Goal: Task Accomplishment & Management: Complete application form

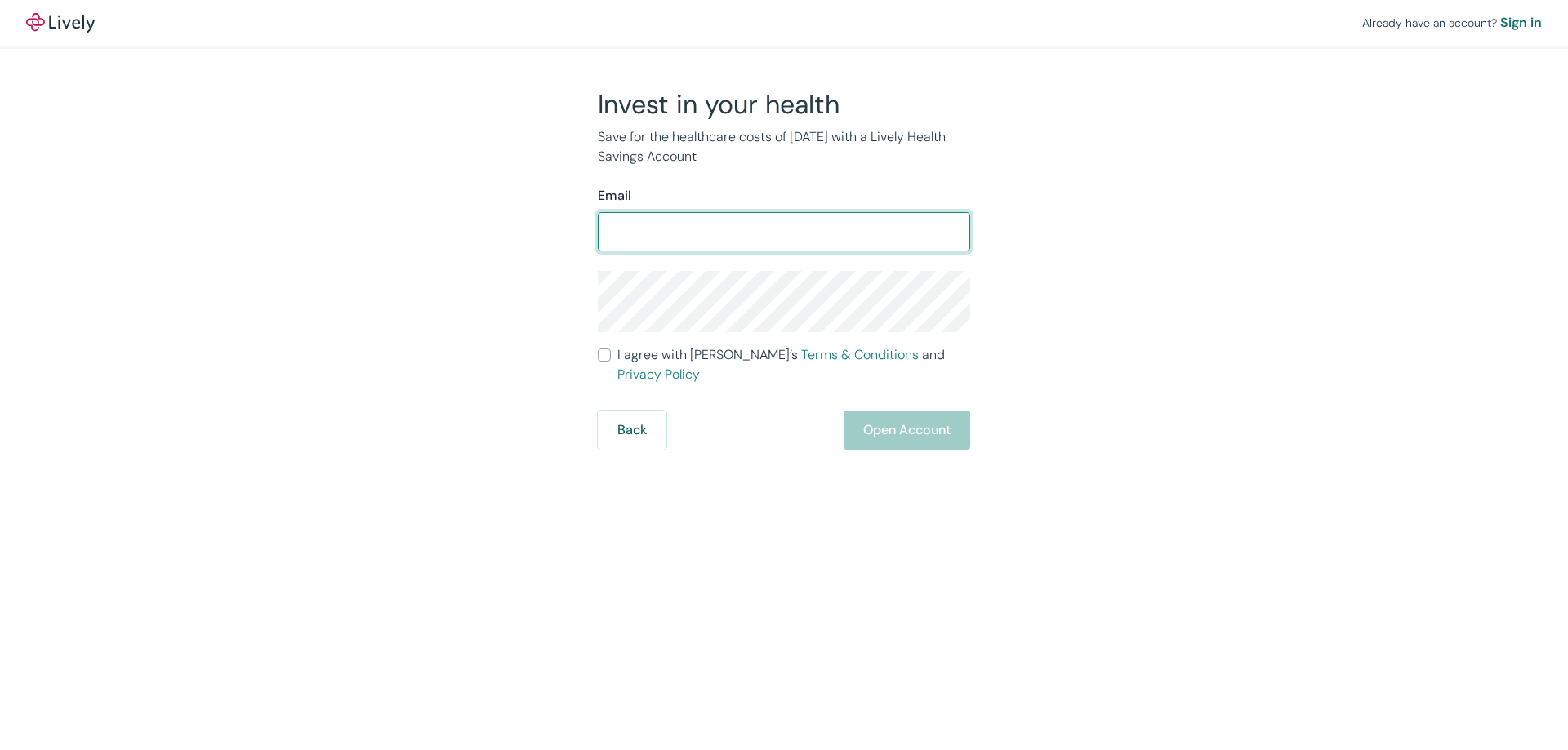
click at [666, 227] on input "Email" at bounding box center [784, 232] width 372 height 33
type input "pamela.lachcik@inotiv.com"
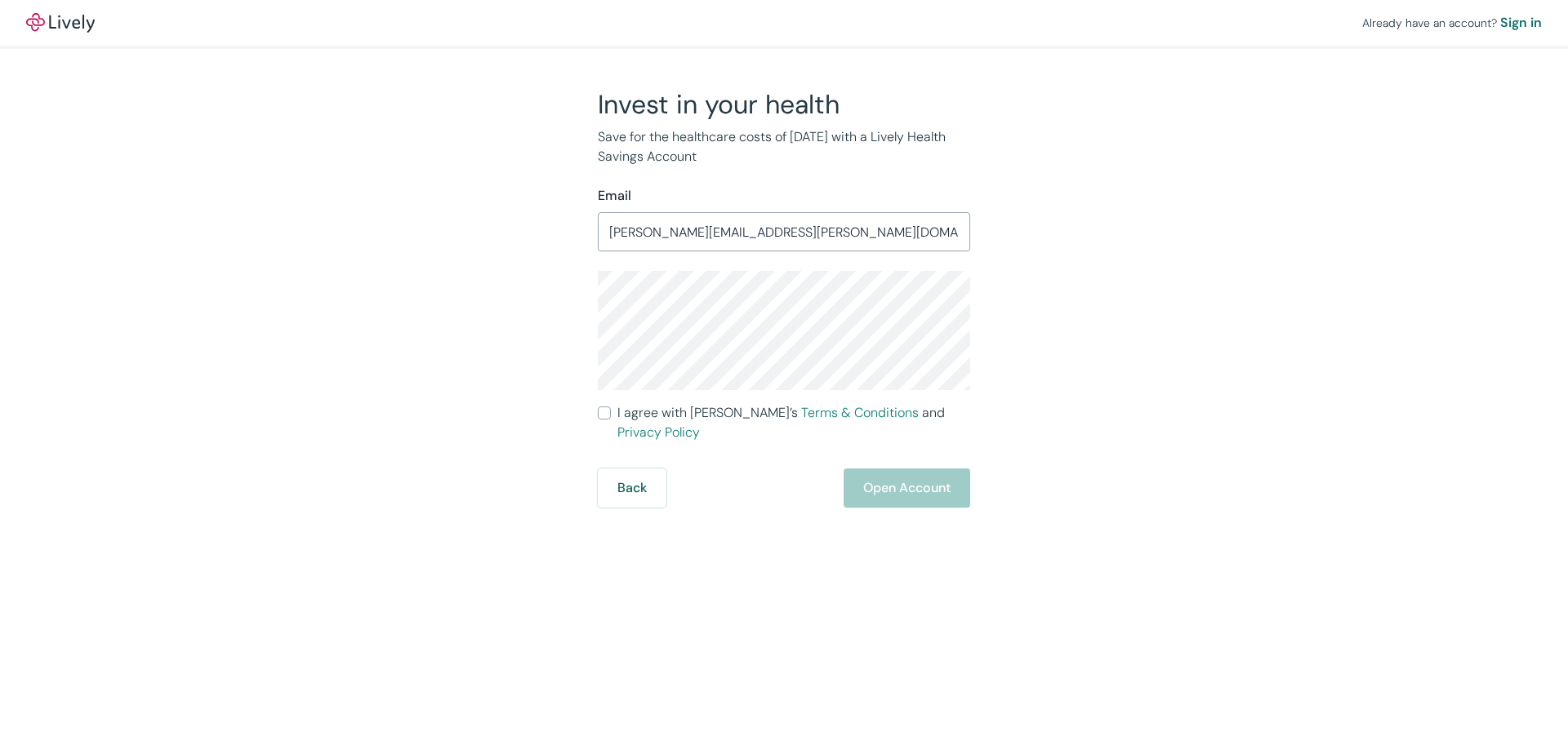
click at [606, 413] on input "I agree with Lively’s Terms & Conditions and Privacy Policy" at bounding box center [604, 413] width 13 height 13
checkbox input "true"
click at [916, 468] on button "Open Account" at bounding box center [907, 488] width 127 height 39
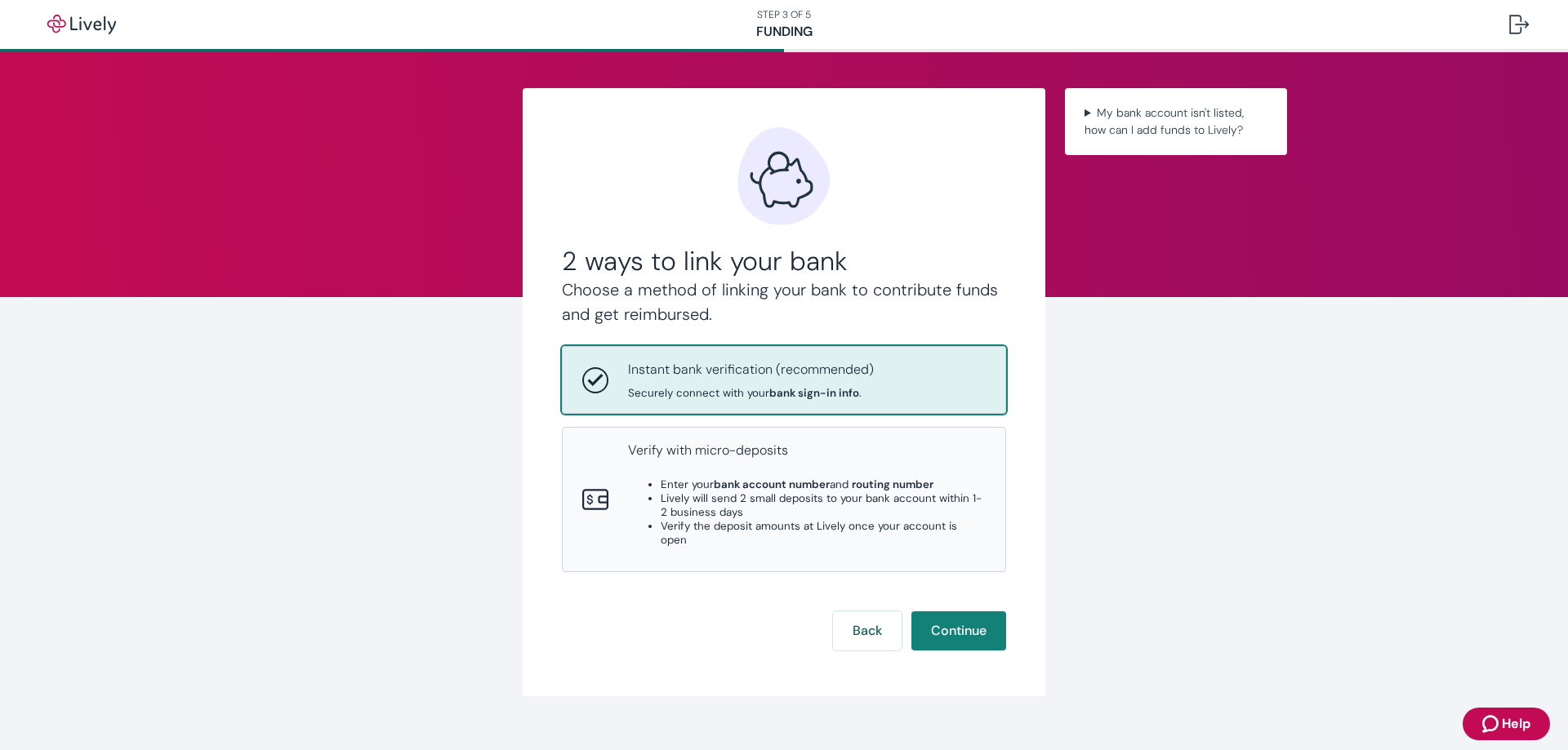
click at [748, 389] on span "Securely connect with your bank sign-in info ." at bounding box center [751, 393] width 246 height 14
click at [971, 618] on button "Continue" at bounding box center [959, 631] width 95 height 39
click at [1138, 118] on summary "My bank account isn't listed, how can I add funds to Lively?" at bounding box center [1176, 122] width 196 height 41
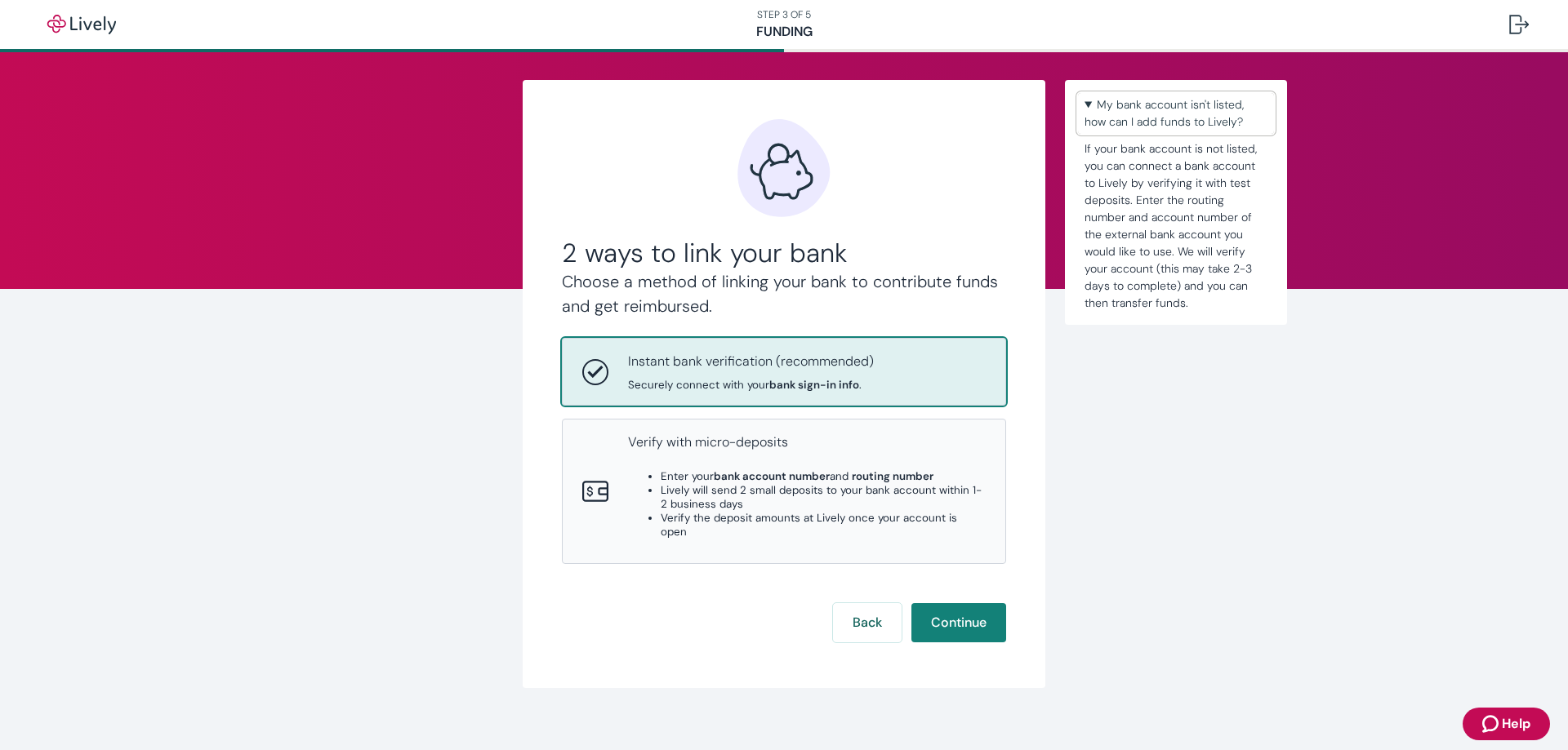
scroll to position [11, 0]
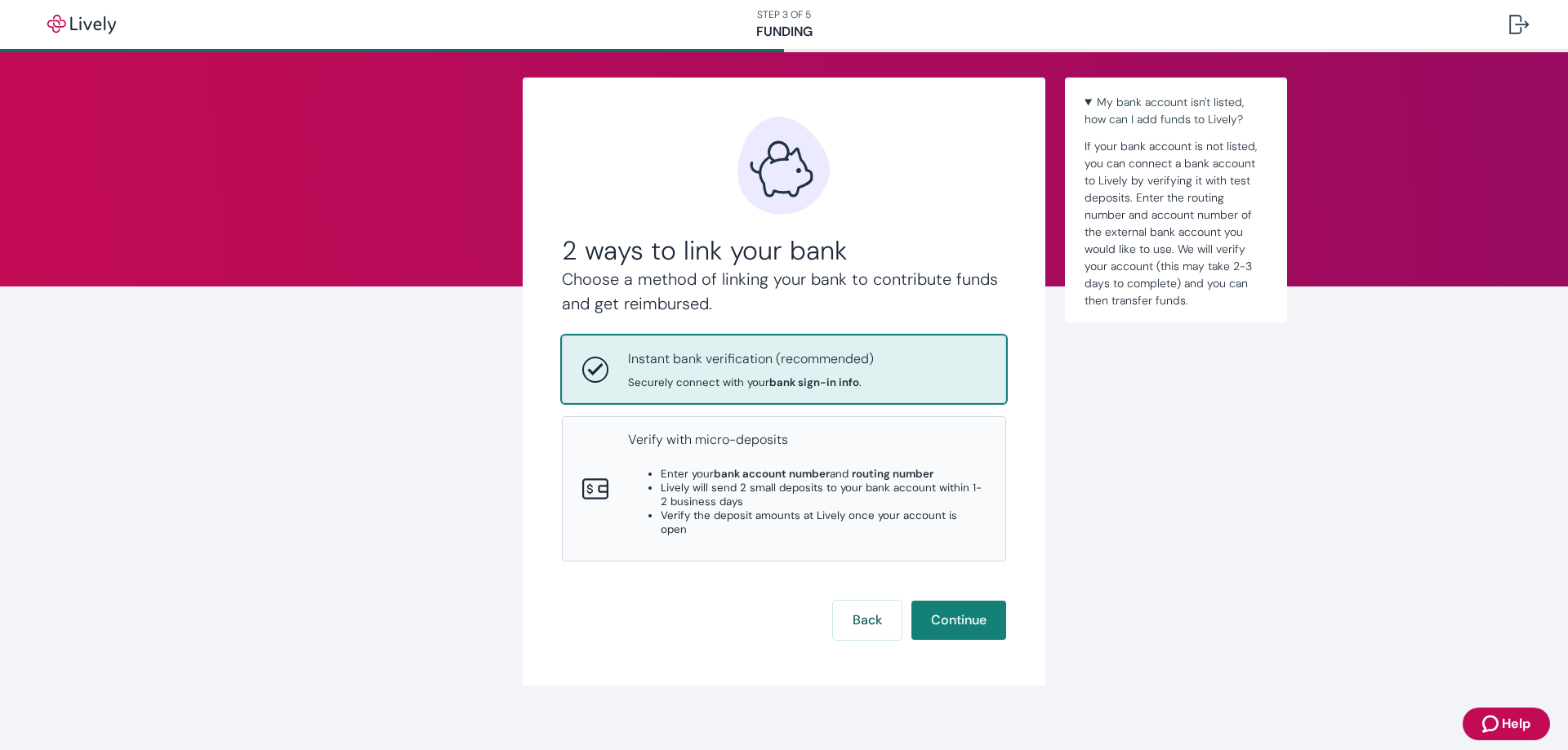
click at [1503, 725] on span "Help" at bounding box center [1516, 724] width 29 height 19
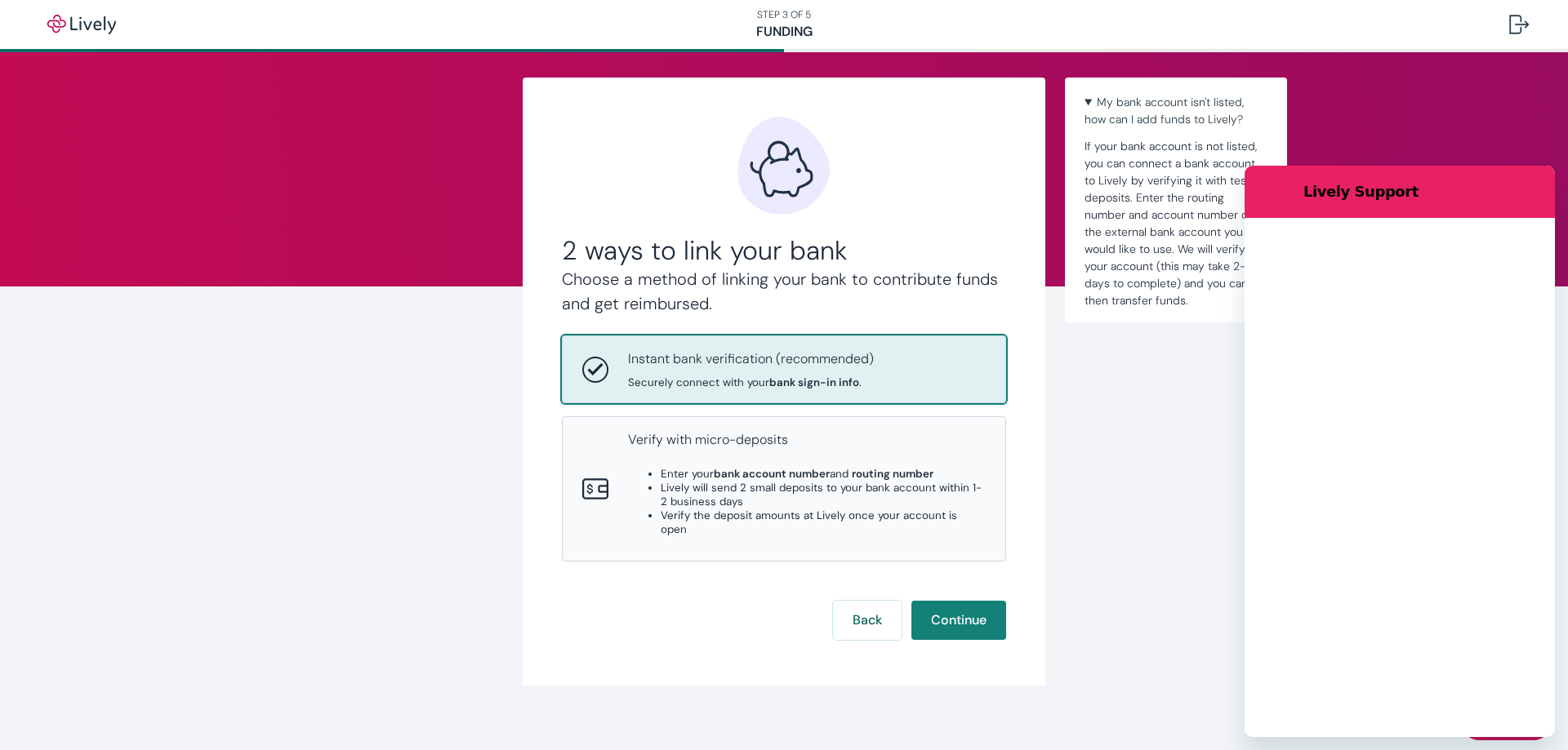
scroll to position [0, 0]
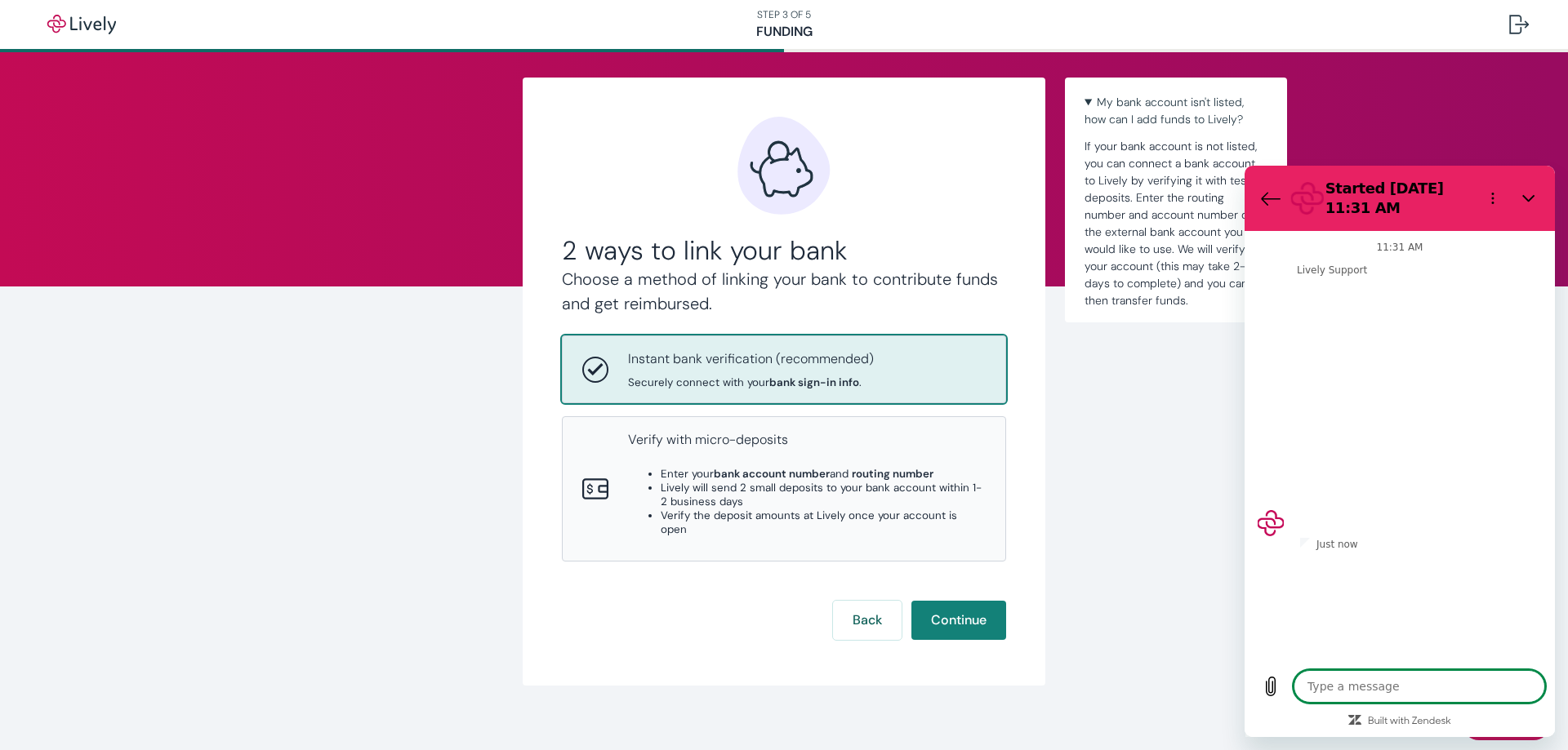
type textarea "x"
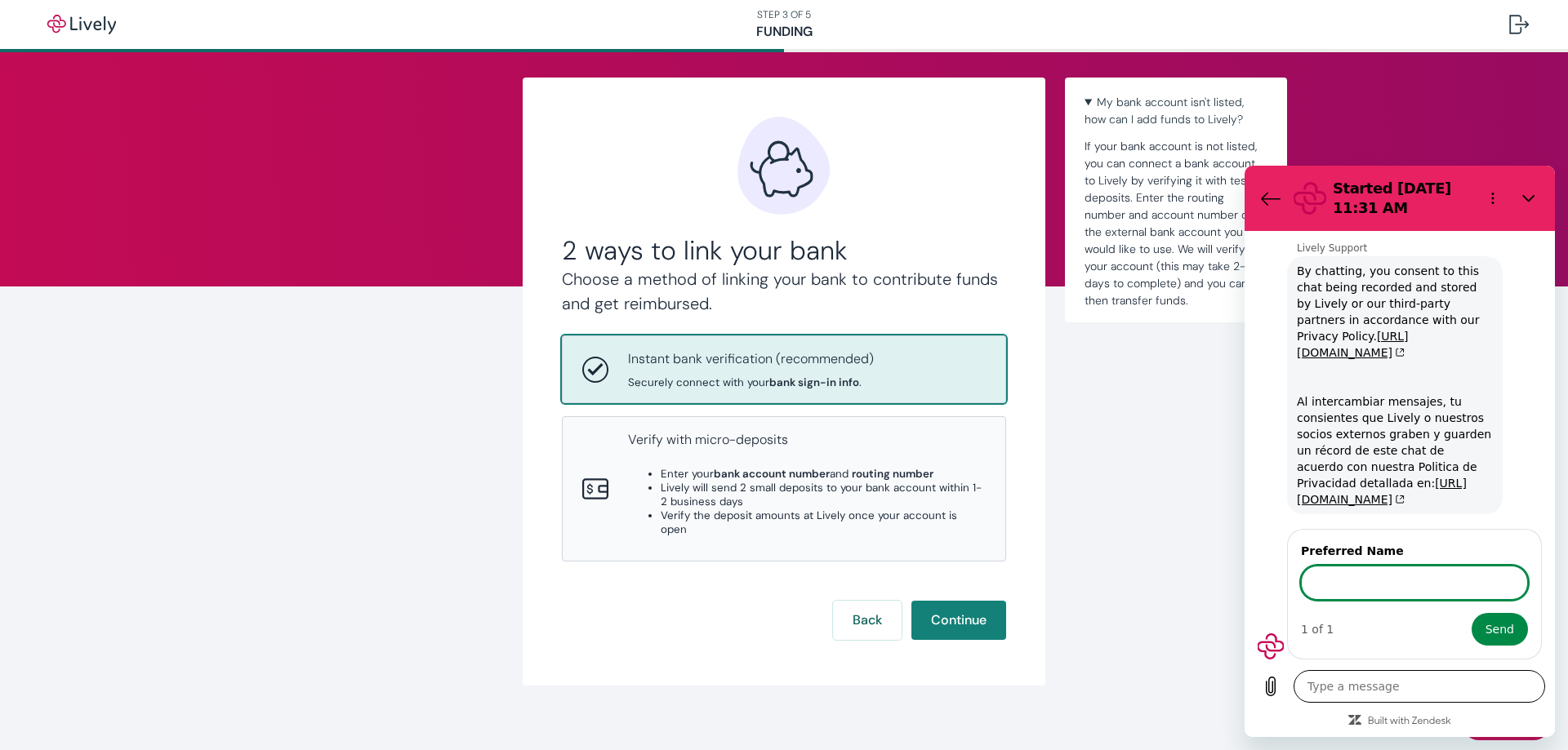
scroll to position [36, 0]
type input "[PERSON_NAME]"
click at [1489, 633] on span "Send" at bounding box center [1499, 629] width 29 height 19
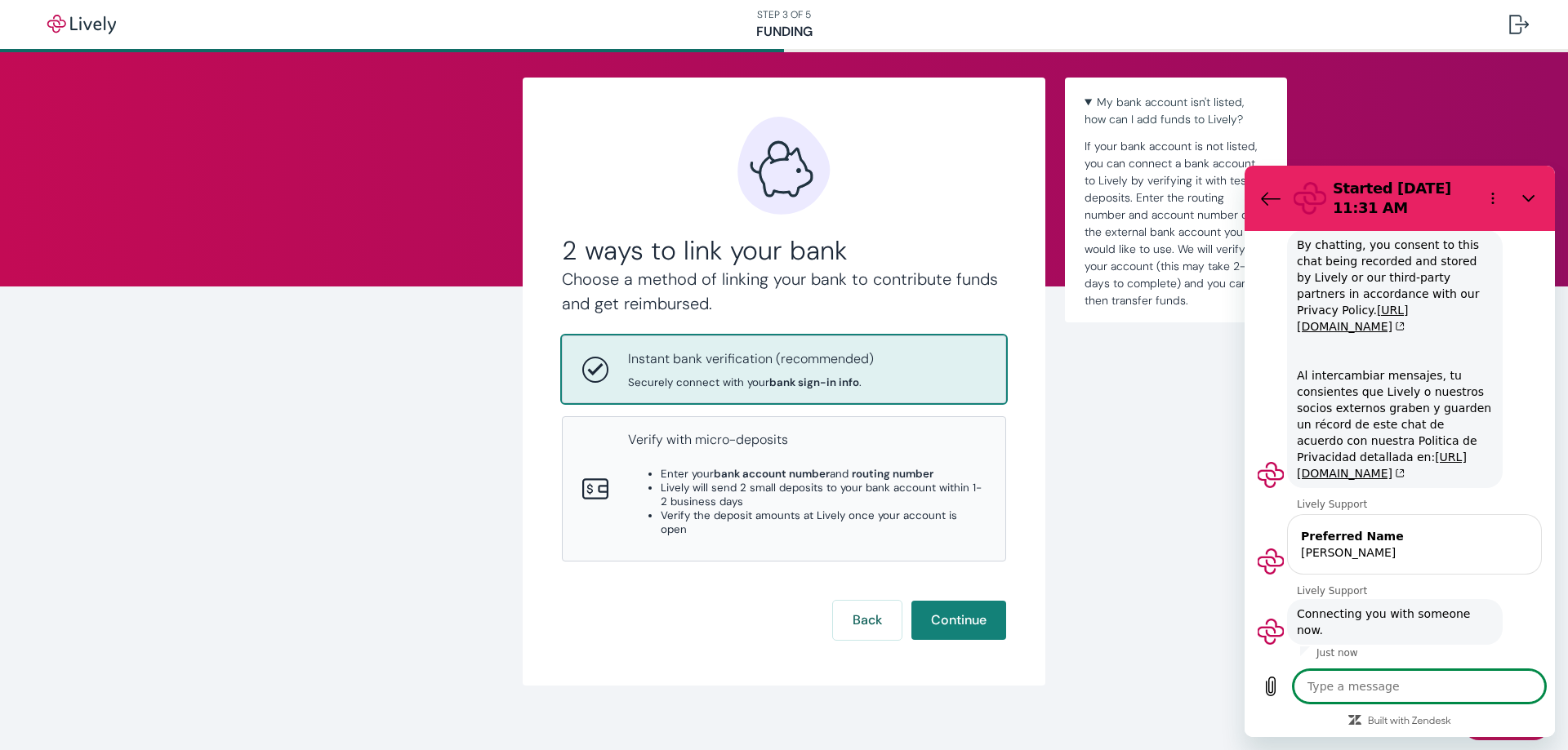
scroll to position [52, 0]
click at [1408, 695] on textarea at bounding box center [1419, 687] width 251 height 33
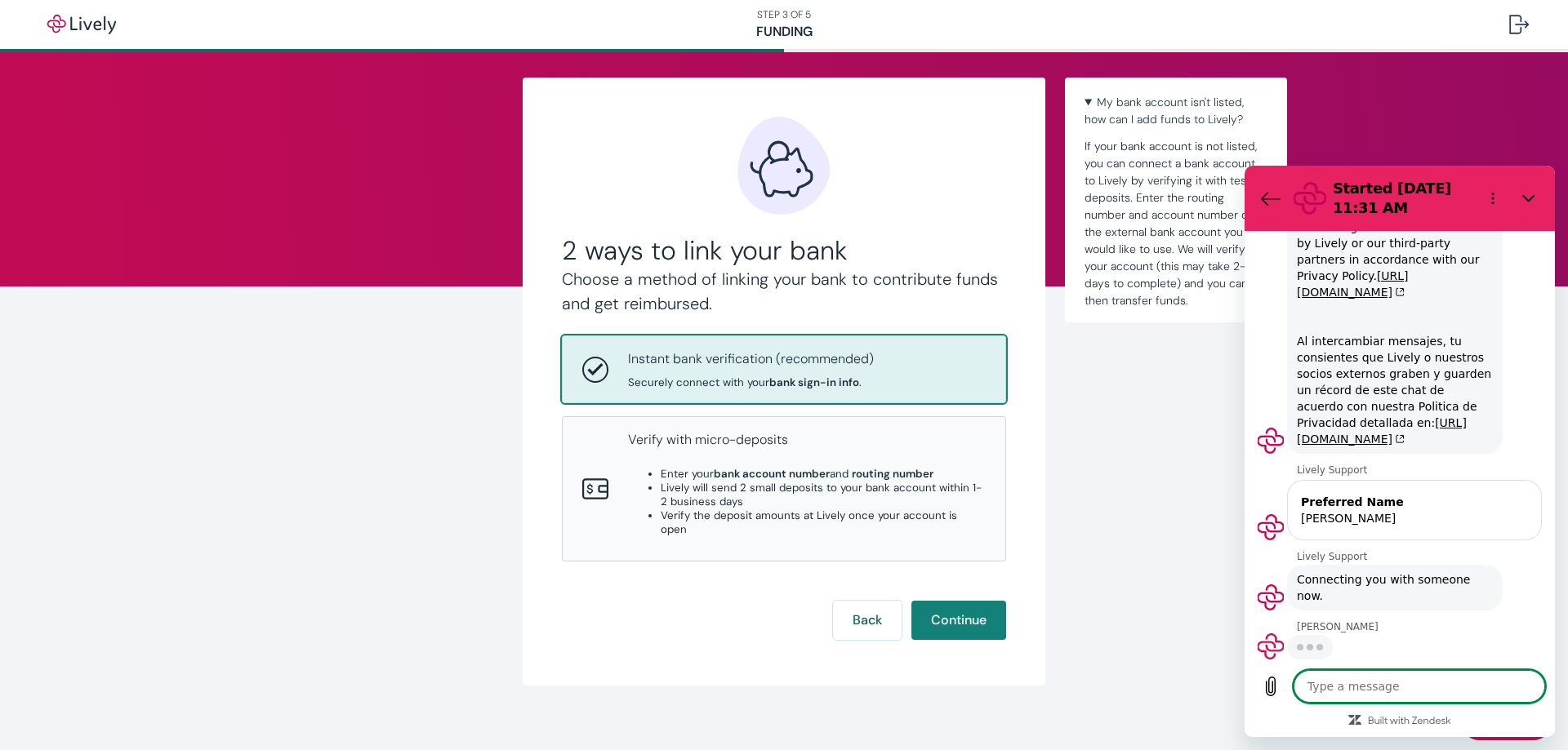
type textarea "x"
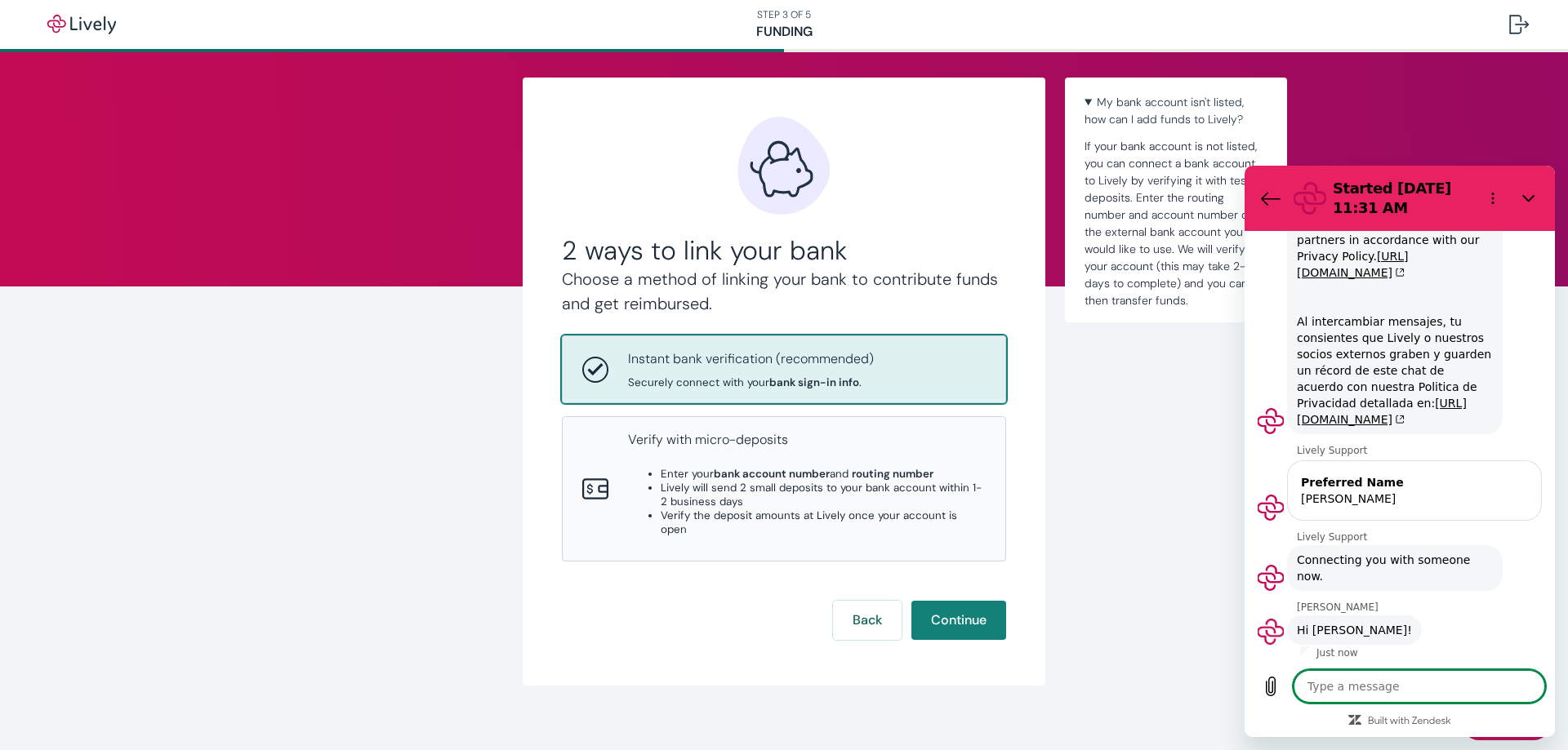
scroll to position [106, 0]
type textarea "H"
type textarea "x"
type textarea "Hi"
type textarea "x"
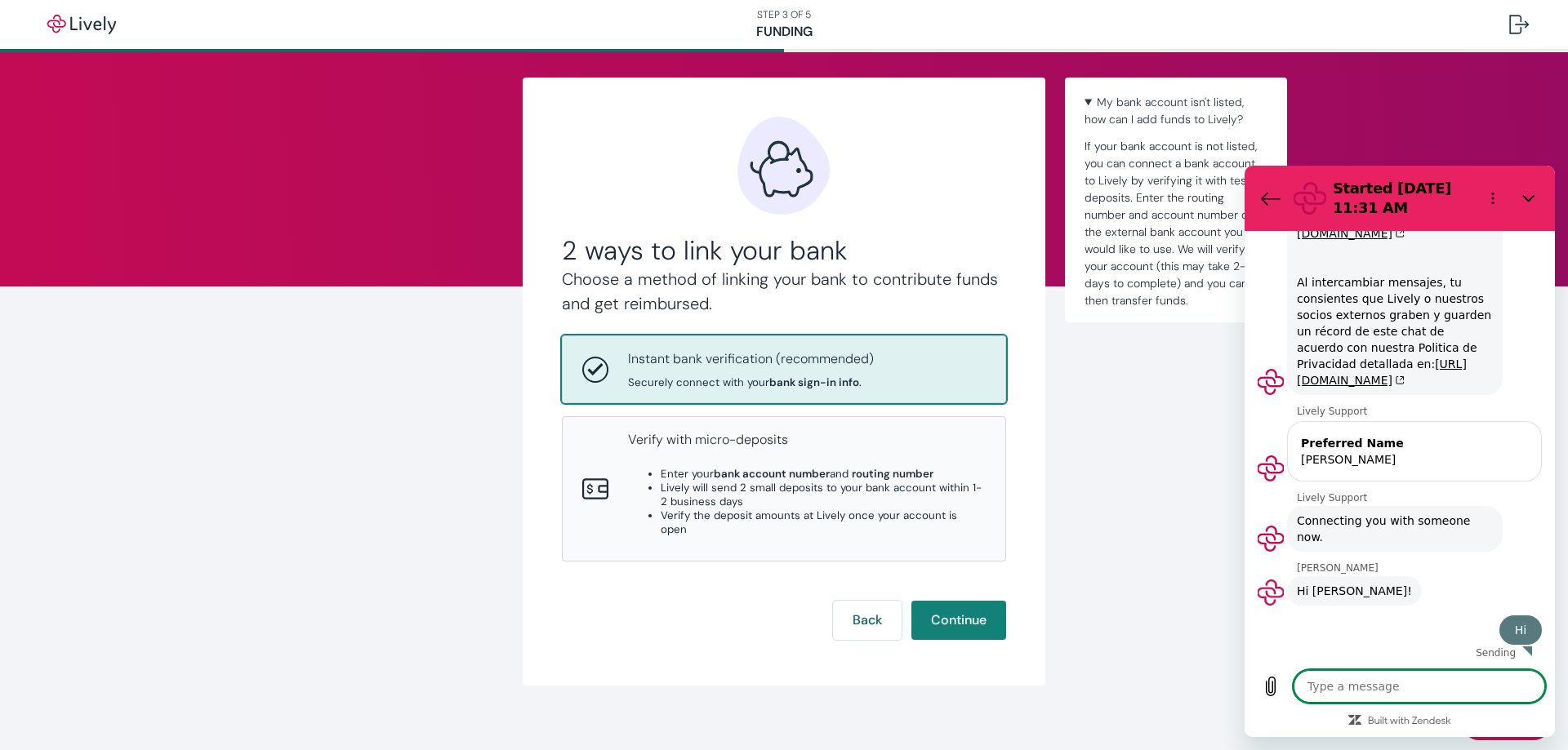
type textarea "x"
type textarea "I"
type textarea "x"
type textarea "I"
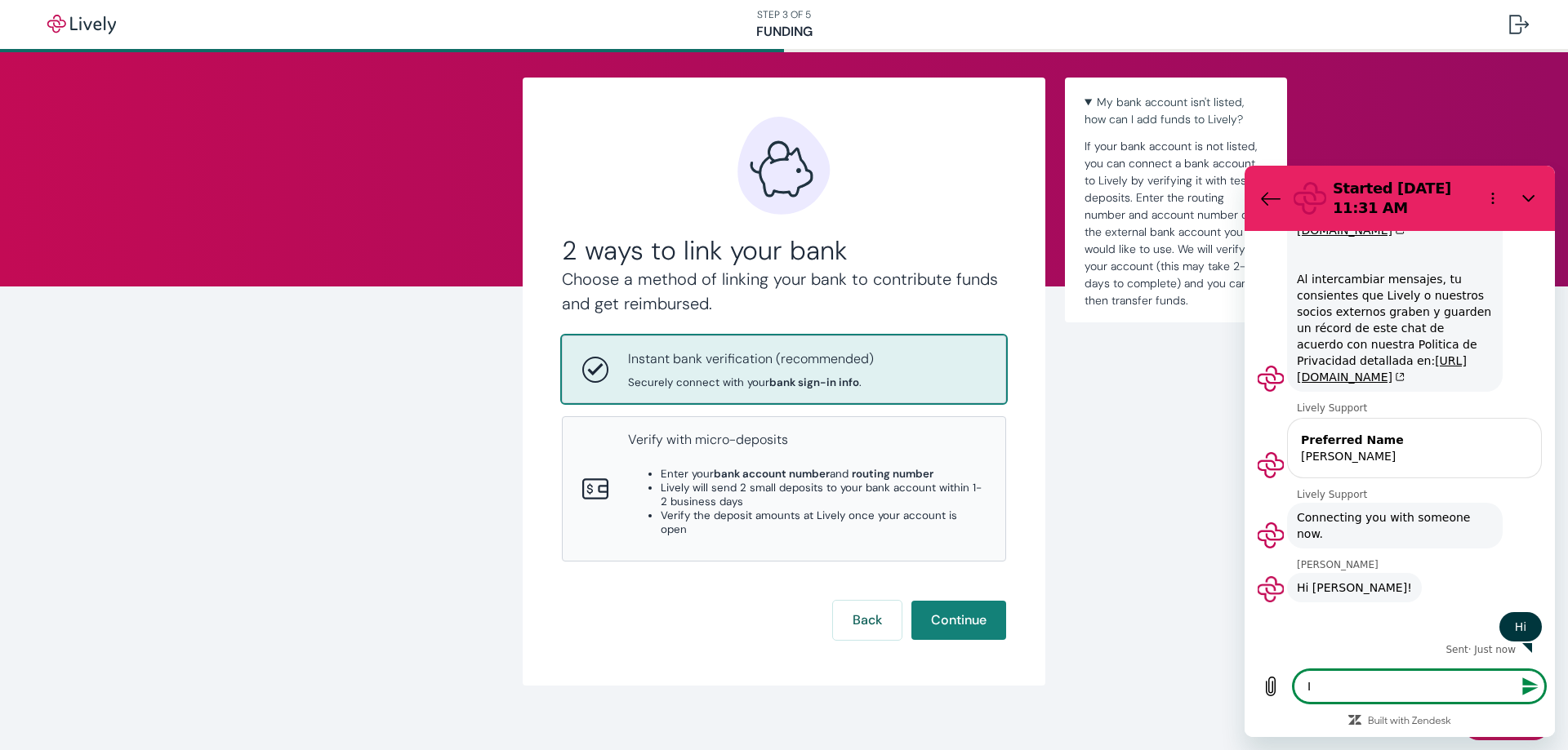
type textarea "x"
type textarea "I a"
type textarea "x"
type textarea "I am"
type textarea "x"
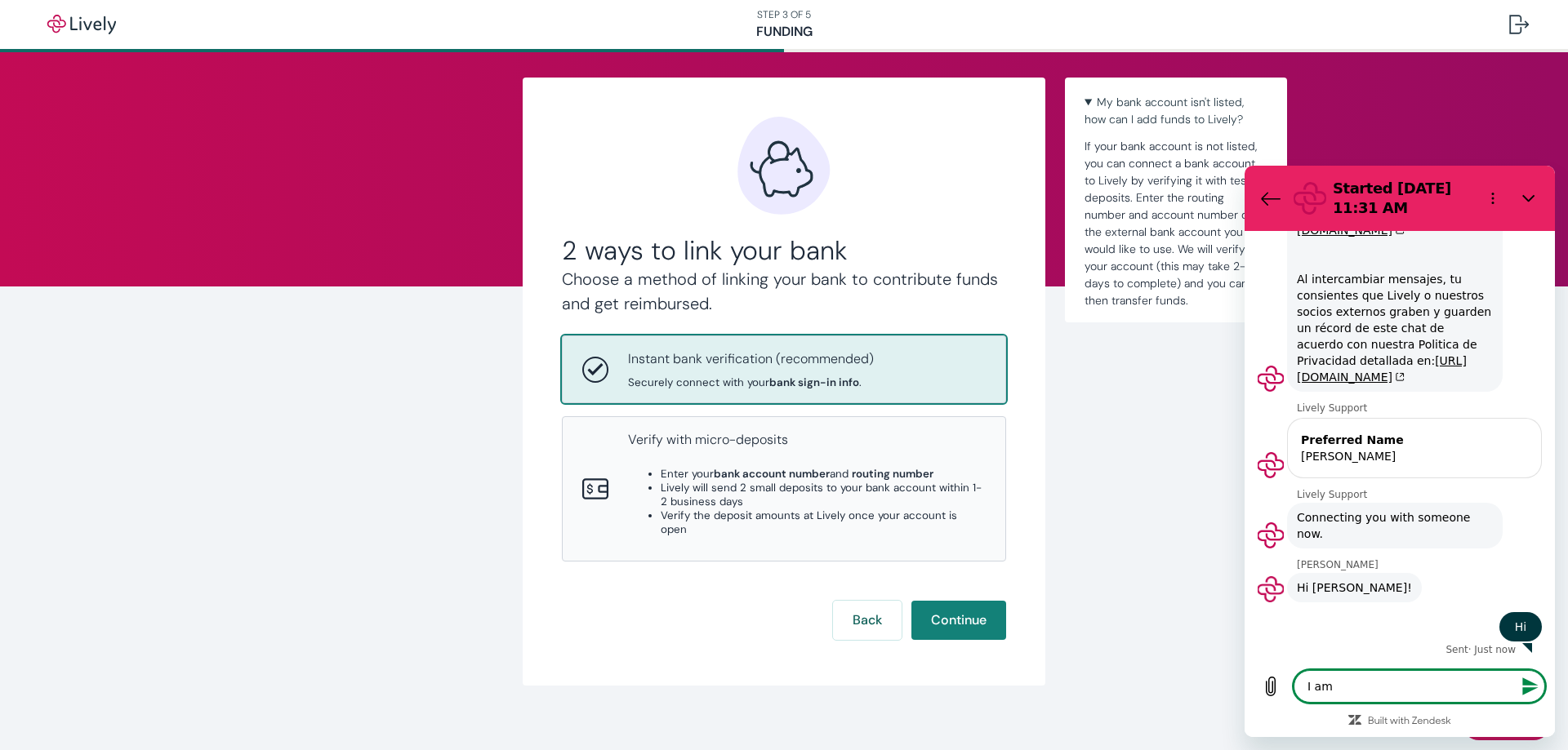
type textarea "I am"
type textarea "x"
type textarea "I am t"
type textarea "x"
type textarea "I am tr"
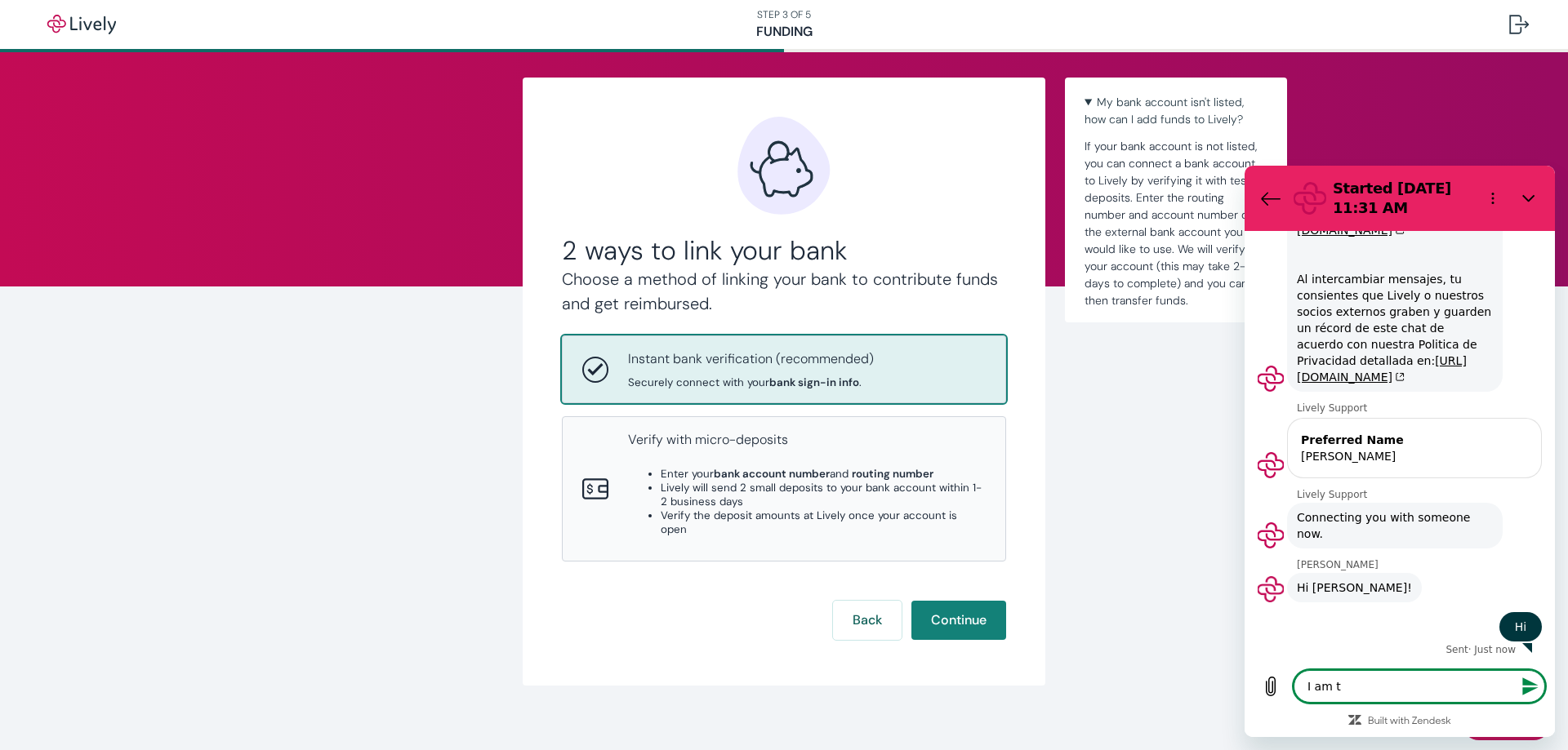
type textarea "x"
type textarea "I am try"
type textarea "x"
type textarea "I am tryi"
type textarea "x"
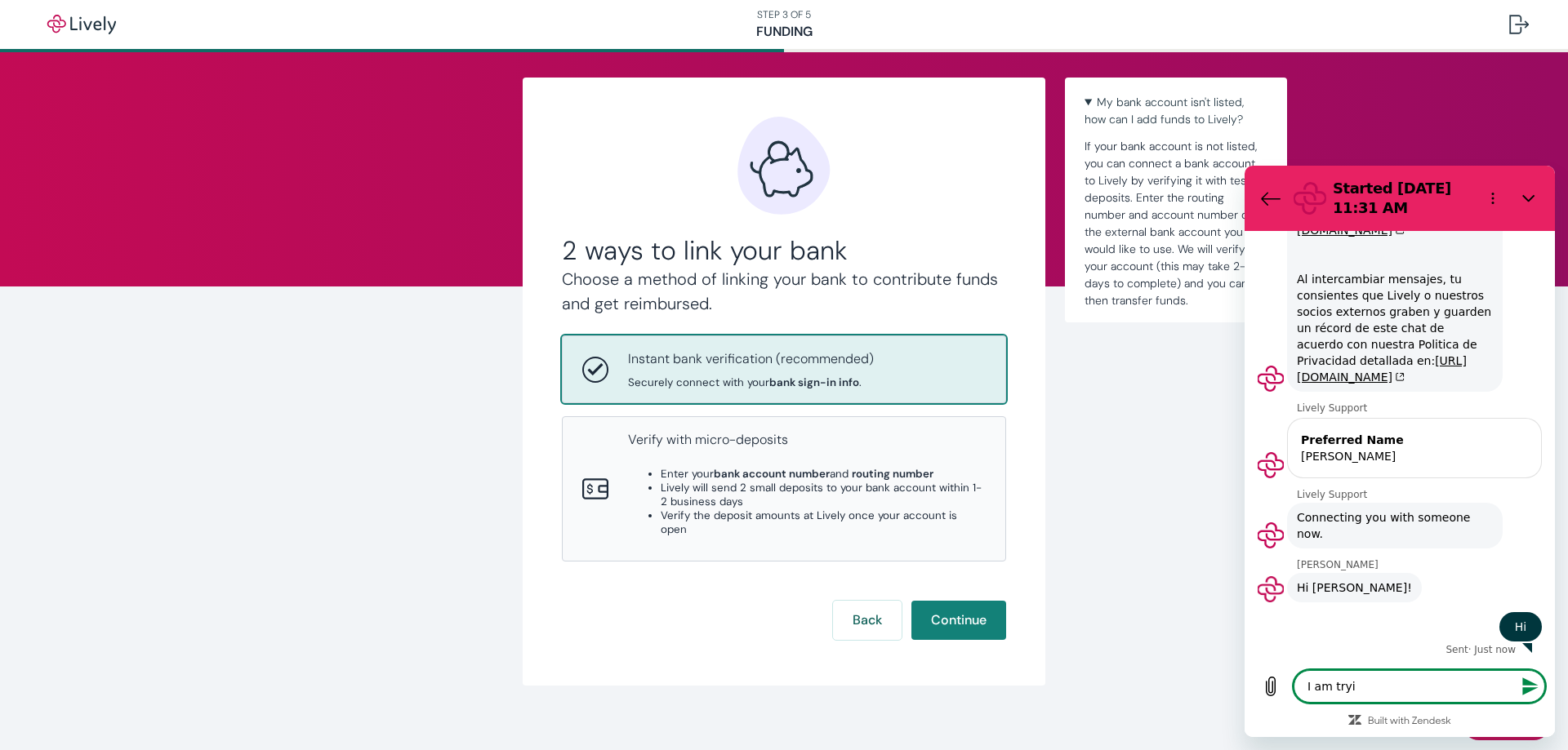
type textarea "I am tryin"
type textarea "x"
type textarea "I am trying"
type textarea "x"
type textarea "I am trying"
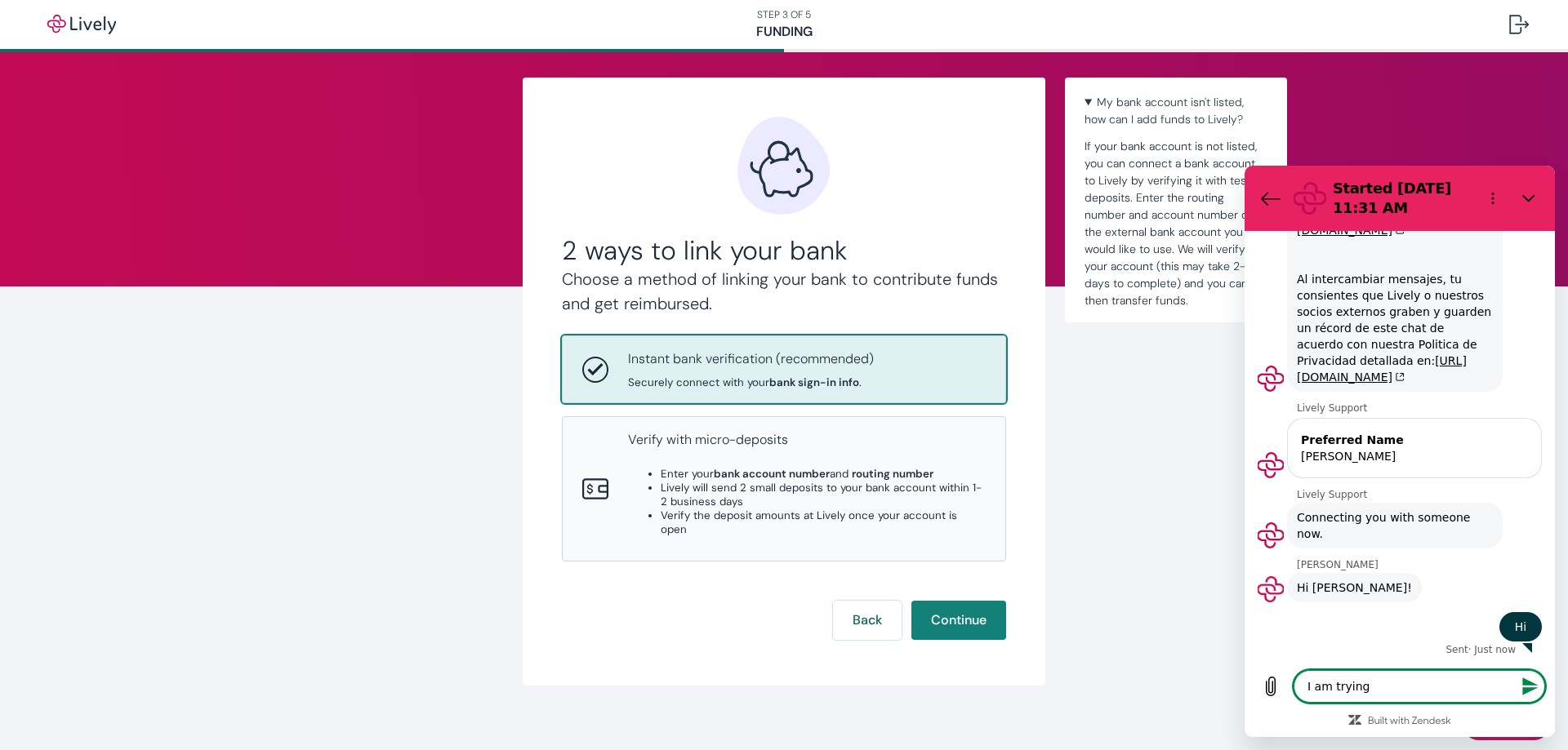
type textarea "x"
type textarea "I am trying t"
type textarea "x"
type textarea "I am trying to"
type textarea "x"
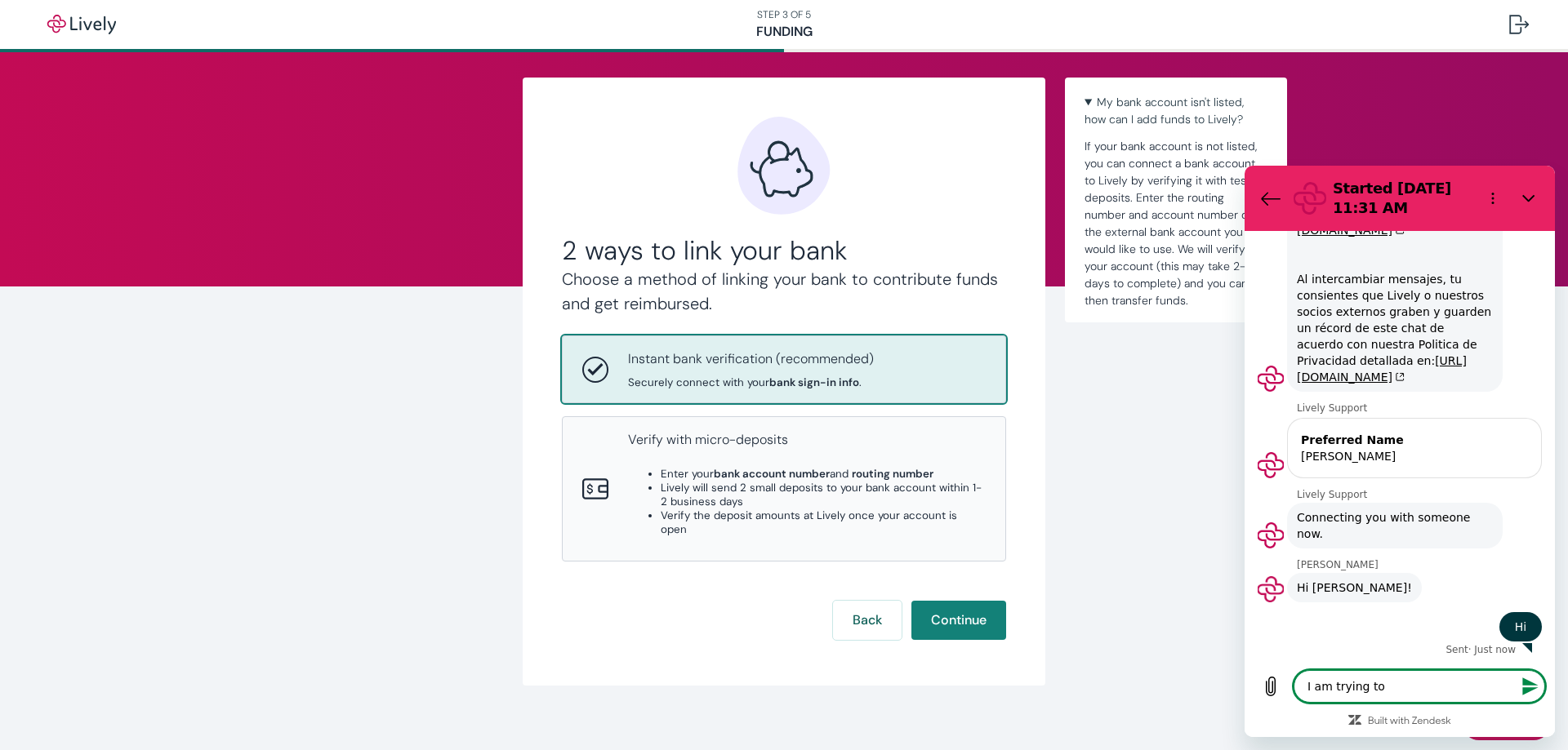
type textarea "I am trying to"
type textarea "x"
type textarea "I am trying to c"
type textarea "x"
type textarea "I am trying to co"
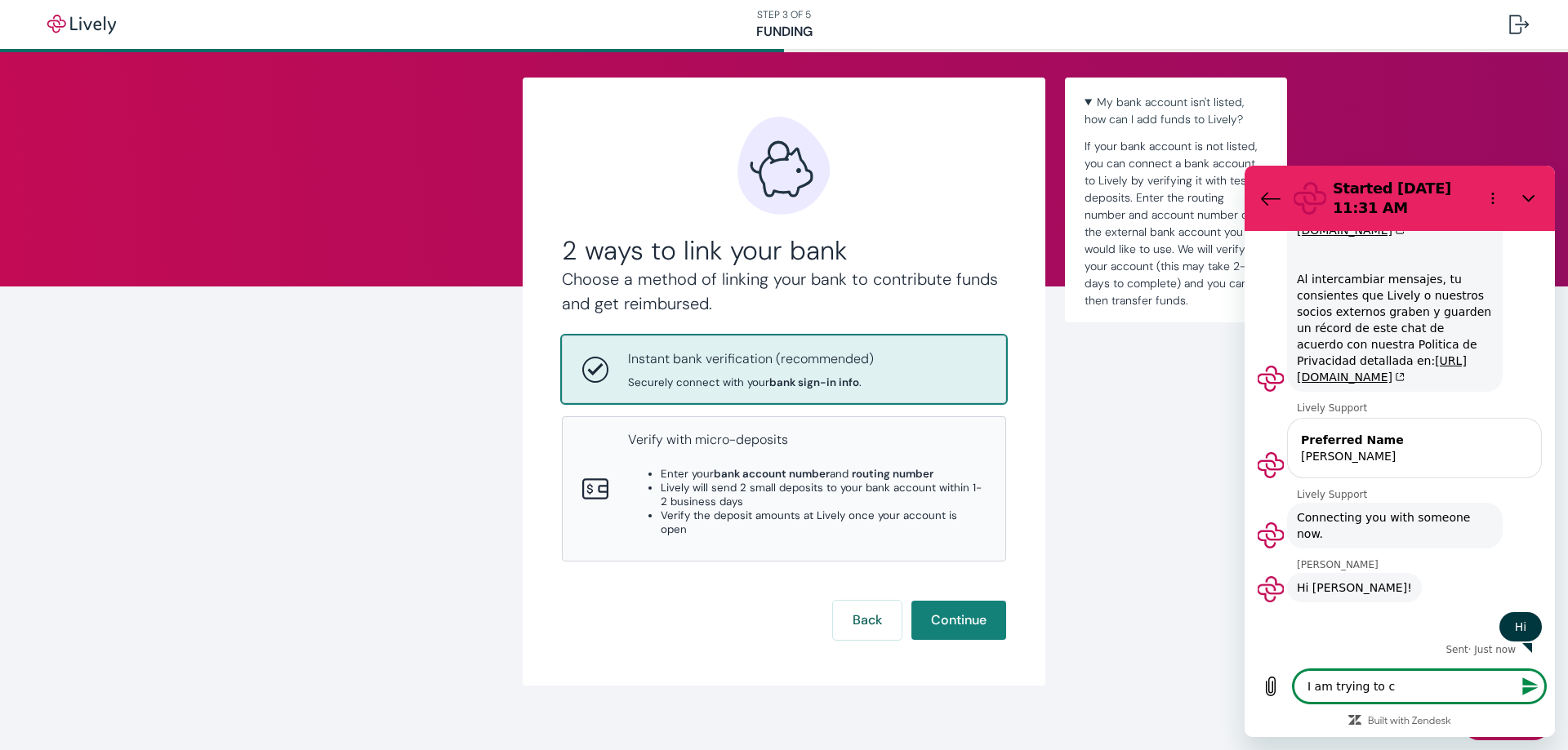
type textarea "x"
type textarea "I am trying to con"
type textarea "x"
type textarea "I am trying to conn"
type textarea "x"
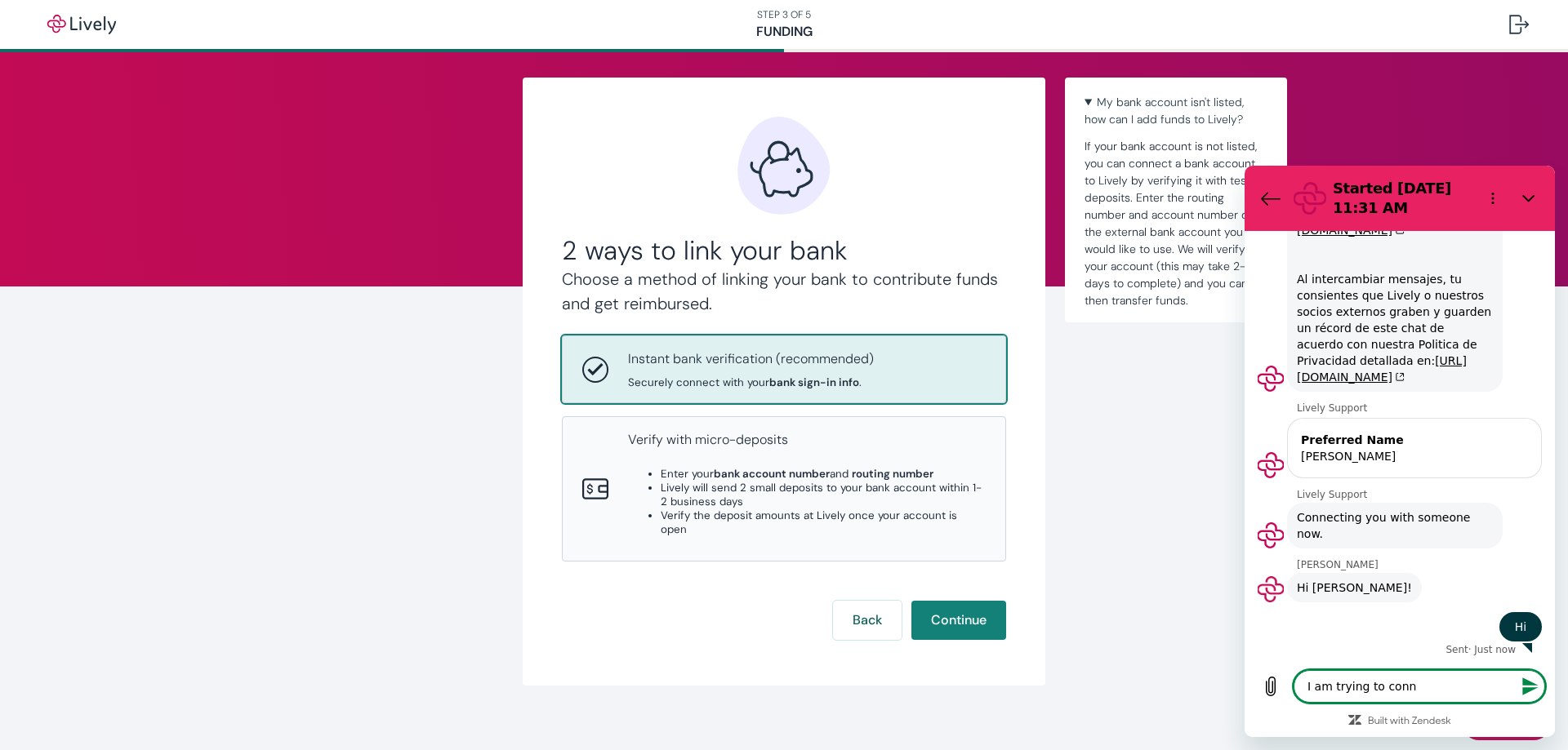
type textarea "I am trying to conne"
type textarea "x"
type textarea "I am trying to connec"
type textarea "x"
type textarea "I am trying to connect"
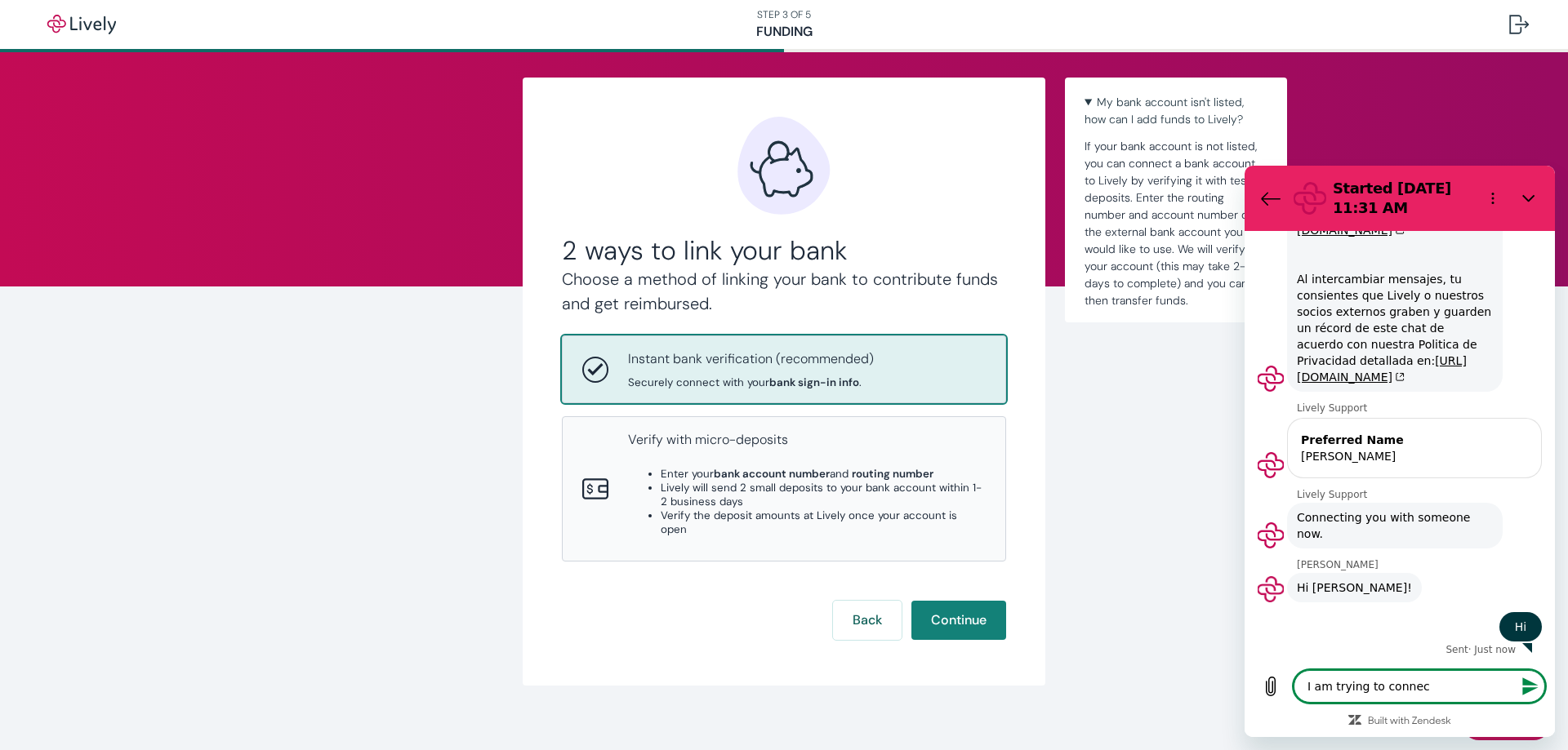
type textarea "x"
type textarea "I am trying to connect"
type textarea "x"
type textarea "I am trying to connect m"
type textarea "x"
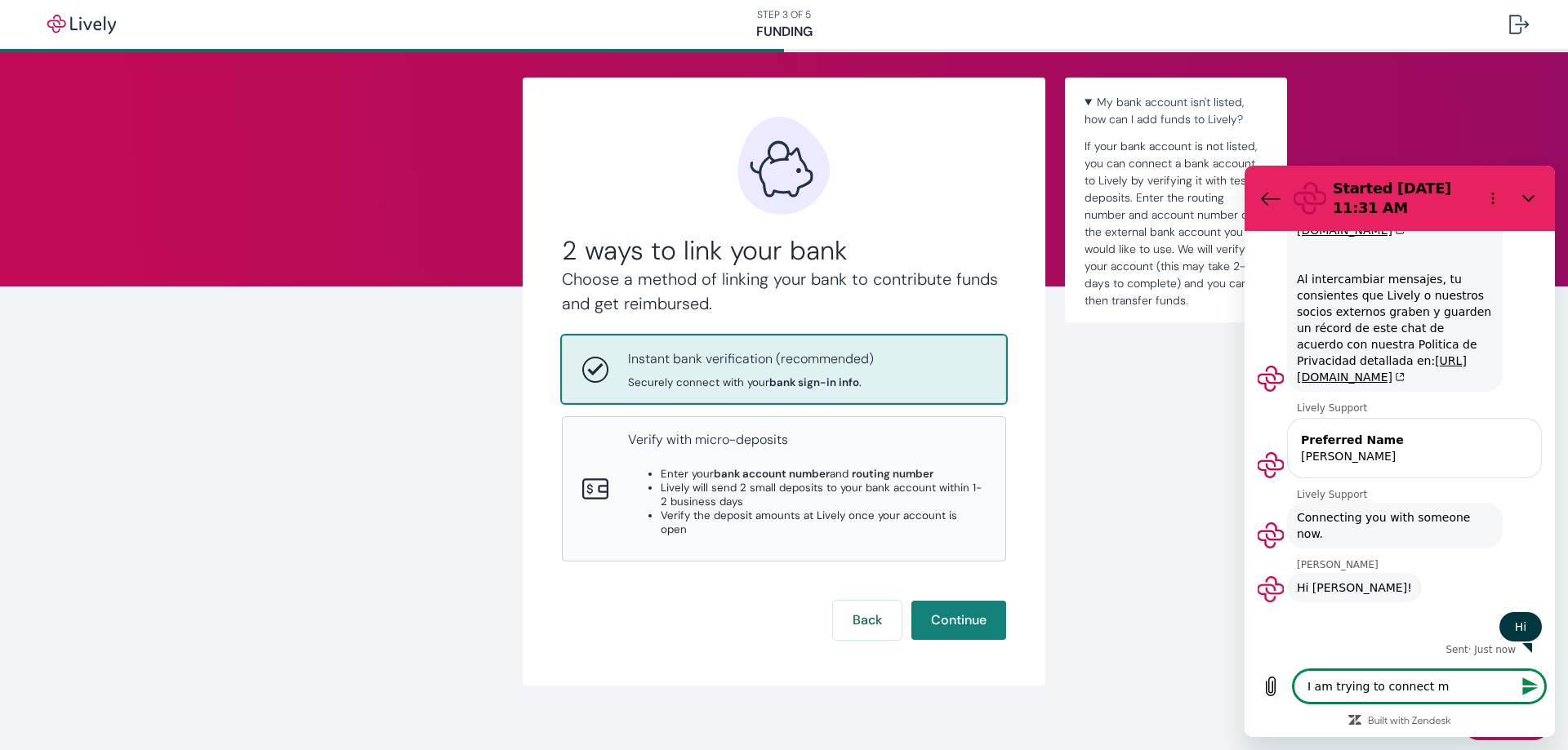
type textarea "I am trying to connect my"
type textarea "x"
type textarea "I am trying to connect my"
type textarea "x"
type textarea "I am trying to connect my h"
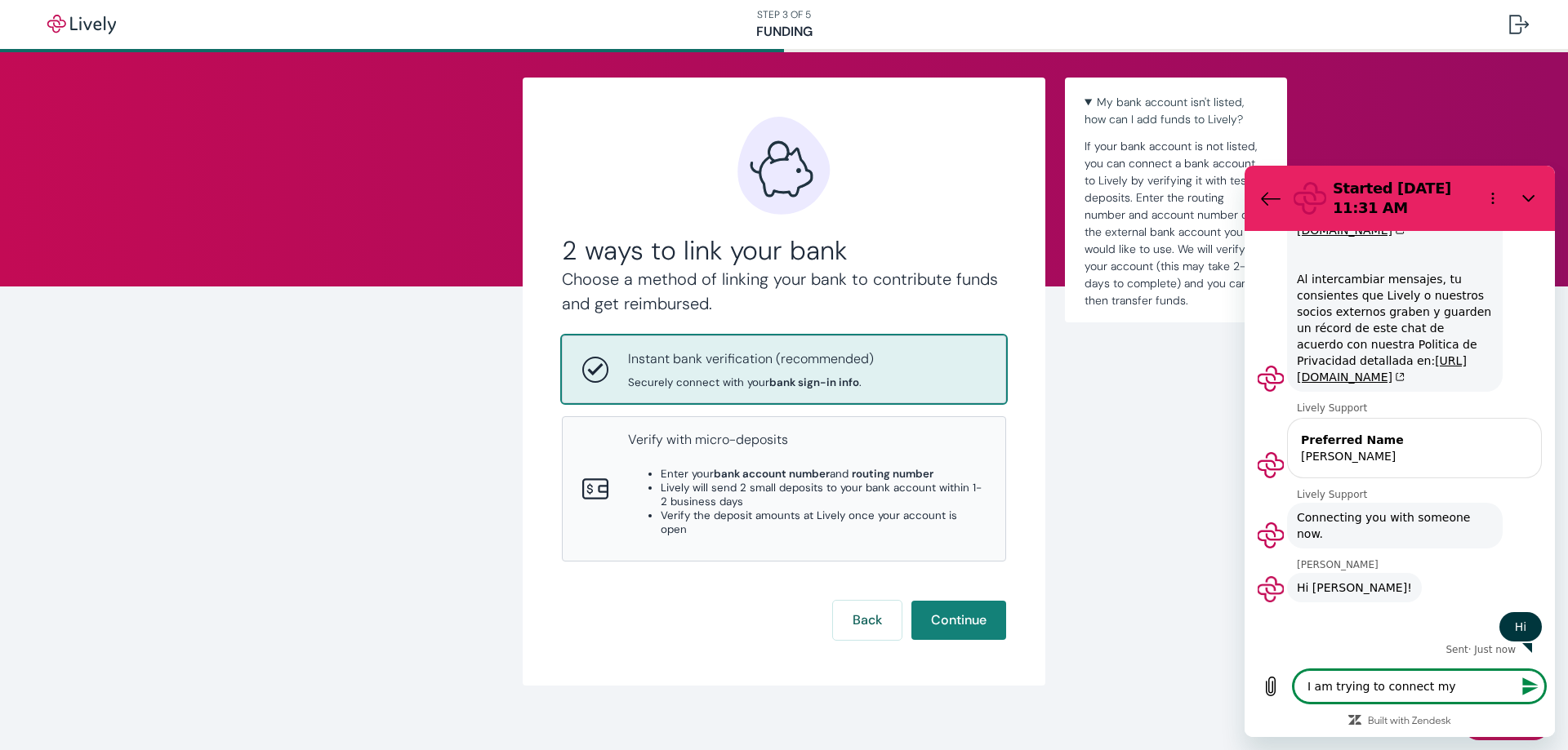
type textarea "x"
type textarea "I am trying to connect my he"
type textarea "x"
type textarea "I am trying to connect my hea"
type textarea "x"
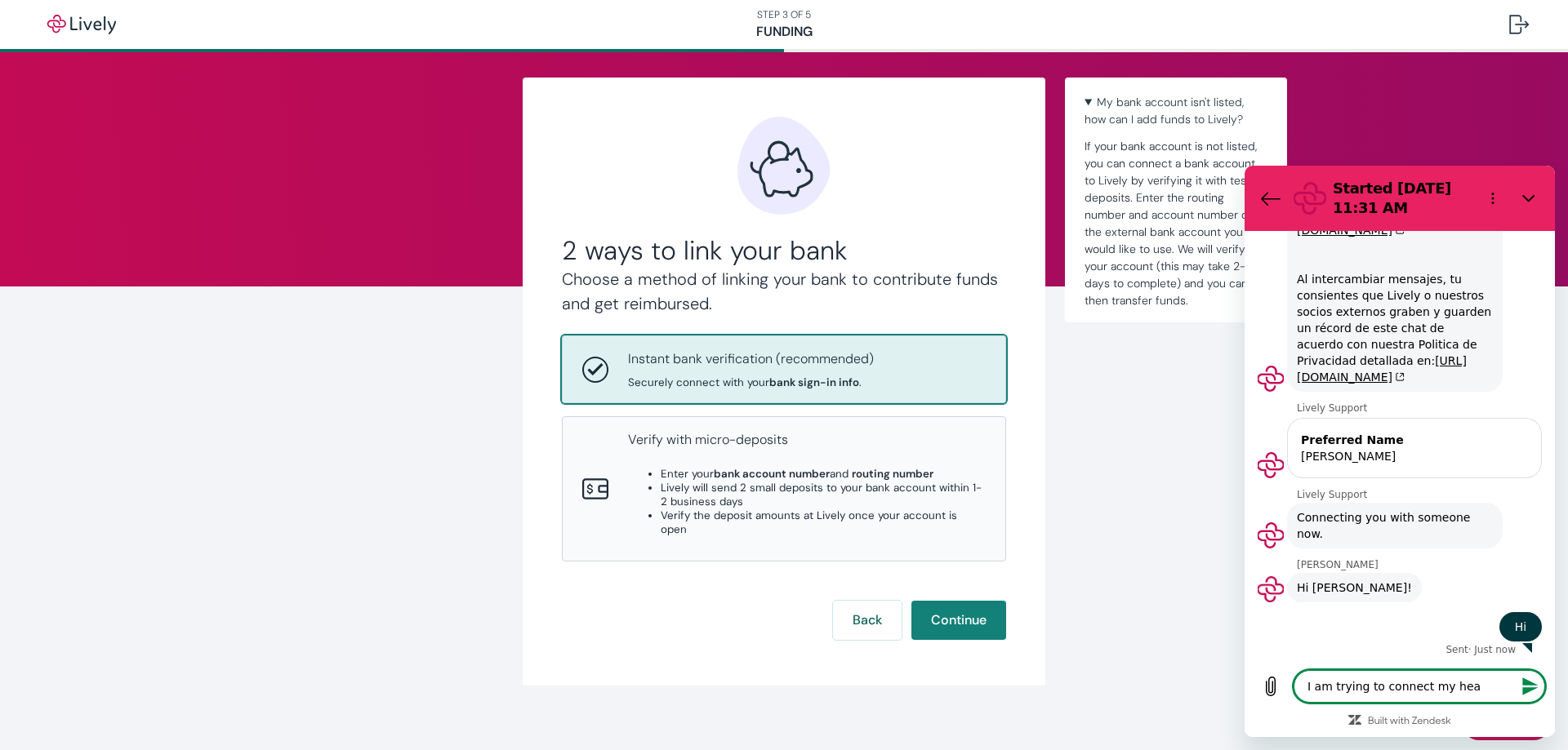
type textarea "I am trying to connect my heal"
type textarea "x"
type textarea "I am trying to connect my healh"
type textarea "x"
type textarea "I am trying to connect my healh"
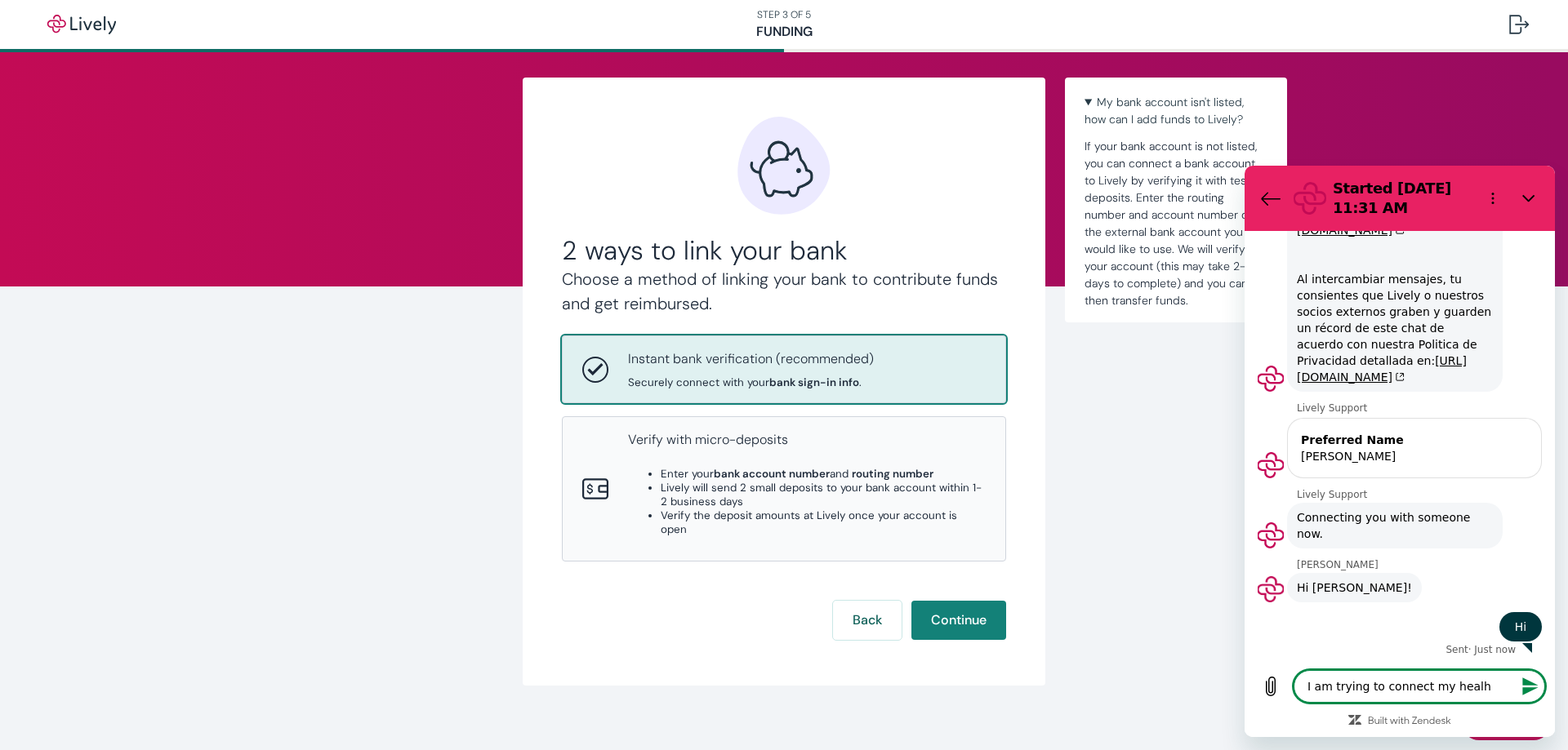
type textarea "x"
type textarea "I am trying to connect my healh"
type textarea "x"
type textarea "I am trying to connect my heal"
type textarea "x"
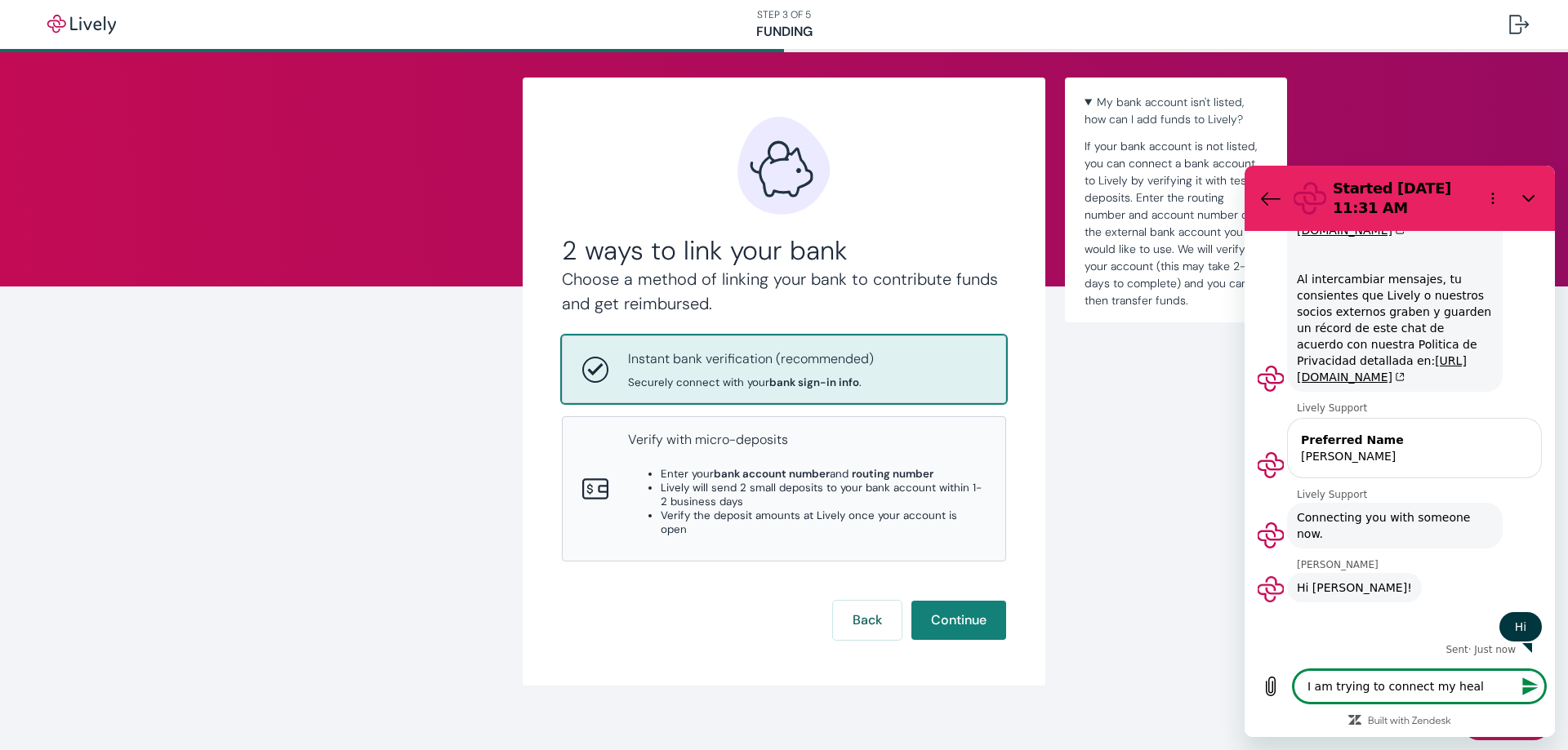
type textarea "I am trying to connect my healt"
type textarea "x"
type textarea "I am trying to connect my health"
type textarea "x"
type textarea "I am trying to connect my health"
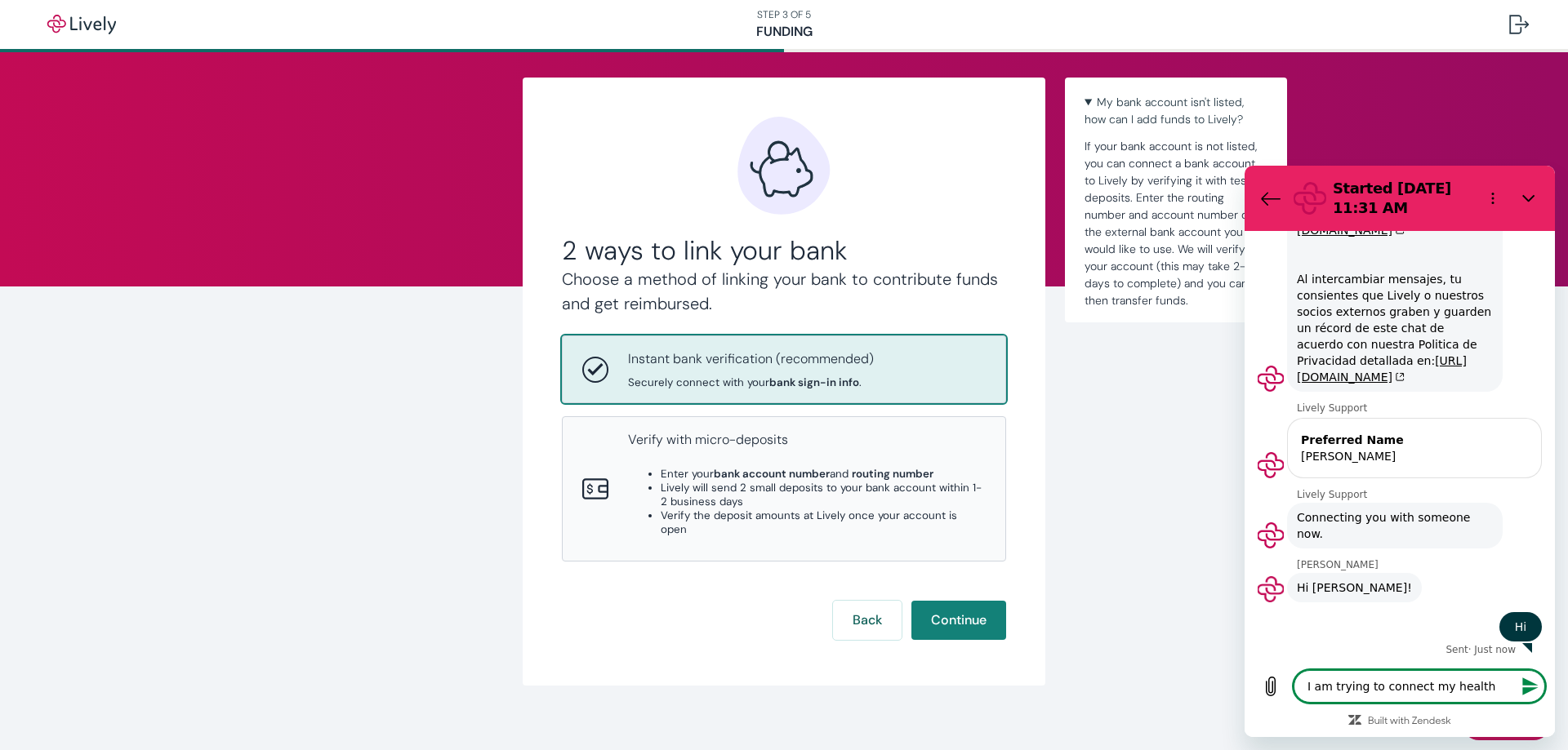
type textarea "x"
type textarea "I am trying to connect my health s"
type textarea "x"
type textarea "I am trying to connect my health sa"
type textarea "x"
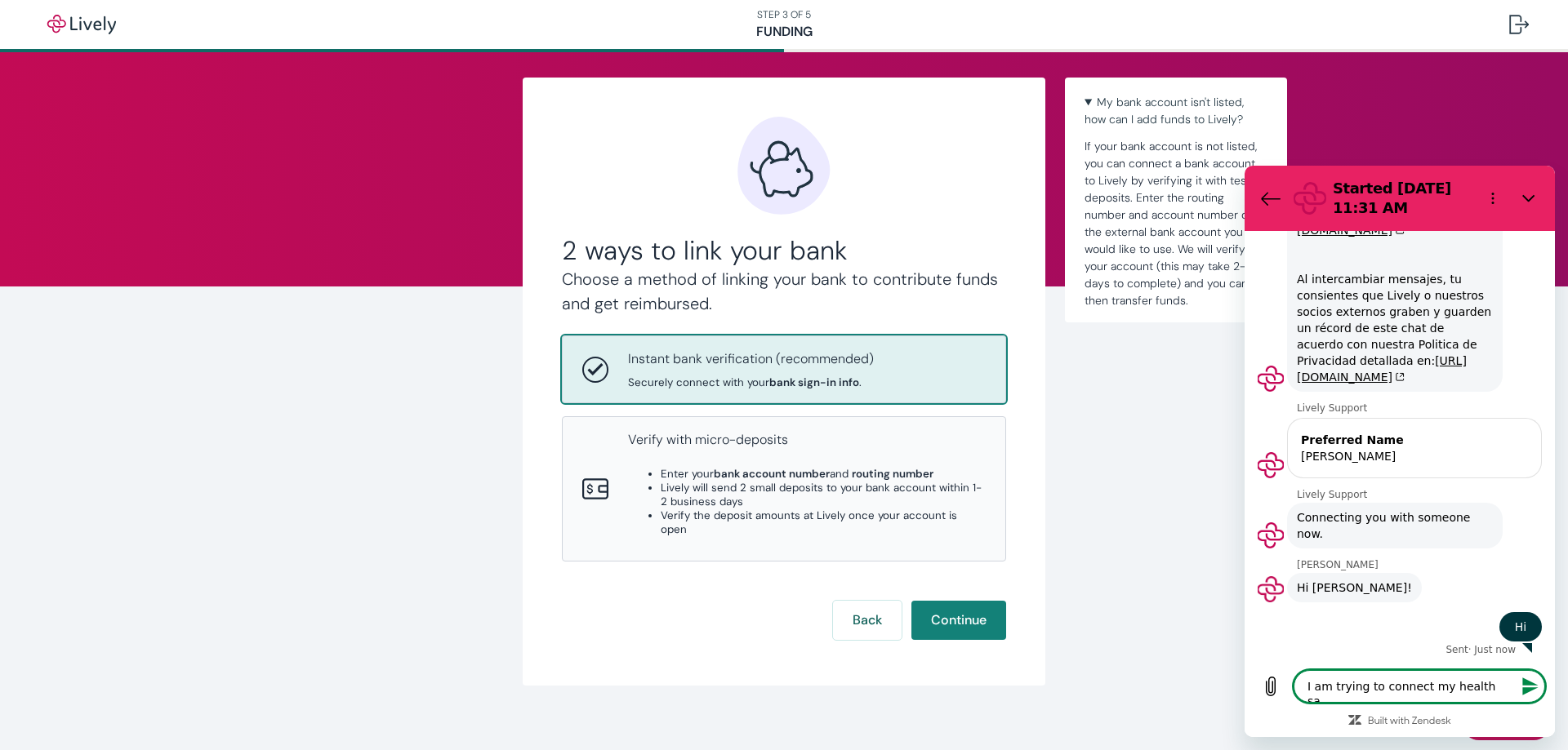
type textarea "I am trying to connect my health sav"
type textarea "x"
type textarea "I am trying to connect my health savi"
type textarea "x"
type textarea "I am trying to connect my health savin"
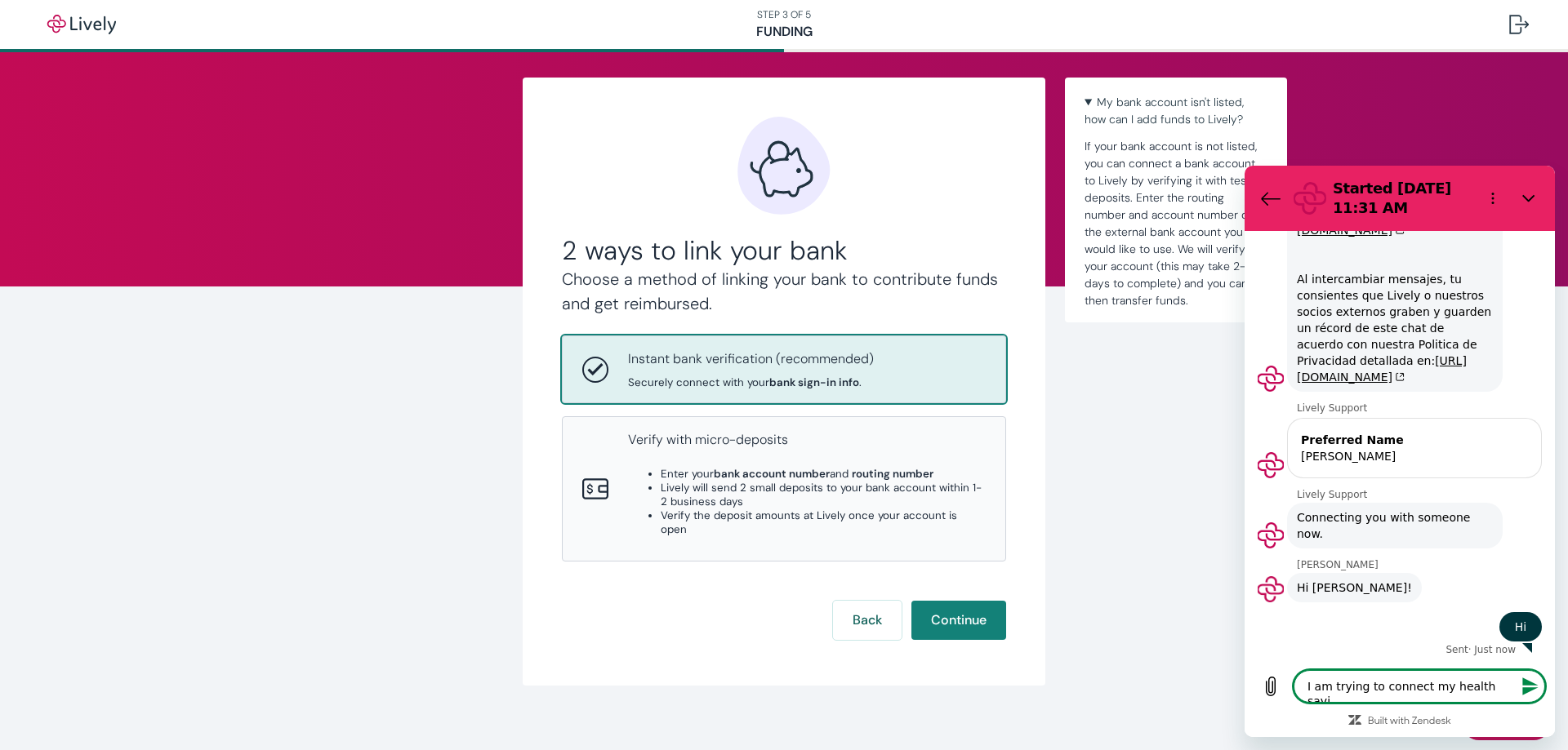
type textarea "x"
type textarea "I am trying to connect my health saving"
type textarea "x"
type textarea "I am trying to connect my health savings"
type textarea "x"
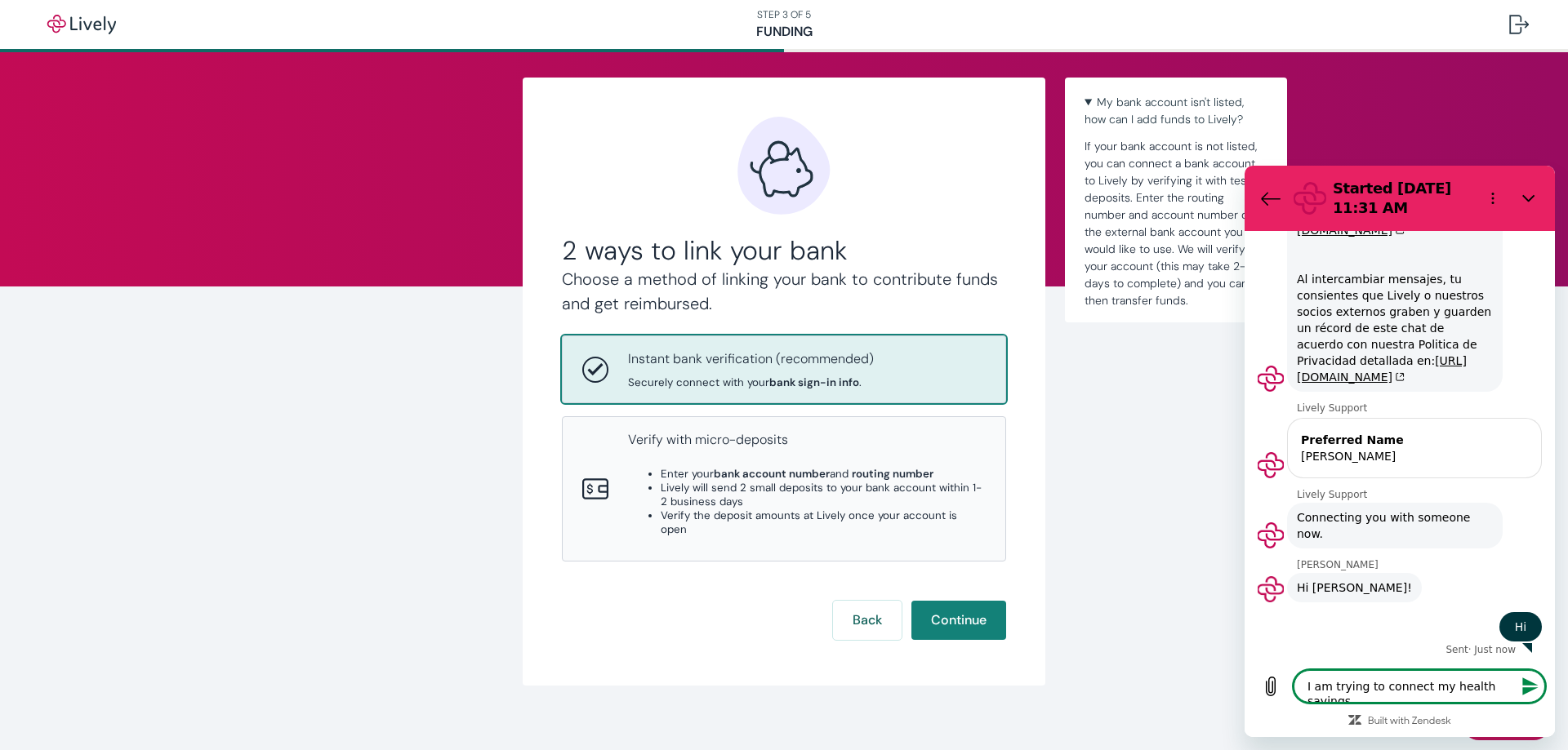
type textarea "I am trying to connect my health savings"
type textarea "x"
type textarea "I am trying to connect my health savings a"
type textarea "x"
type textarea "I am trying to connect my health savings ac"
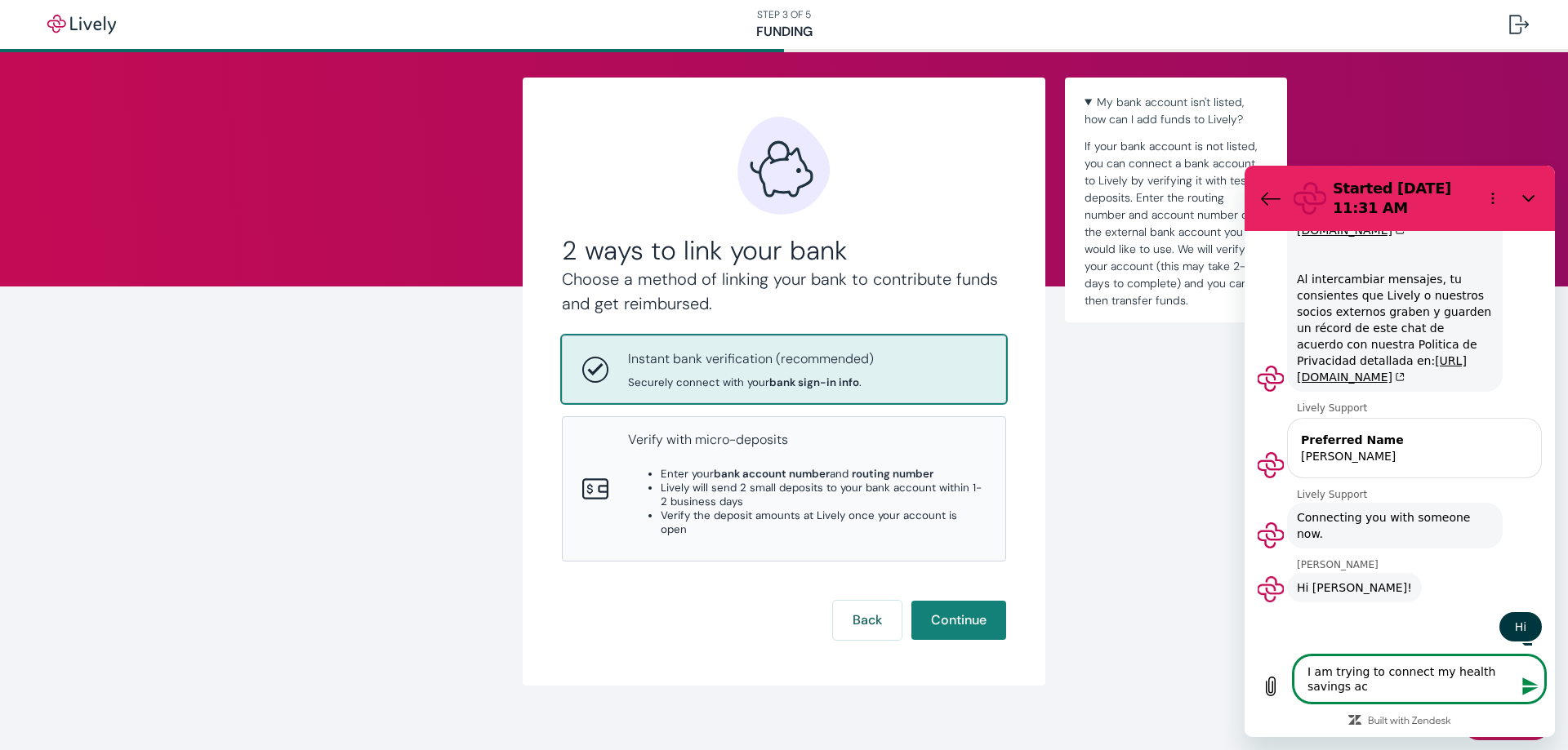
type textarea "x"
type textarea "I am trying to connect my health savings acc"
type textarea "x"
type textarea "I am trying to connect my health savings acco"
type textarea "x"
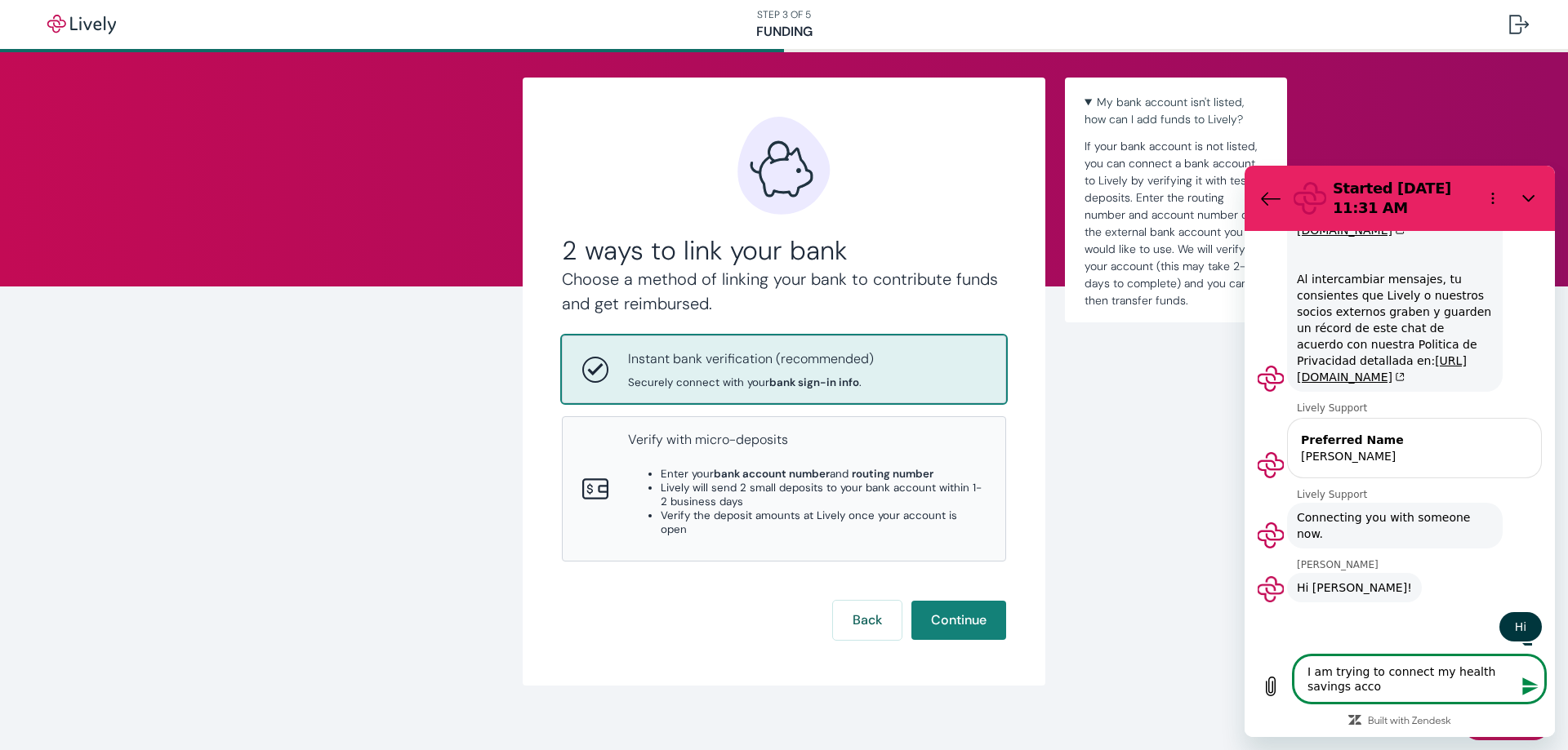
type textarea "I am trying to connect my health savings accou"
type textarea "x"
type textarea "I am trying to connect my health savings accoun"
type textarea "x"
type textarea "I am trying to connect my health savings account"
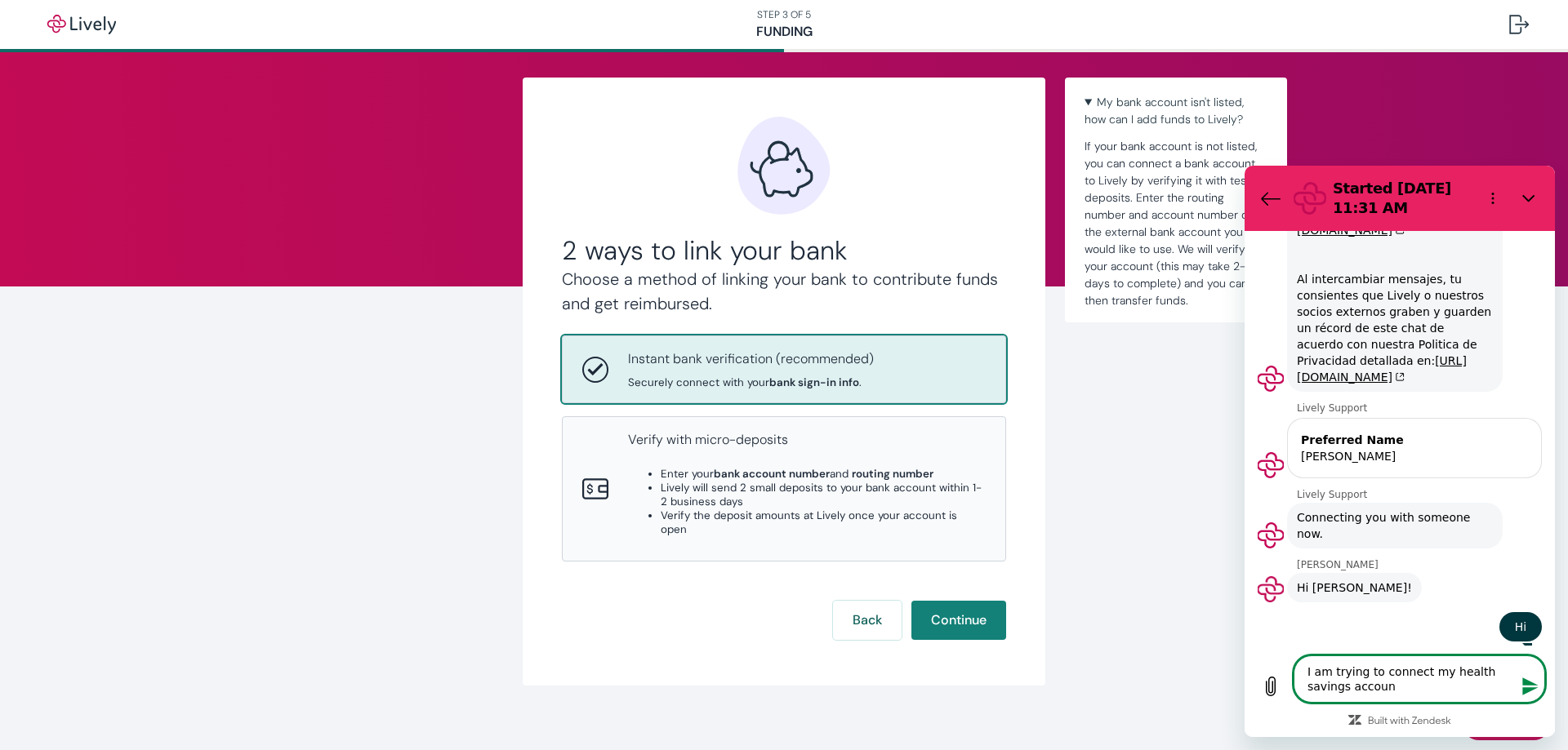
type textarea "x"
type textarea "I am trying to connect my health savings account"
type textarea "x"
type textarea "I am trying to connect my health savings account f"
type textarea "x"
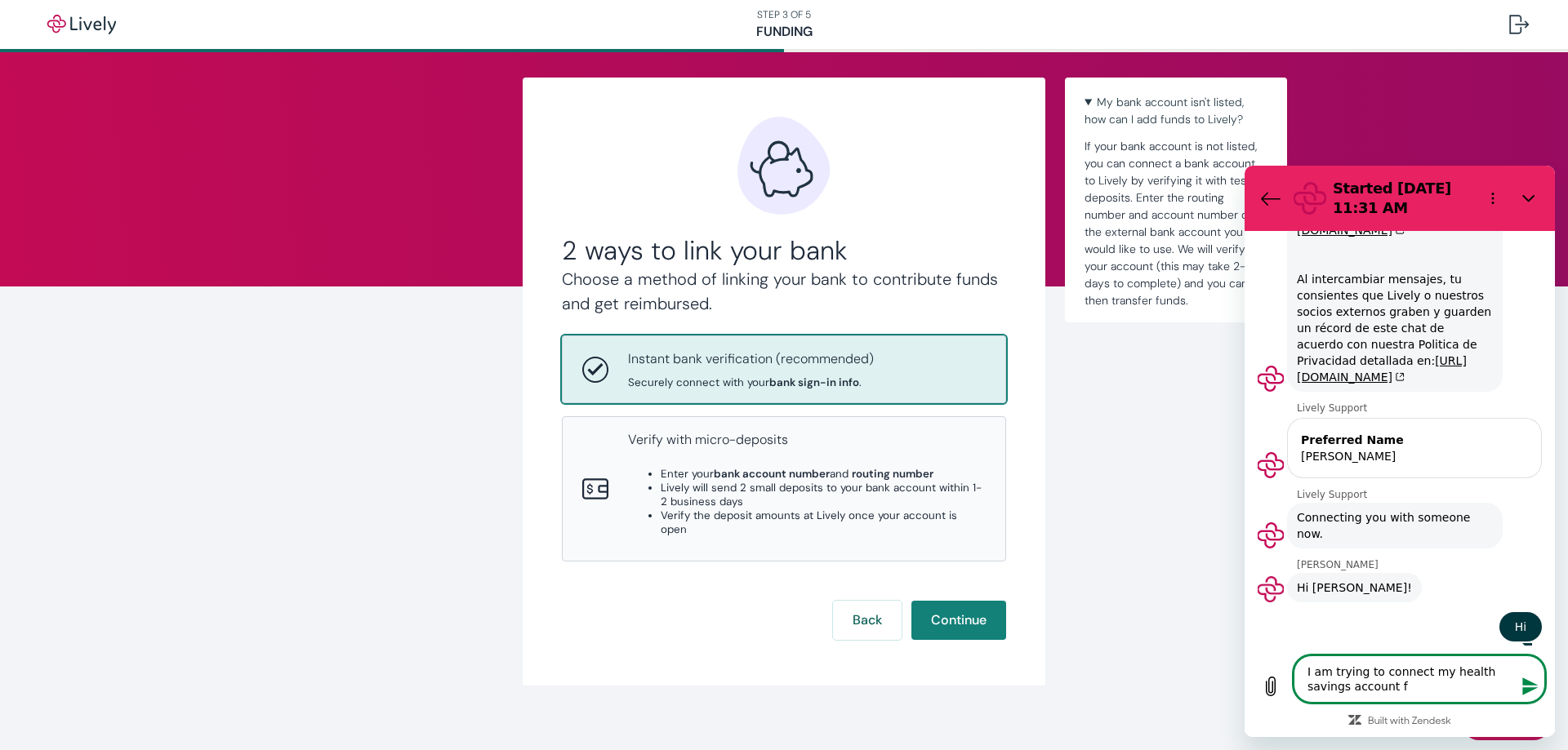
type textarea "I am trying to connect my health savings account fr"
type textarea "x"
type textarea "I am trying to connect my health savings account fro"
type textarea "x"
type textarea "I am trying to connect my health savings account from"
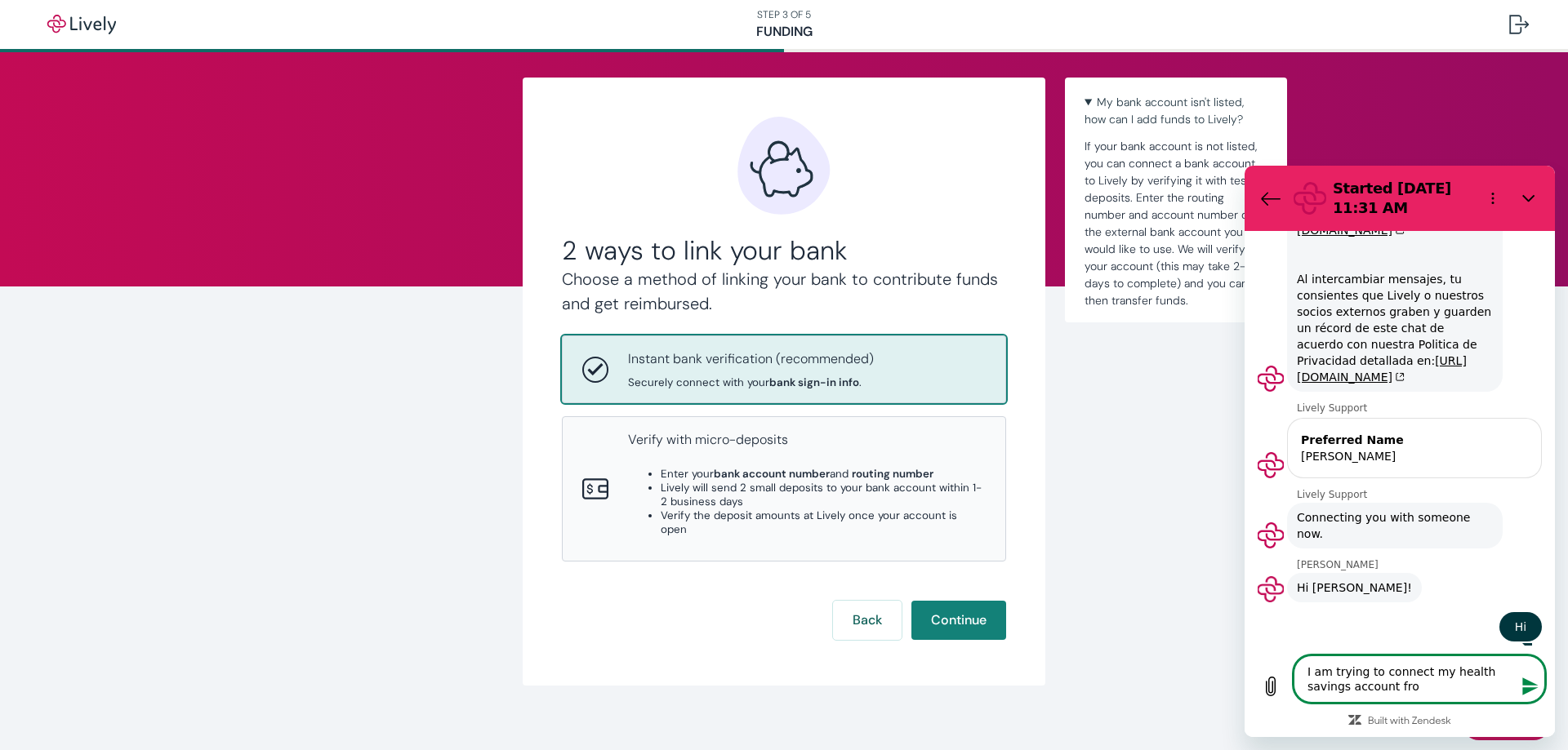
type textarea "x"
type textarea "I am trying to connect my health savings account from"
type textarea "x"
type textarea "I am trying to connect my health savings account from B"
type textarea "x"
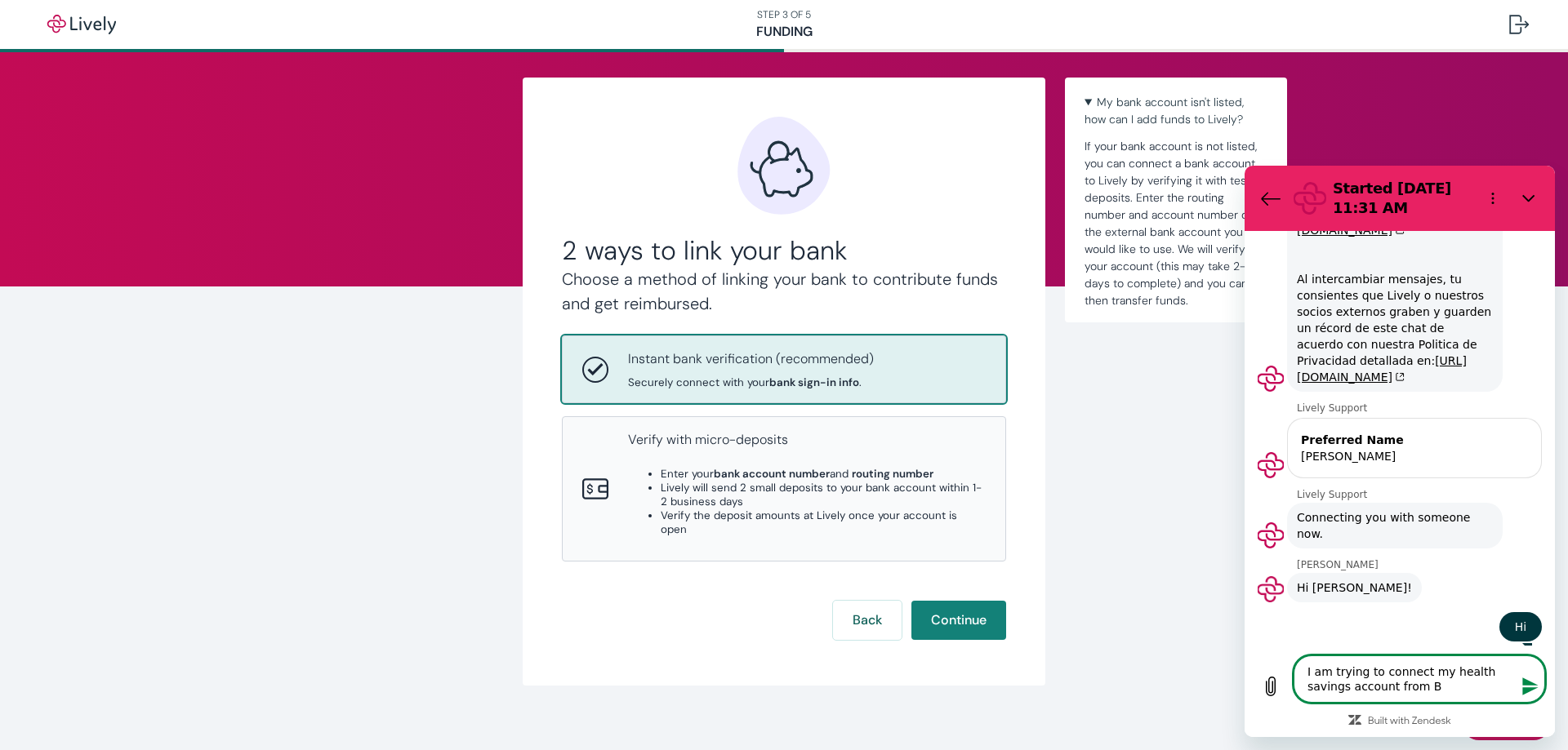
type textarea "I am trying to connect my health savings account from Ba"
type textarea "x"
type textarea "I am trying to connect my health savings account from Ban"
type textarea "x"
type textarea "I am trying to connect my health savings account from Bank"
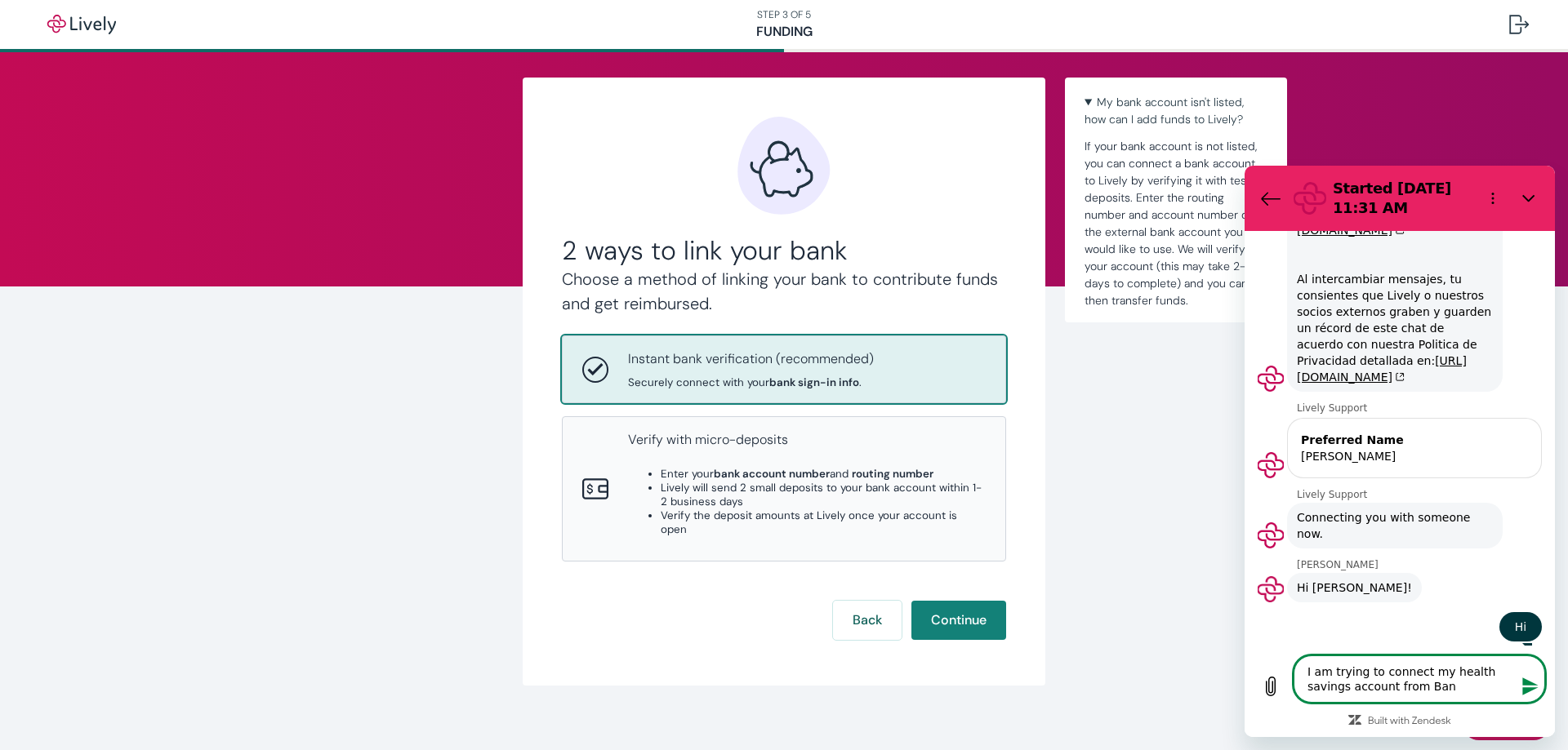
type textarea "x"
type textarea "I am trying to connect my health savings account from Bank"
type textarea "x"
type textarea "I am trying to connect my health savings account from Bank o"
type textarea "x"
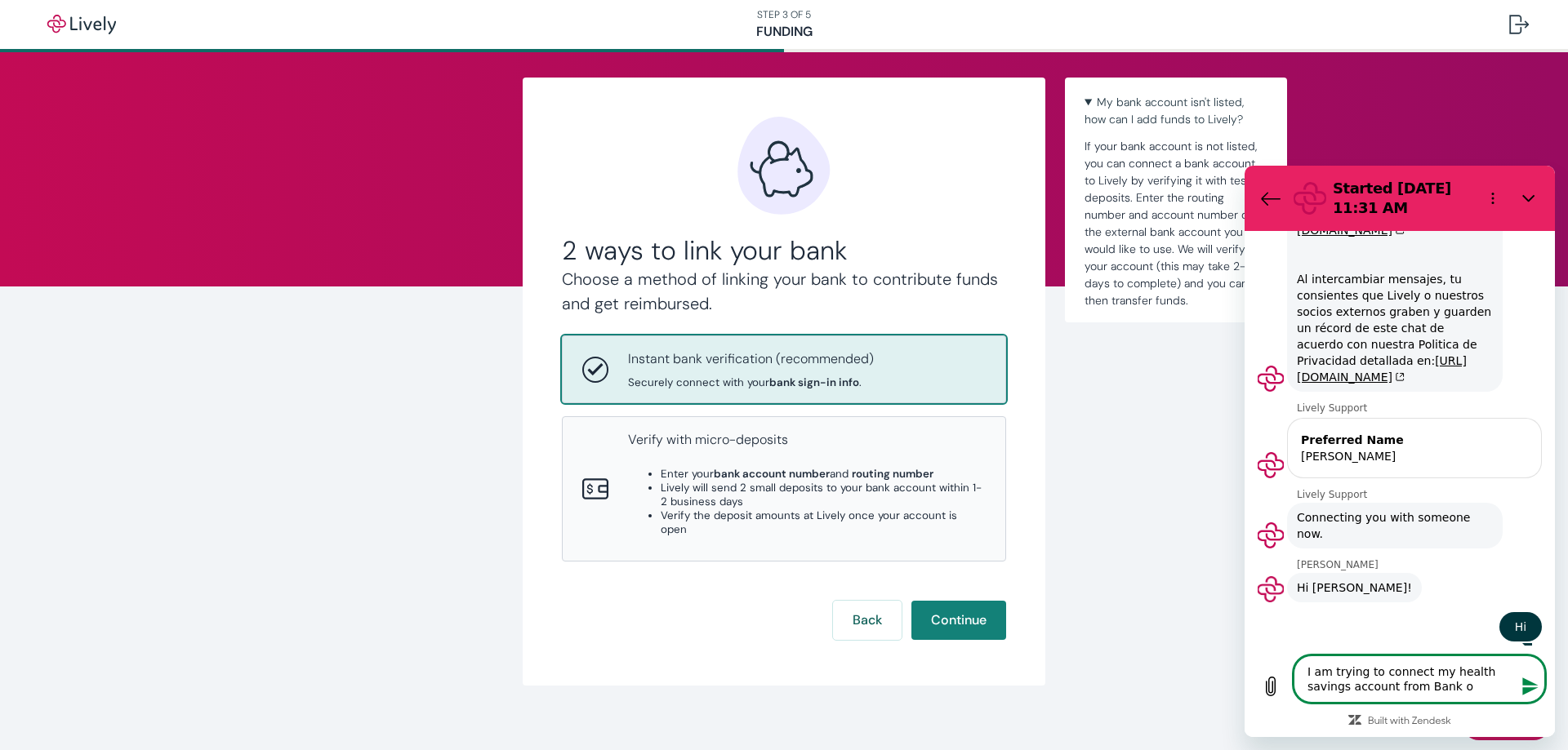
type textarea "I am trying to connect my health savings account from Bank of"
type textarea "x"
type textarea "I am trying to connect my health savings account from Bank of"
type textarea "x"
type textarea "I am trying to connect my health savings account from Bank of A"
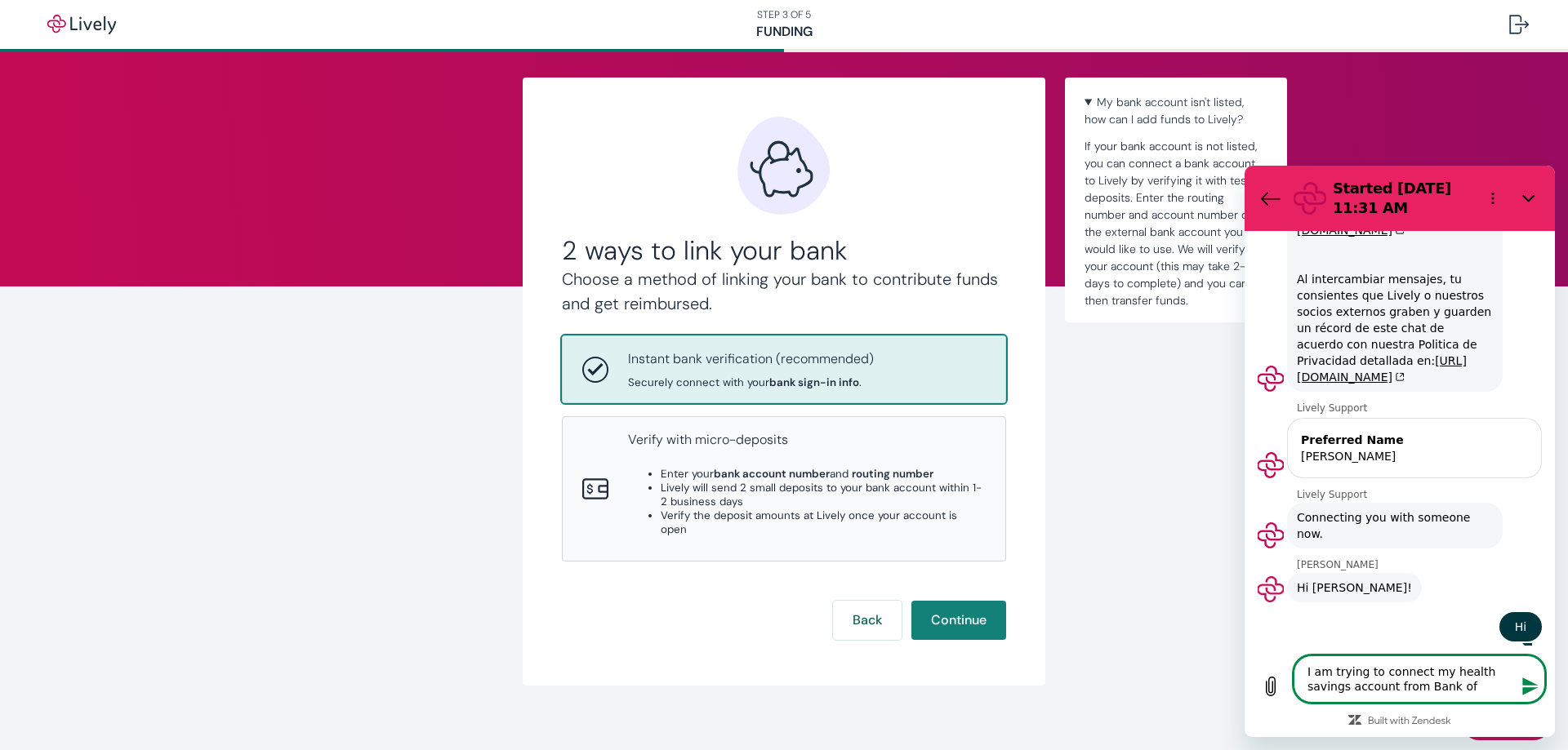
type textarea "x"
type textarea "I am trying to connect my health savings account from Bank of Am"
type textarea "x"
type textarea "I am trying to connect my health savings account from Bank of Ame"
type textarea "x"
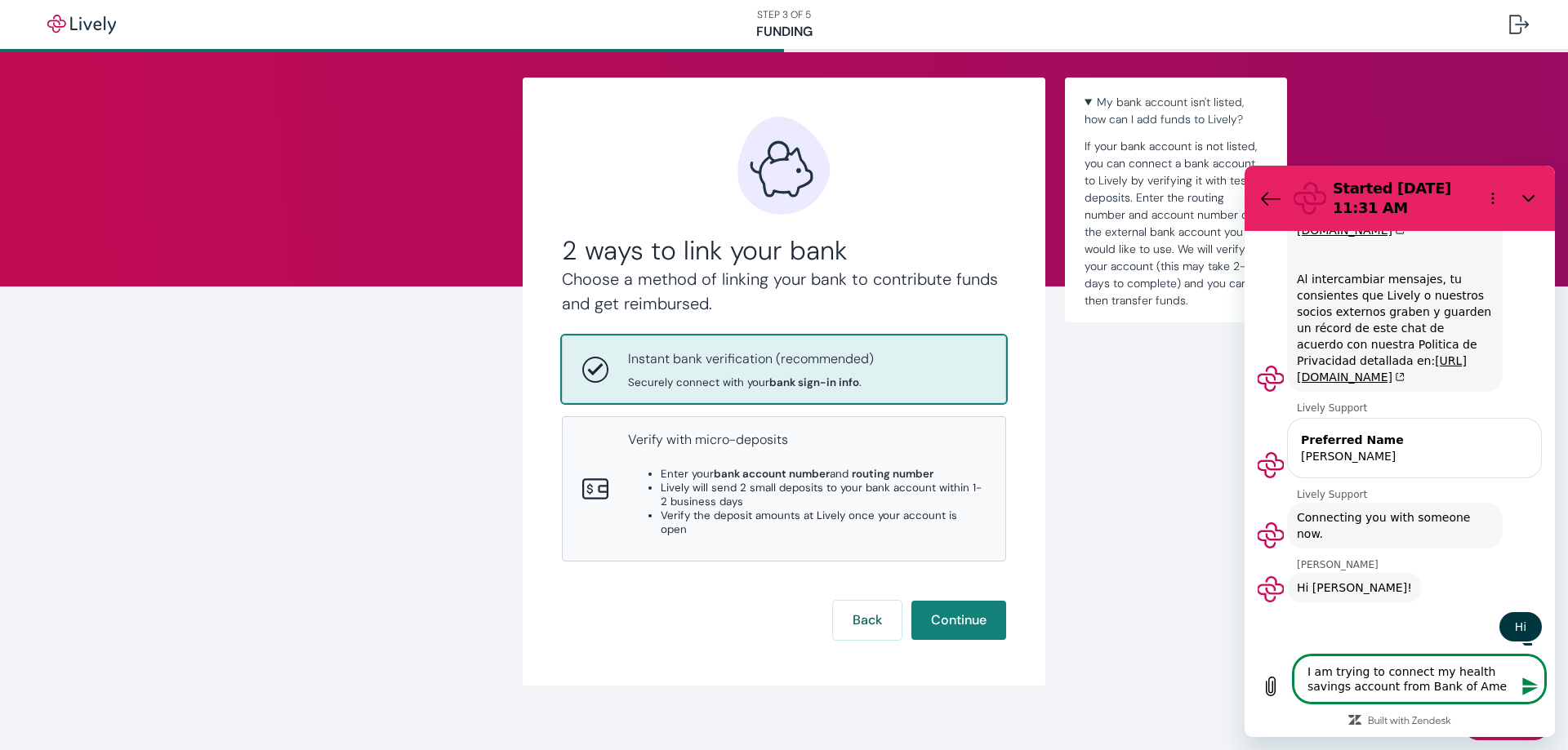
type textarea "I am trying to connect my health savings account from Bank of Amer"
type textarea "x"
type textarea "I am trying to connect my health savings account from Bank of Ameri"
type textarea "x"
type textarea "I am trying to connect my health savings account from Bank of Americ"
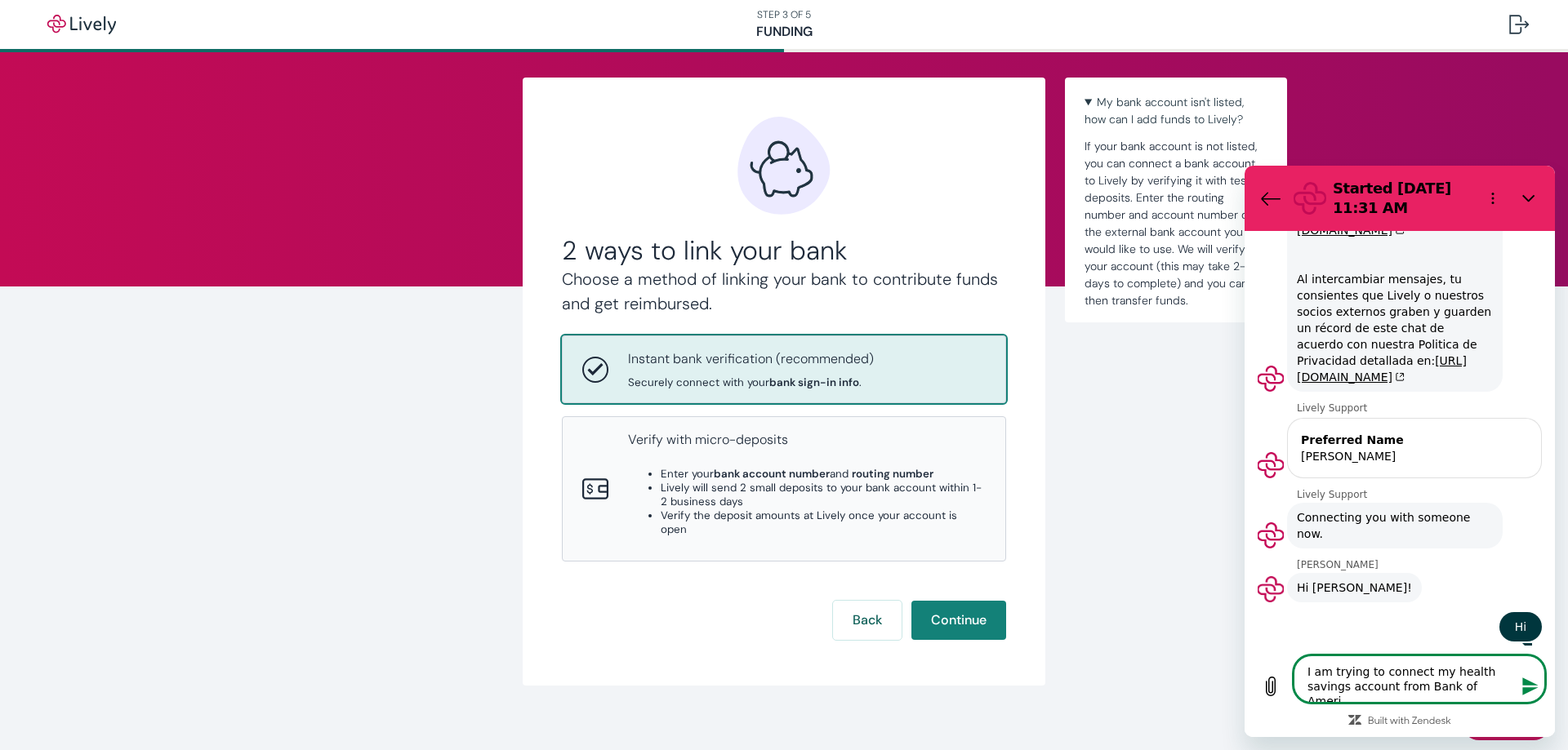
type textarea "x"
type textarea "I am trying to connect my health savings account from Bank of America"
type textarea "x"
type textarea "I am trying to connect my health savings account from [GEOGRAPHIC_DATA],"
type textarea "x"
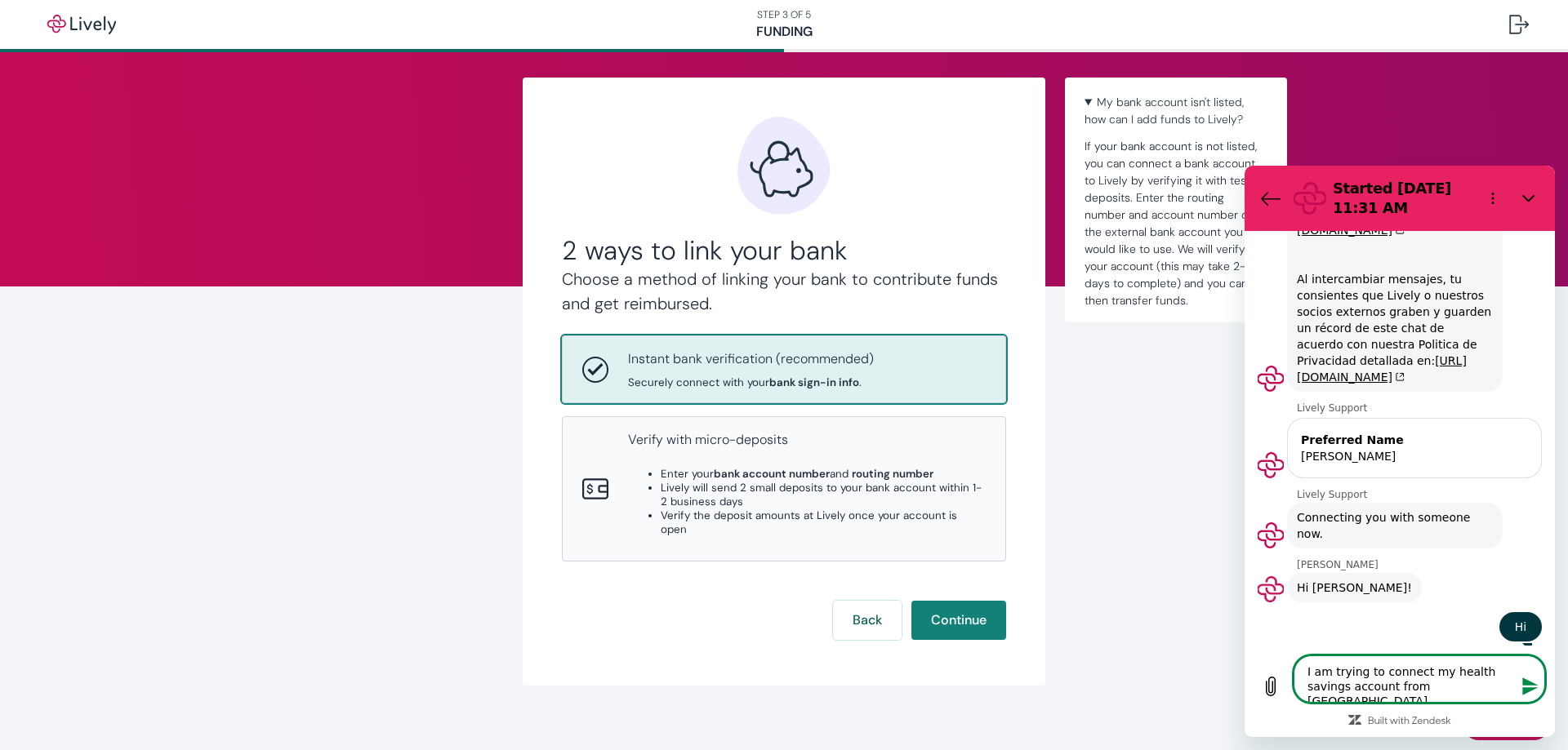
type textarea "I am trying to connect my health savings account from [GEOGRAPHIC_DATA],"
type textarea "x"
type textarea "I am trying to connect my health savings account from Bank of America, b"
type textarea "x"
type textarea "I am trying to connect my health savings account from Bank of America, bu"
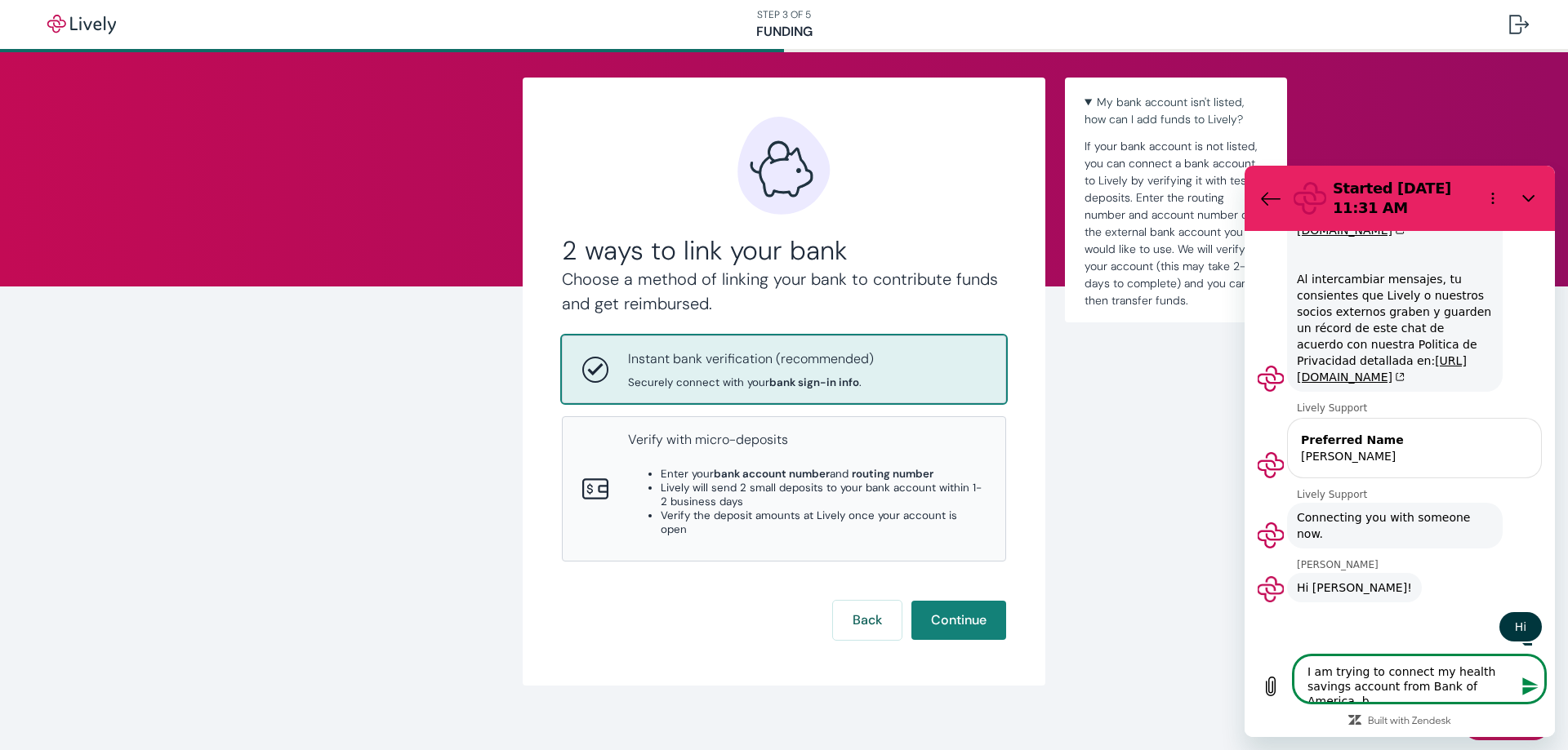
type textarea "x"
type textarea "I am trying to connect my health savings account from Bank of America, but"
type textarea "x"
type textarea "I am trying to connect my health savings account from Bank of America, but"
type textarea "x"
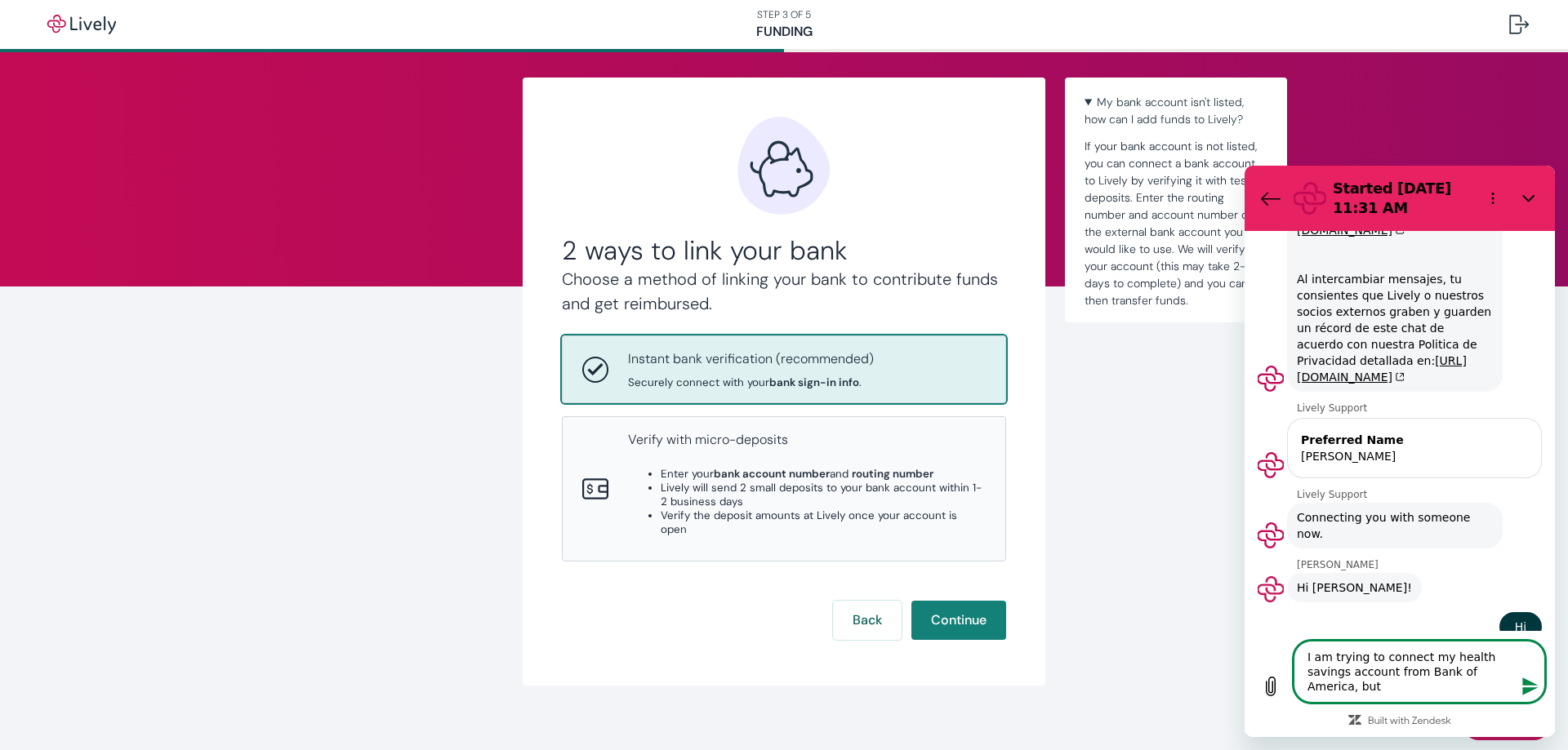
type textarea "I am trying to connect my health savings account from Bank of America, but i"
type textarea "x"
type textarea "I am trying to connect my health savings account from Bank of America, but it"
type textarea "x"
type textarea "I am trying to connect my health savings account from Bank of America, but it"
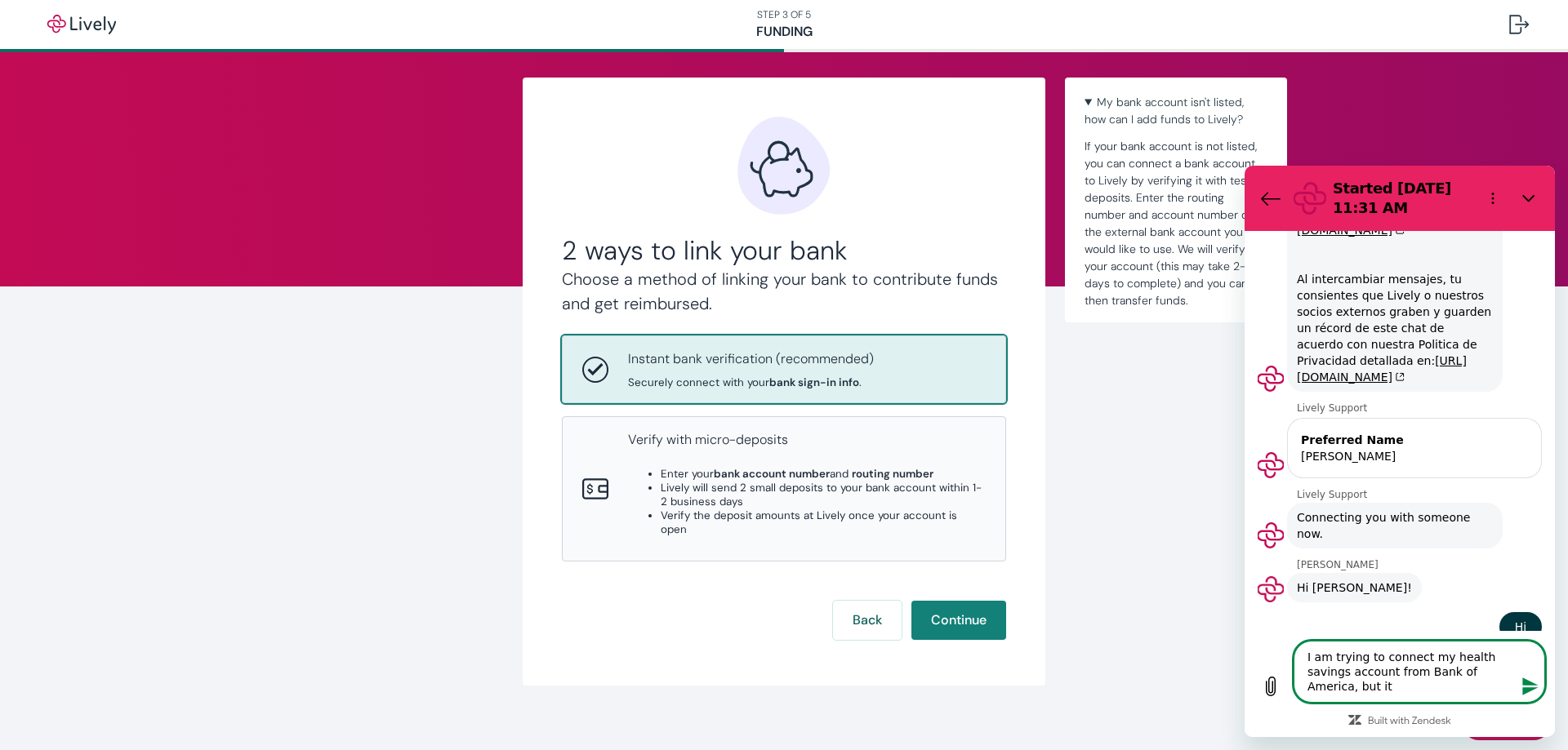
type textarea "x"
type textarea "I am trying to connect my health savings account from Bank of America, but it s"
type textarea "x"
type textarea "I am trying to connect my health savings account from Bank of America, but it sa"
type textarea "x"
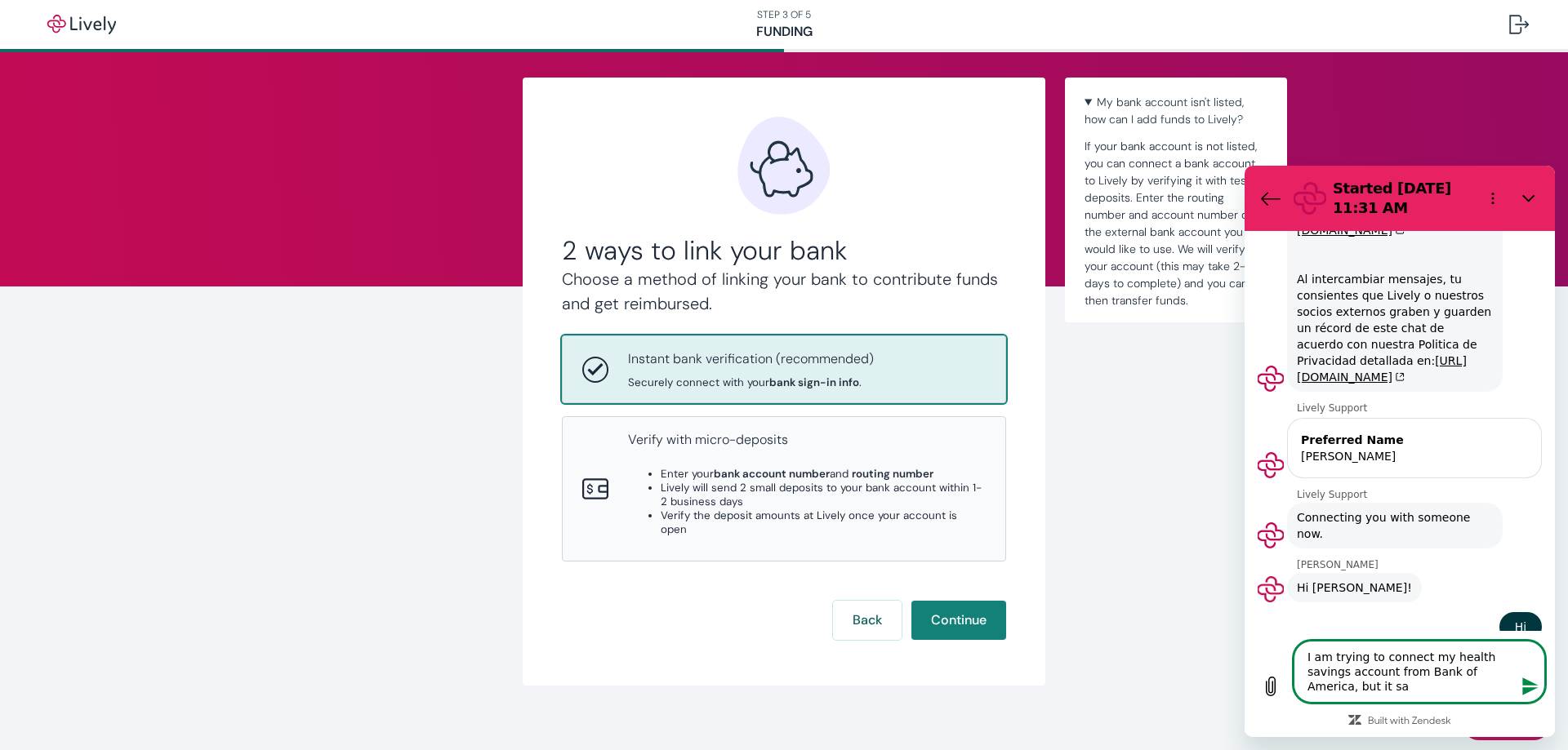
type textarea "I am trying to connect my health savings account from Bank of America, but it s…"
type textarea "x"
type textarea "I am trying to connect my health savings account from Bank of America, but it s…"
type textarea "x"
type textarea "I am trying to connect my health savings account from Bank of America, but it s…"
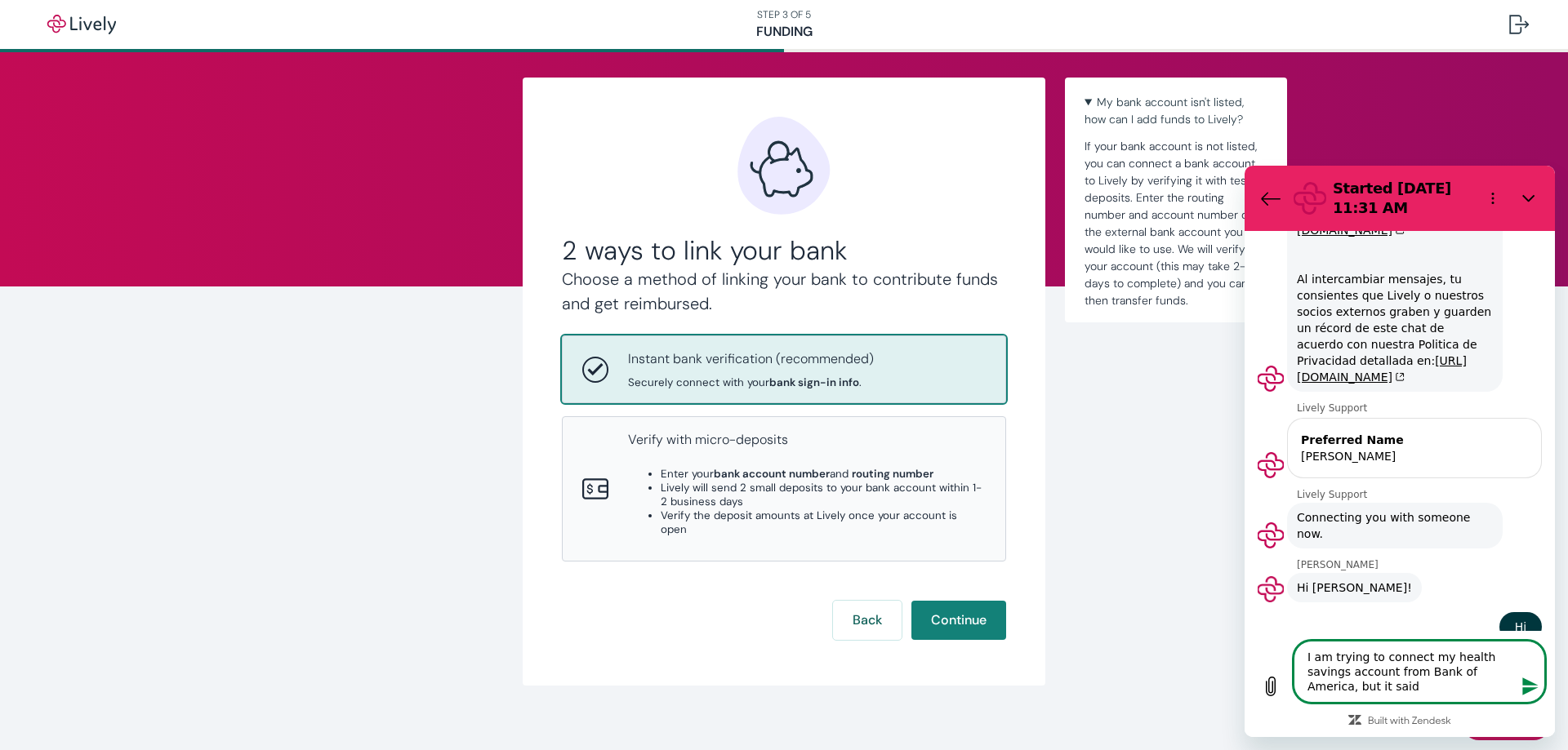
type textarea "x"
type textarea "I am trying to connect my health savings account from Bank of America, but it s…"
type textarea "x"
type textarea "I am trying to connect my health savings account from Bank of America, but it s…"
type textarea "x"
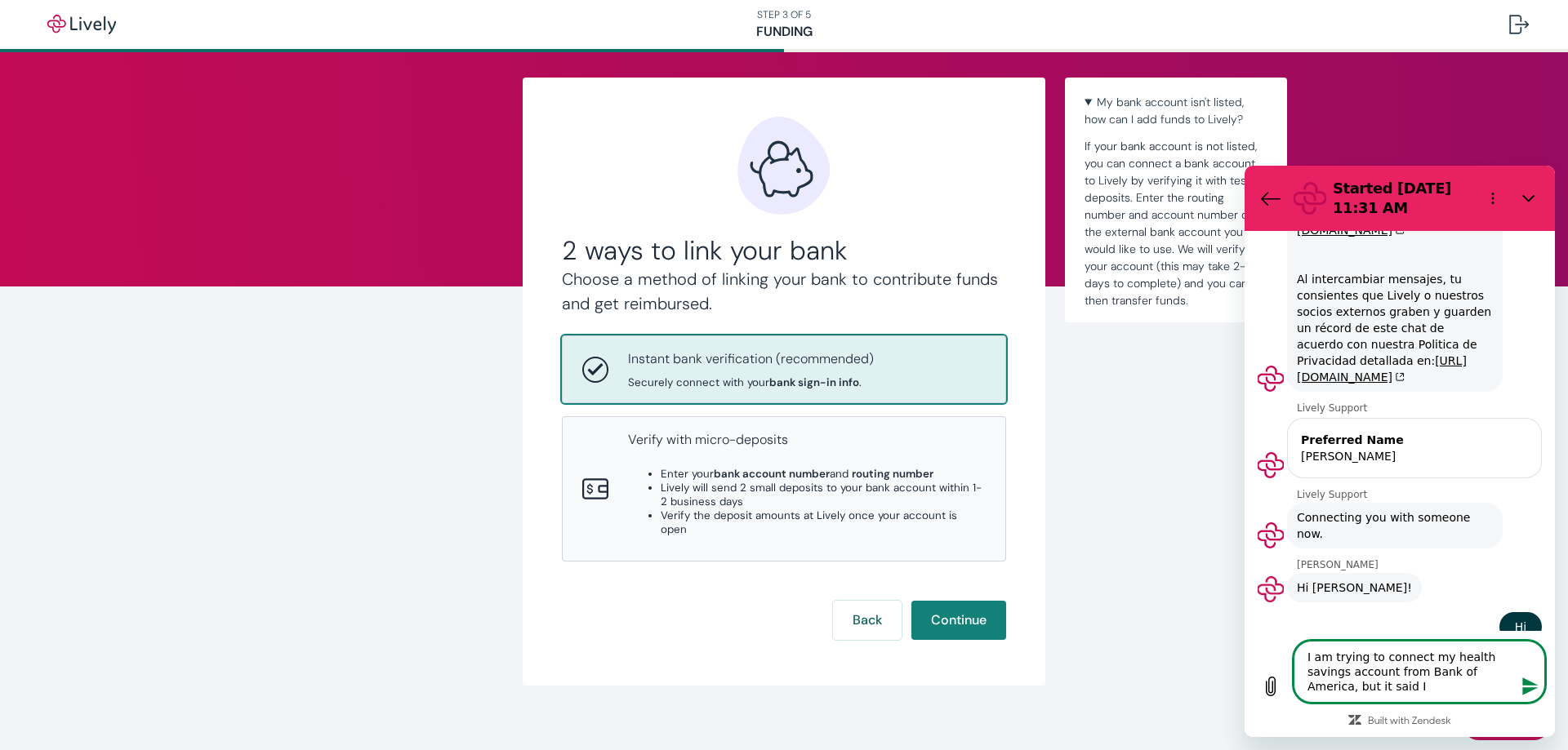
type textarea "I am trying to connect my health savings account from Bank of America, but it s…"
type textarea "x"
type textarea "I am trying to connect my health savings account from Bank of America, but it s…"
type textarea "x"
type textarea "I am trying to connect my health savings account from Bank of America, but it s…"
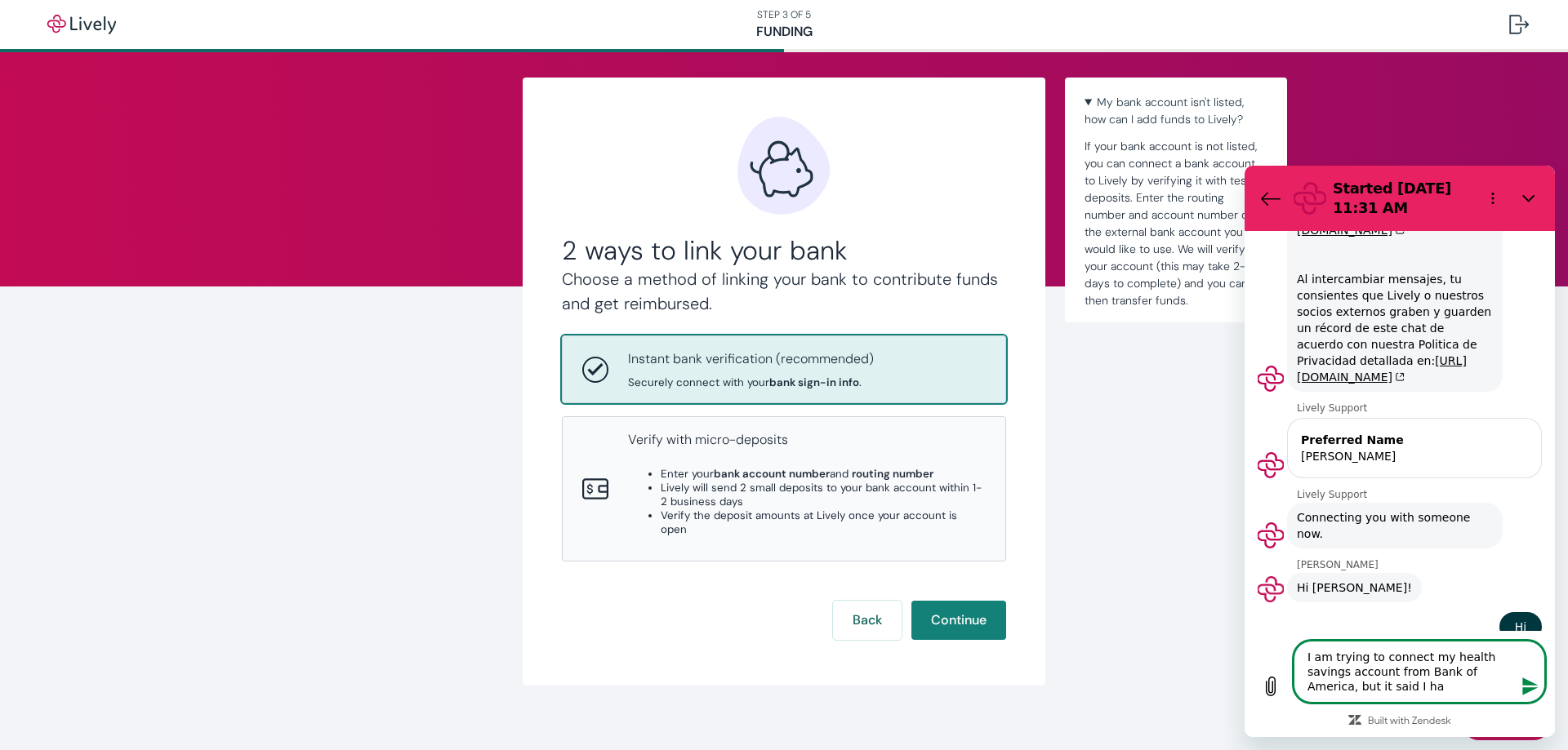
type textarea "x"
type textarea "I am trying to connect my health savings account from Bank of America, but it s…"
type textarea "x"
type textarea "I am trying to connect my health savings account from Bank of America, but it s…"
type textarea "x"
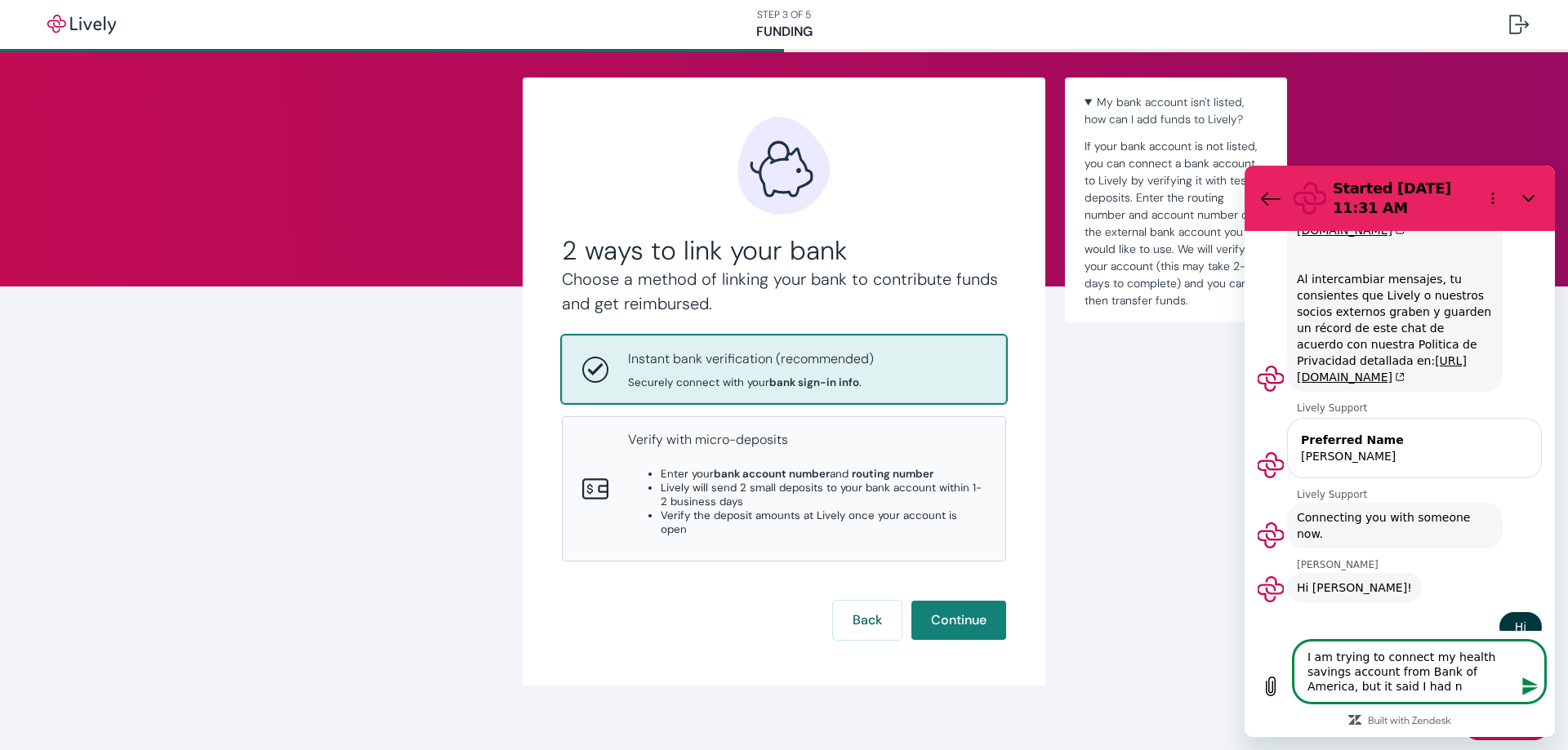
type textarea "I am trying to connect my health savings account from Bank of America, but it s…"
type textarea "x"
type textarea "I am trying to connect my health savings account from Bank of America, but it s…"
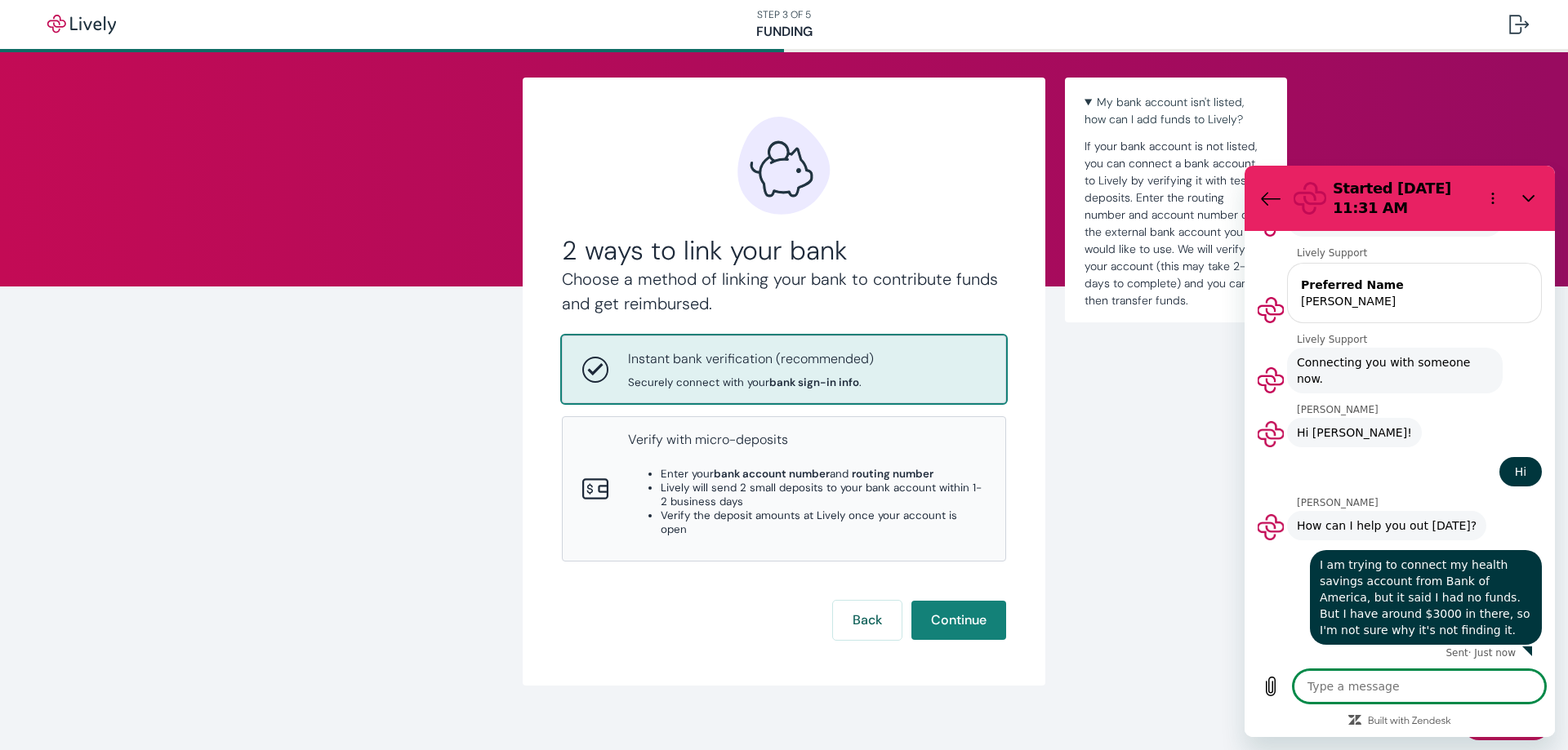
scroll to position [303, 0]
click at [1338, 687] on textarea at bounding box center [1419, 687] width 251 height 33
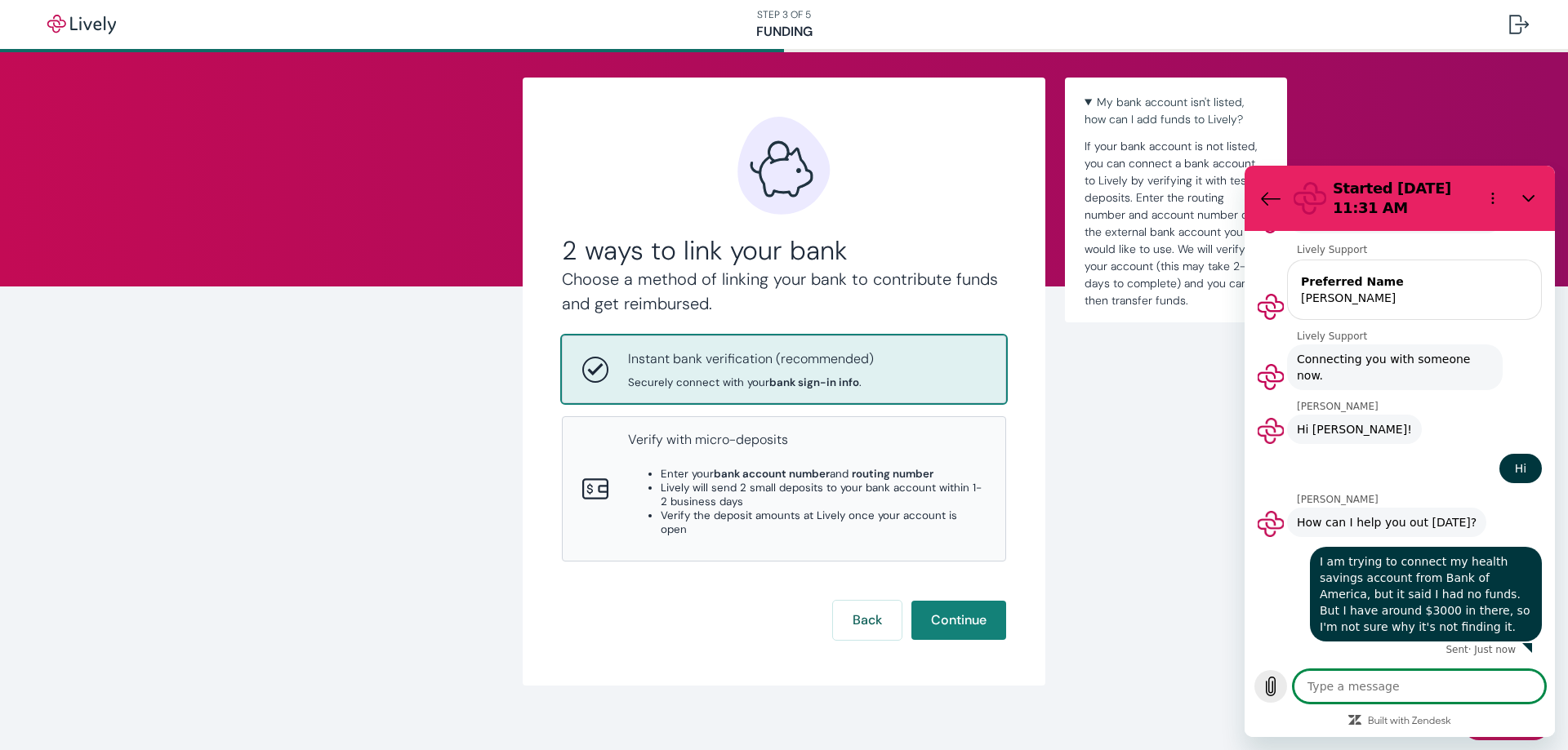
click at [1270, 683] on icon "Upload file" at bounding box center [1270, 686] width 19 height 19
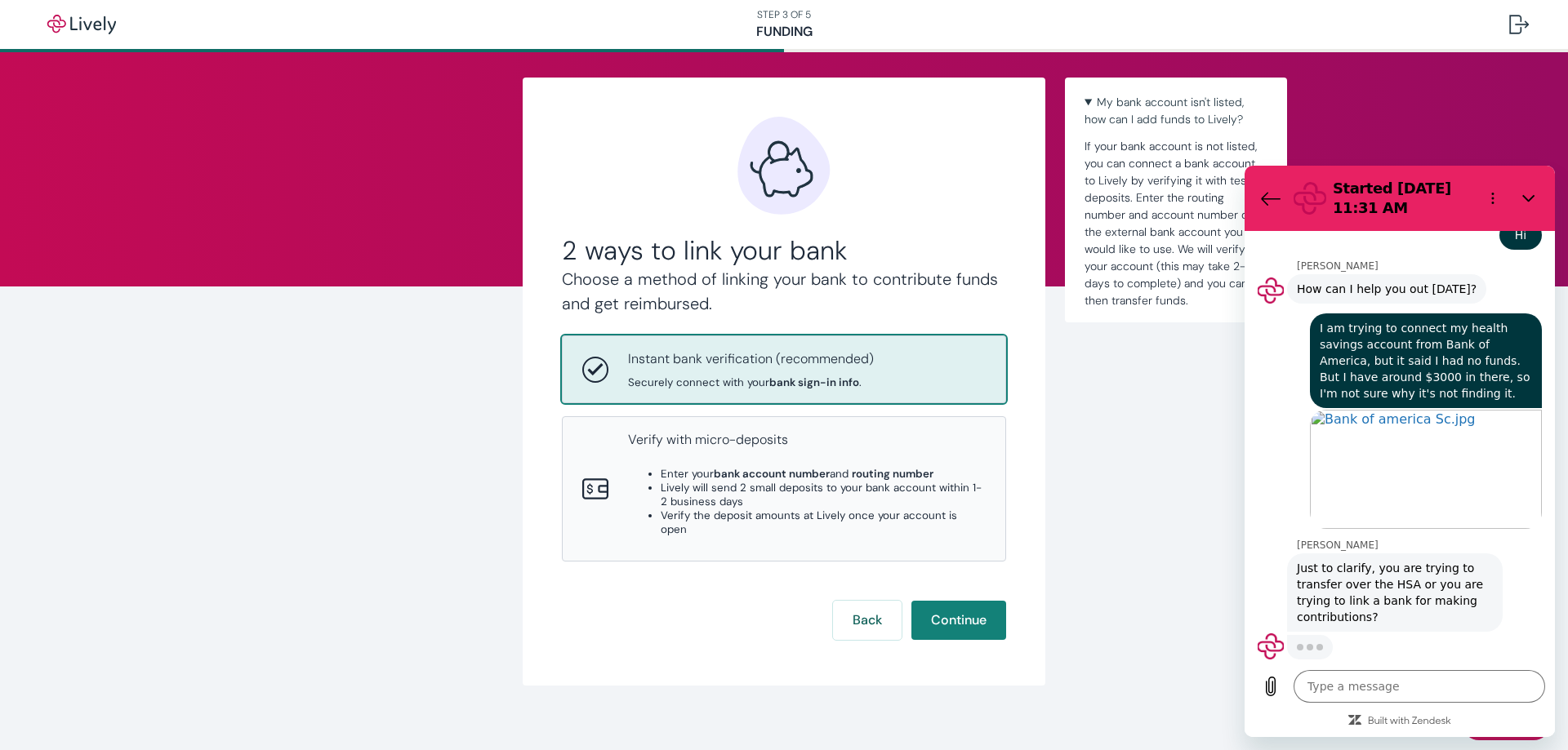
scroll to position [534, 0]
click at [1360, 692] on textarea at bounding box center [1419, 687] width 251 height 33
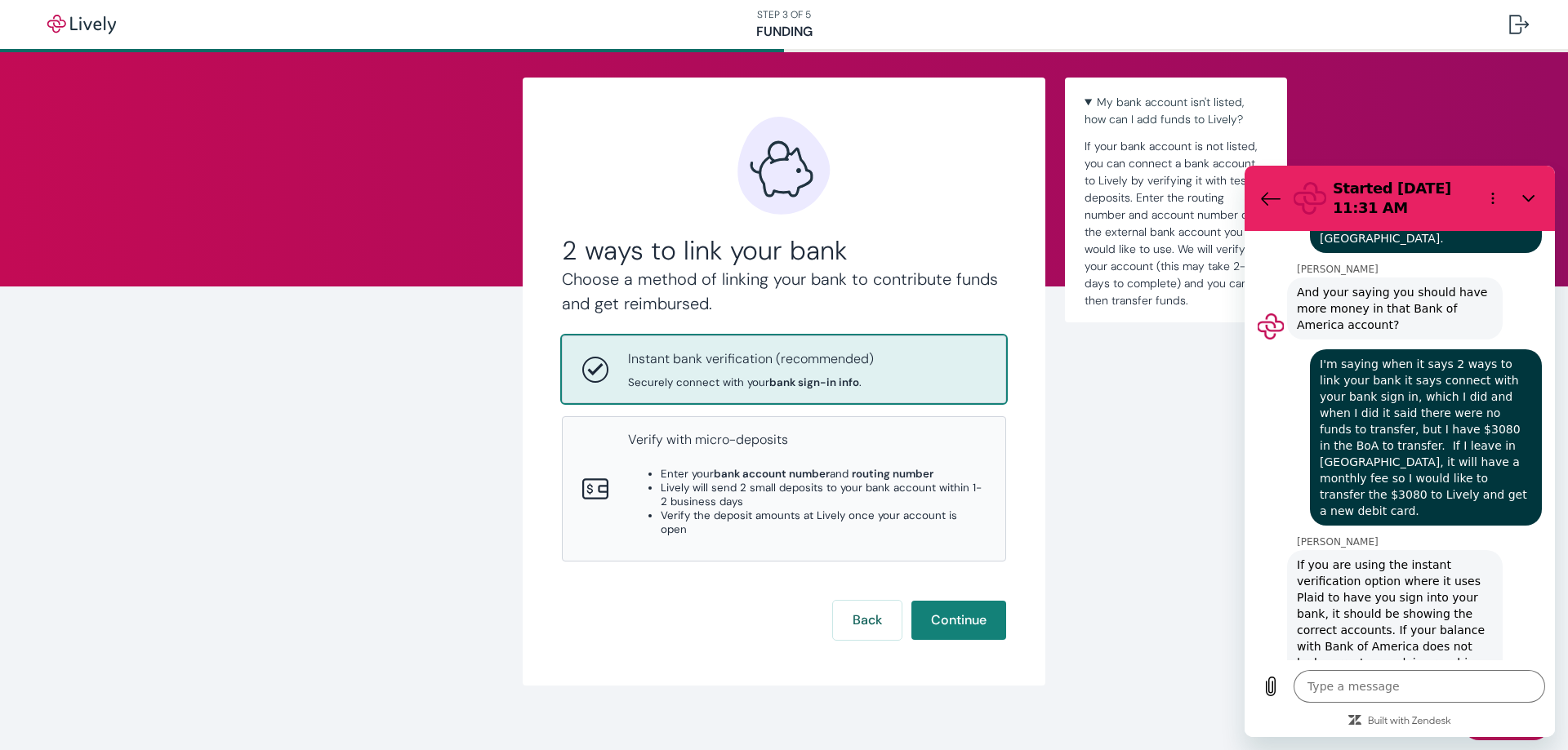
scroll to position [990, 0]
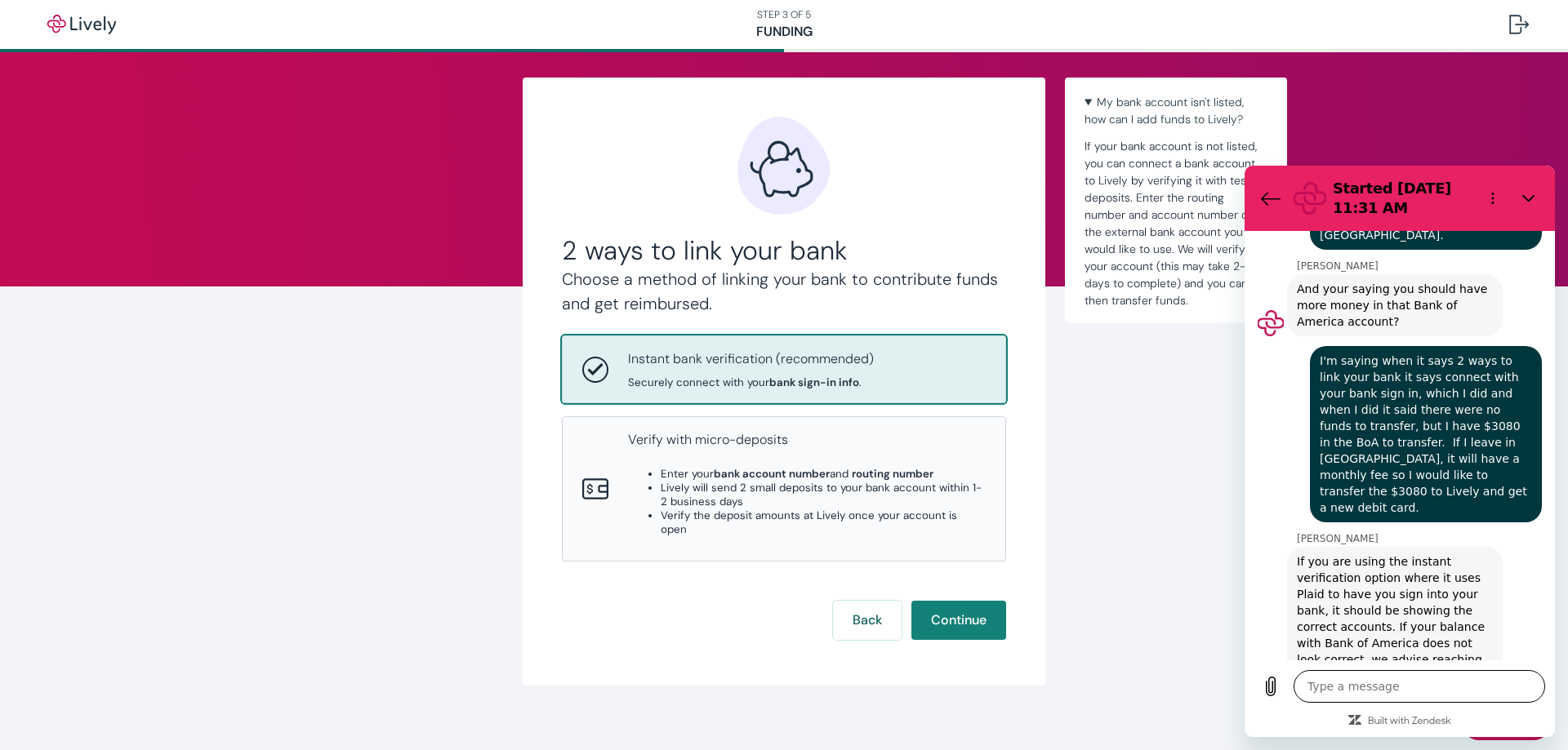
click at [1331, 690] on textarea at bounding box center [1419, 687] width 251 height 33
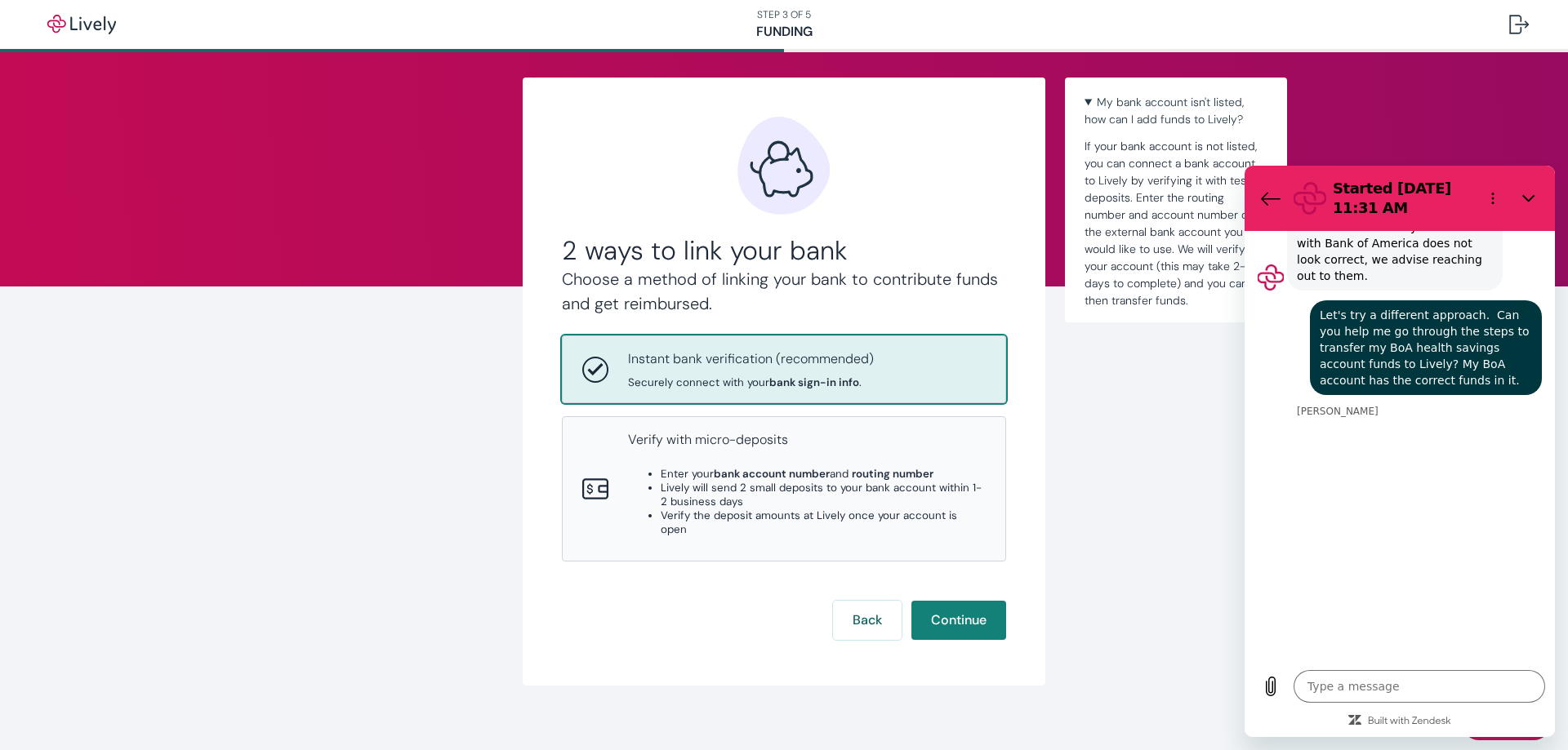
scroll to position [1393, 0]
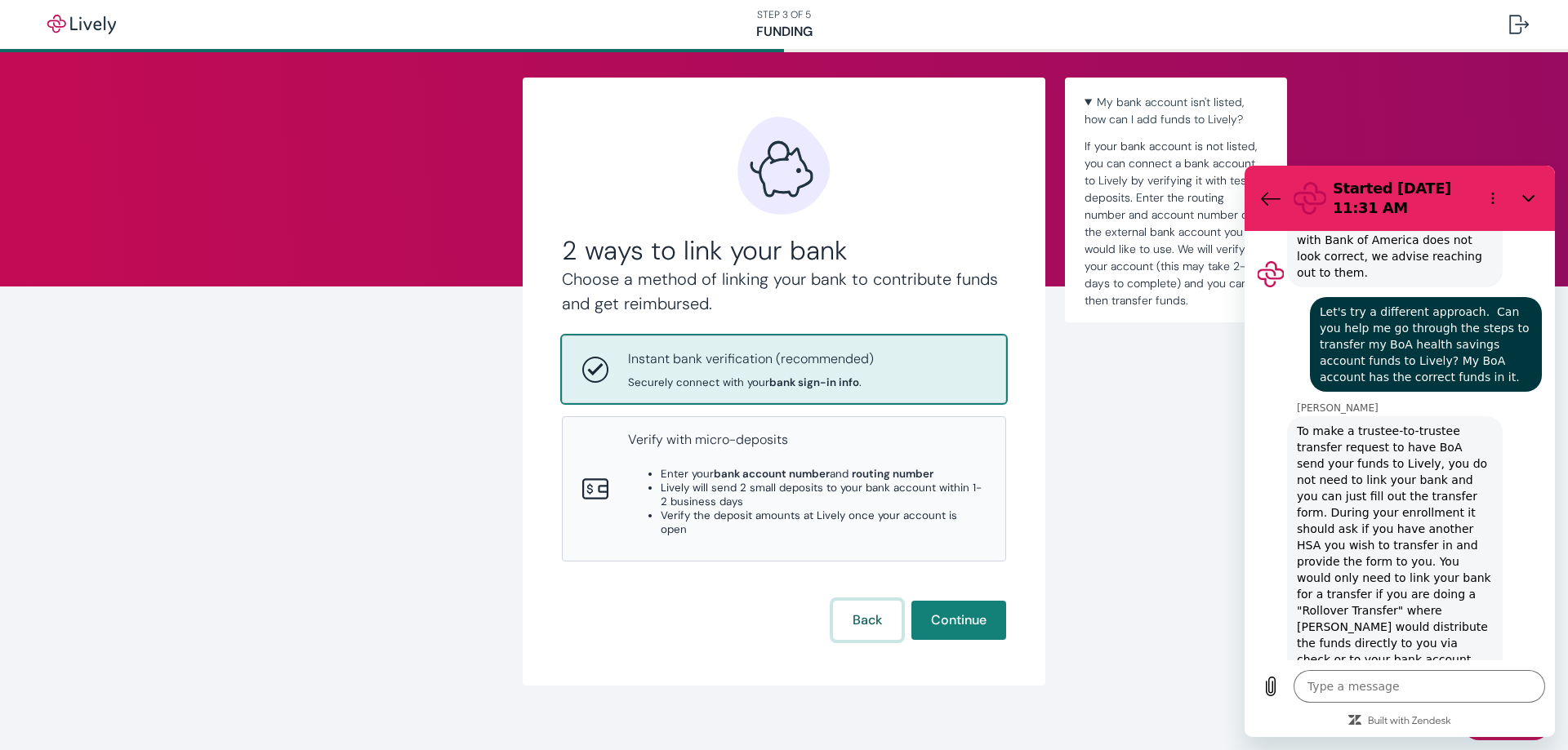
click at [864, 612] on button "Back" at bounding box center [867, 621] width 69 height 39
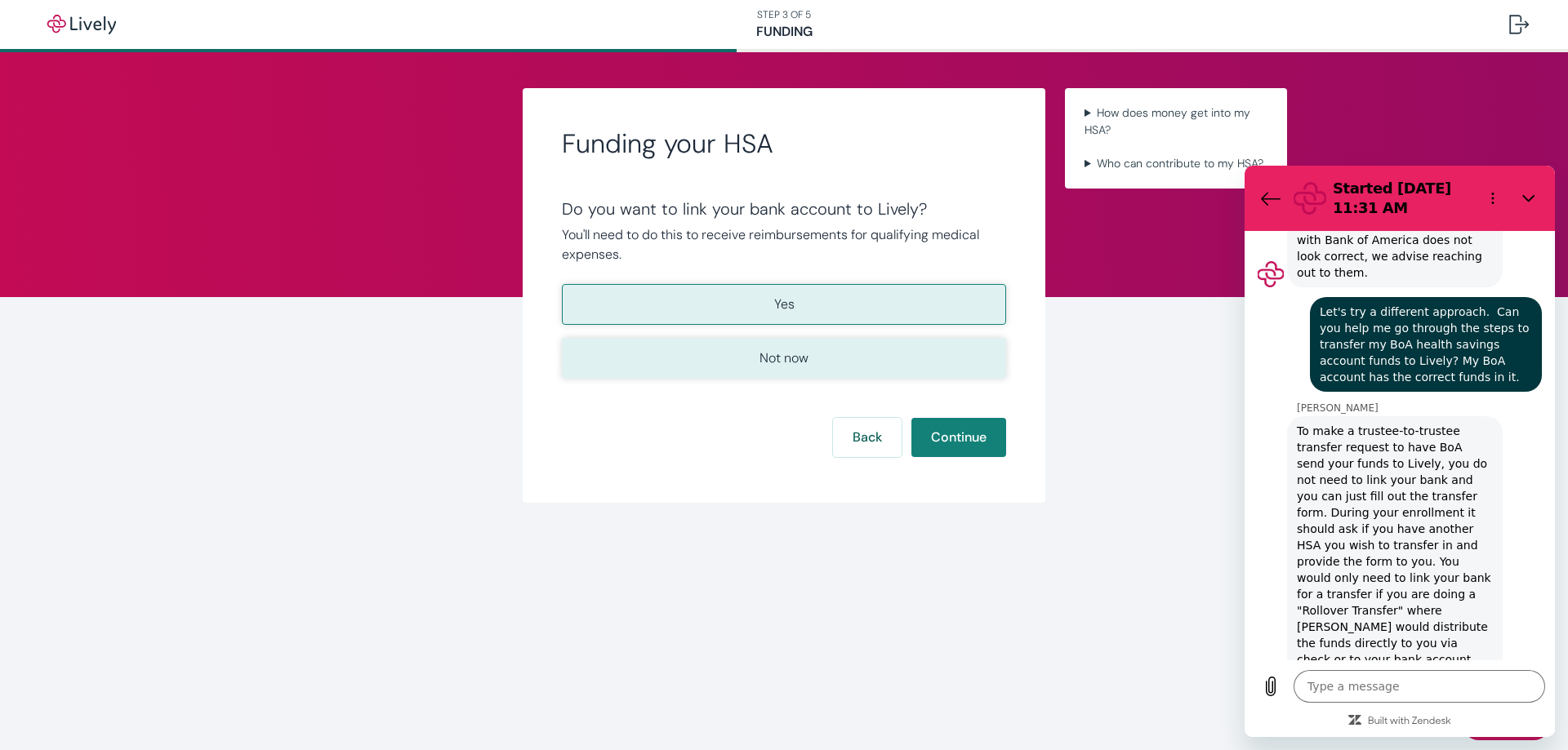
click at [801, 352] on p "Not now" at bounding box center [784, 358] width 49 height 19
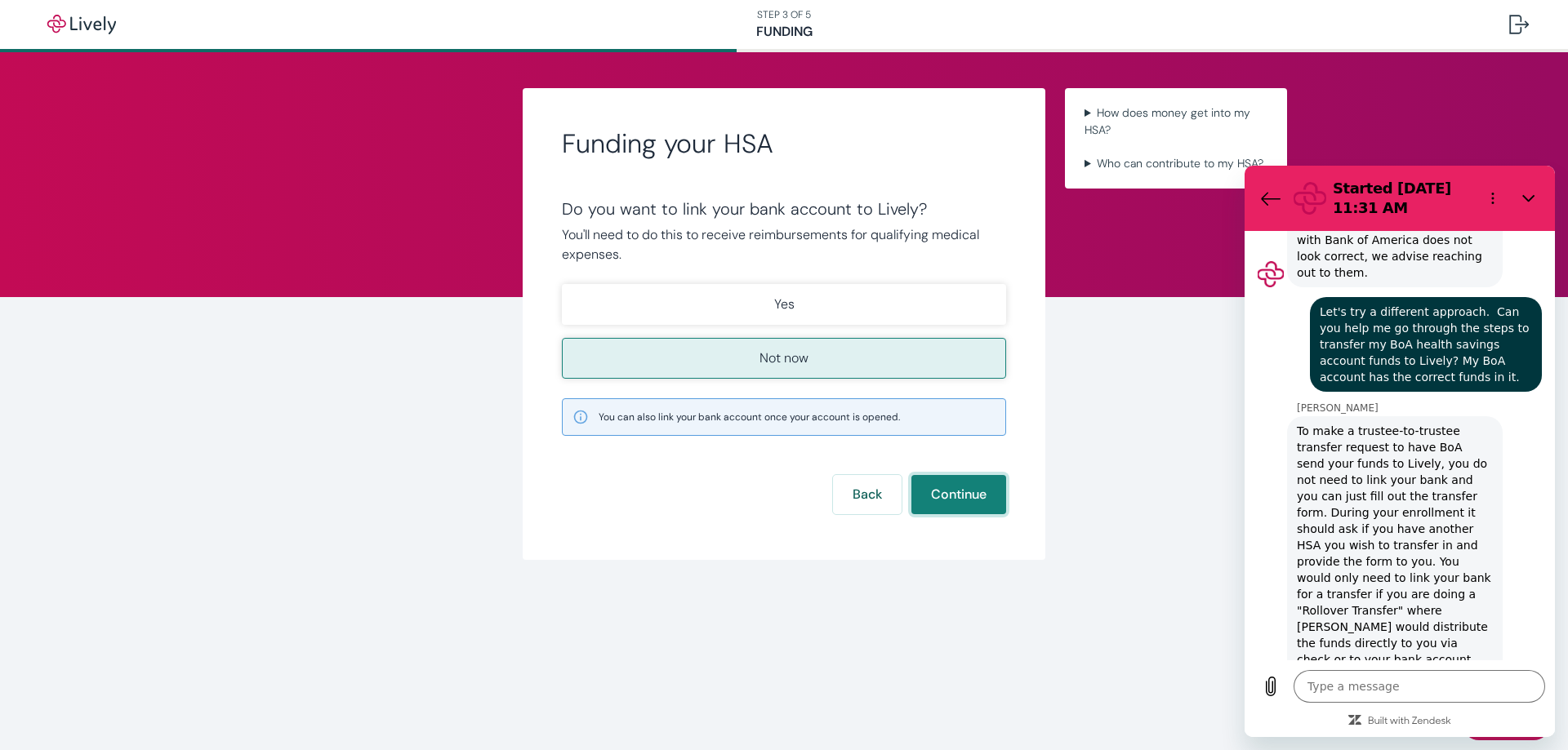
click at [979, 495] on button "Continue" at bounding box center [959, 495] width 95 height 39
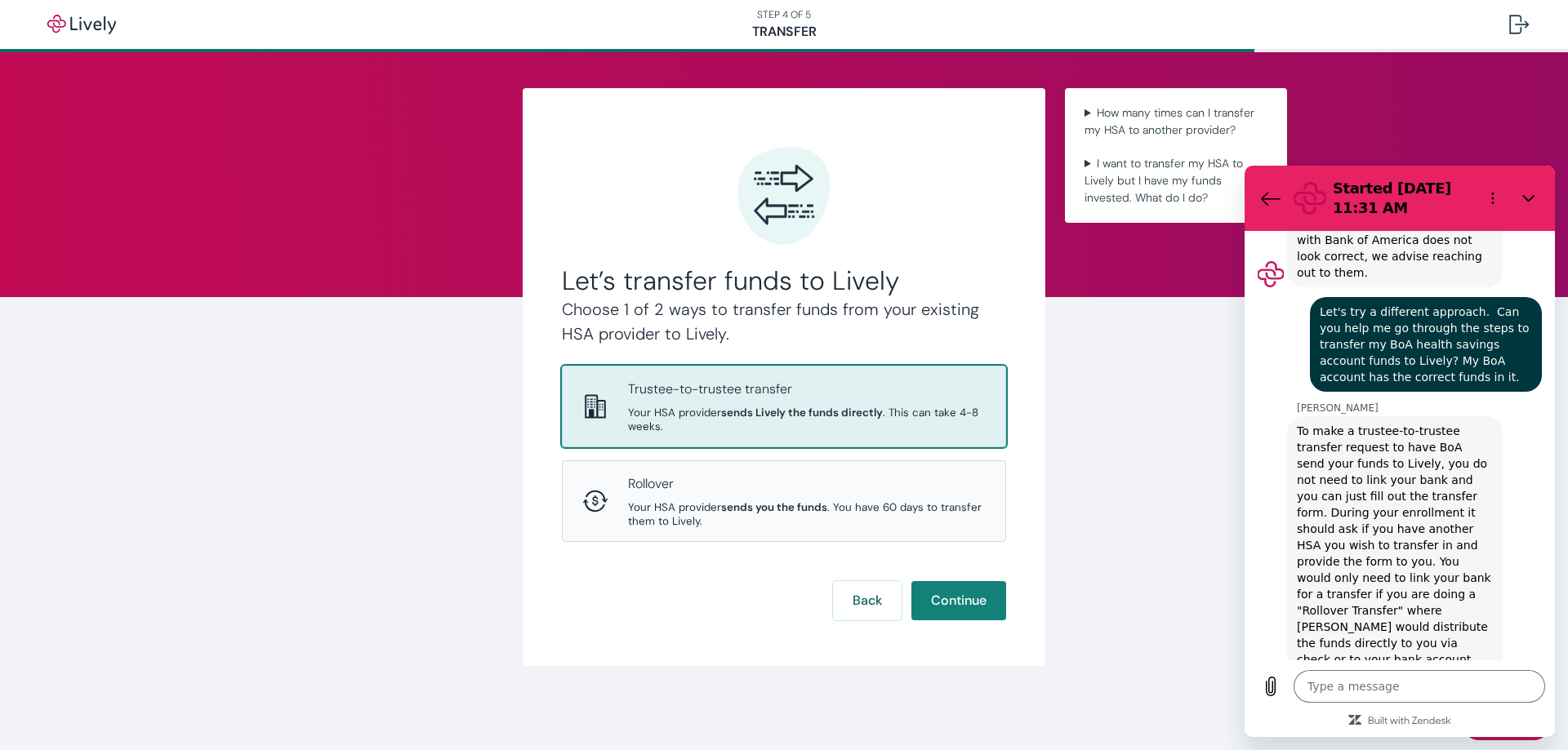
click at [773, 405] on div "Trustee-to-trustee transfer Your HSA provider sends Lively the funds directly .…" at bounding box center [807, 407] width 358 height 54
click at [977, 608] on button "Continue" at bounding box center [959, 601] width 95 height 39
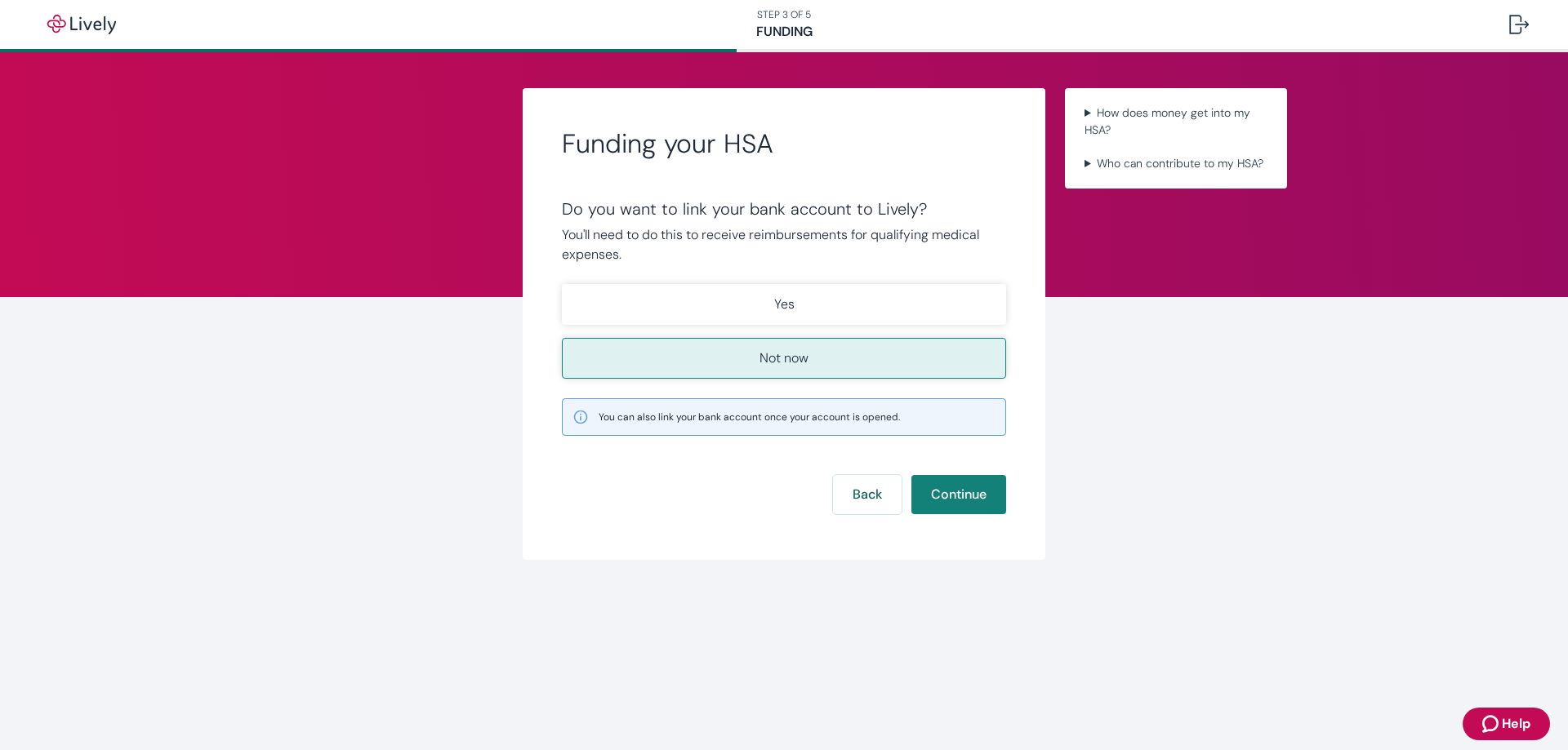
click at [806, 365] on p "Not now" at bounding box center [784, 358] width 49 height 19
click at [951, 491] on button "Continue" at bounding box center [959, 495] width 95 height 39
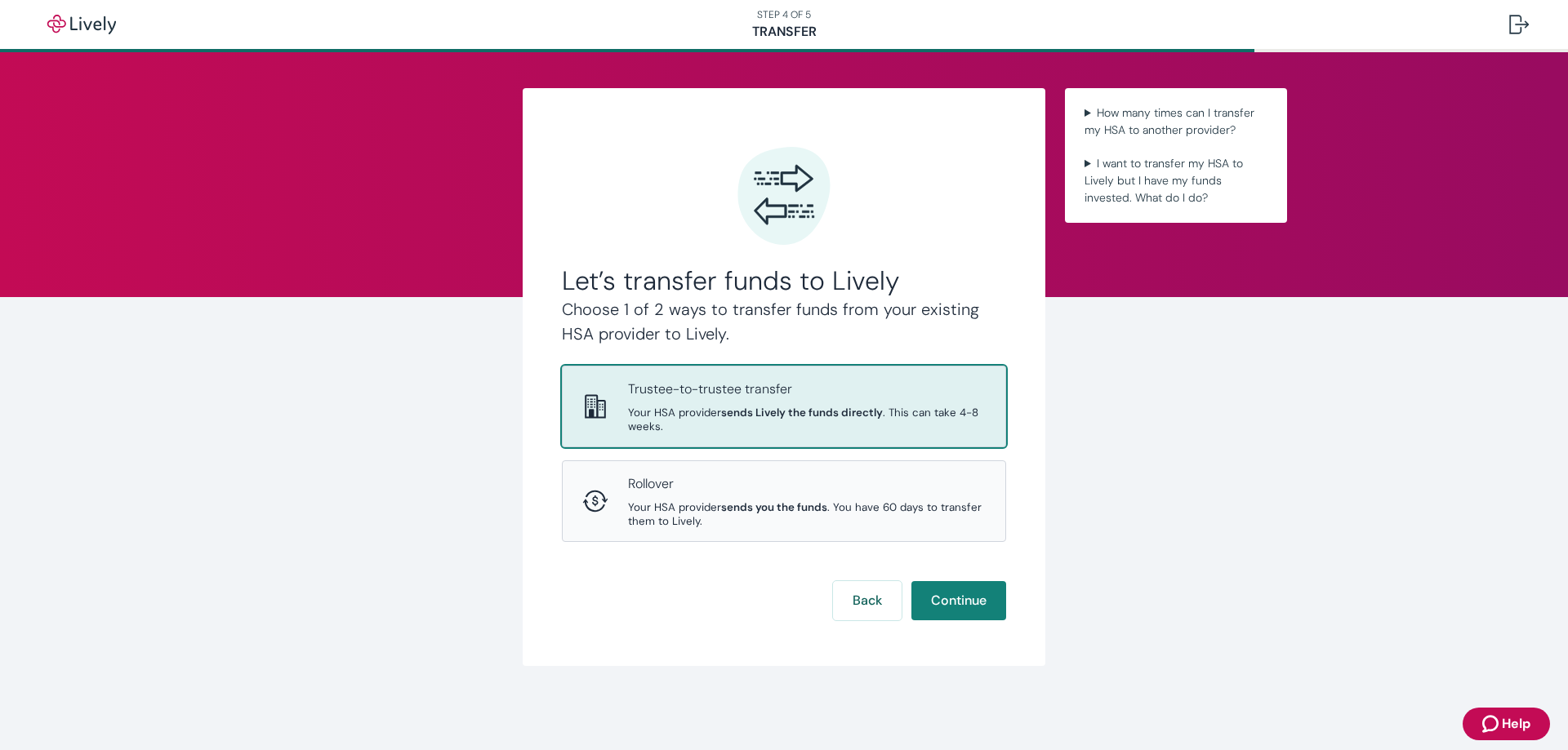
click at [746, 392] on p "Trustee-to-trustee transfer" at bounding box center [807, 389] width 358 height 19
click at [951, 605] on button "Continue" at bounding box center [959, 601] width 95 height 39
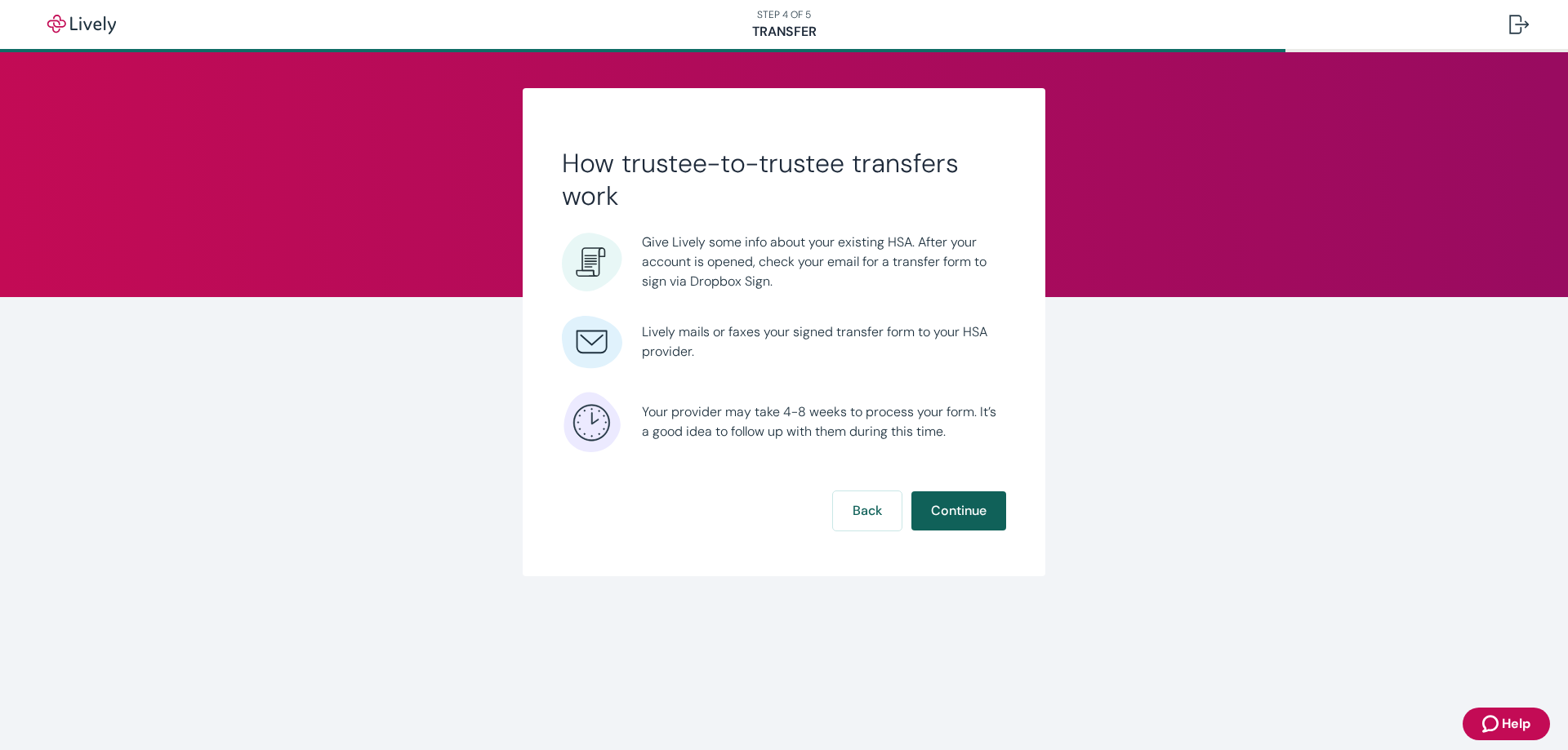
click at [957, 505] on button "Continue" at bounding box center [959, 511] width 95 height 39
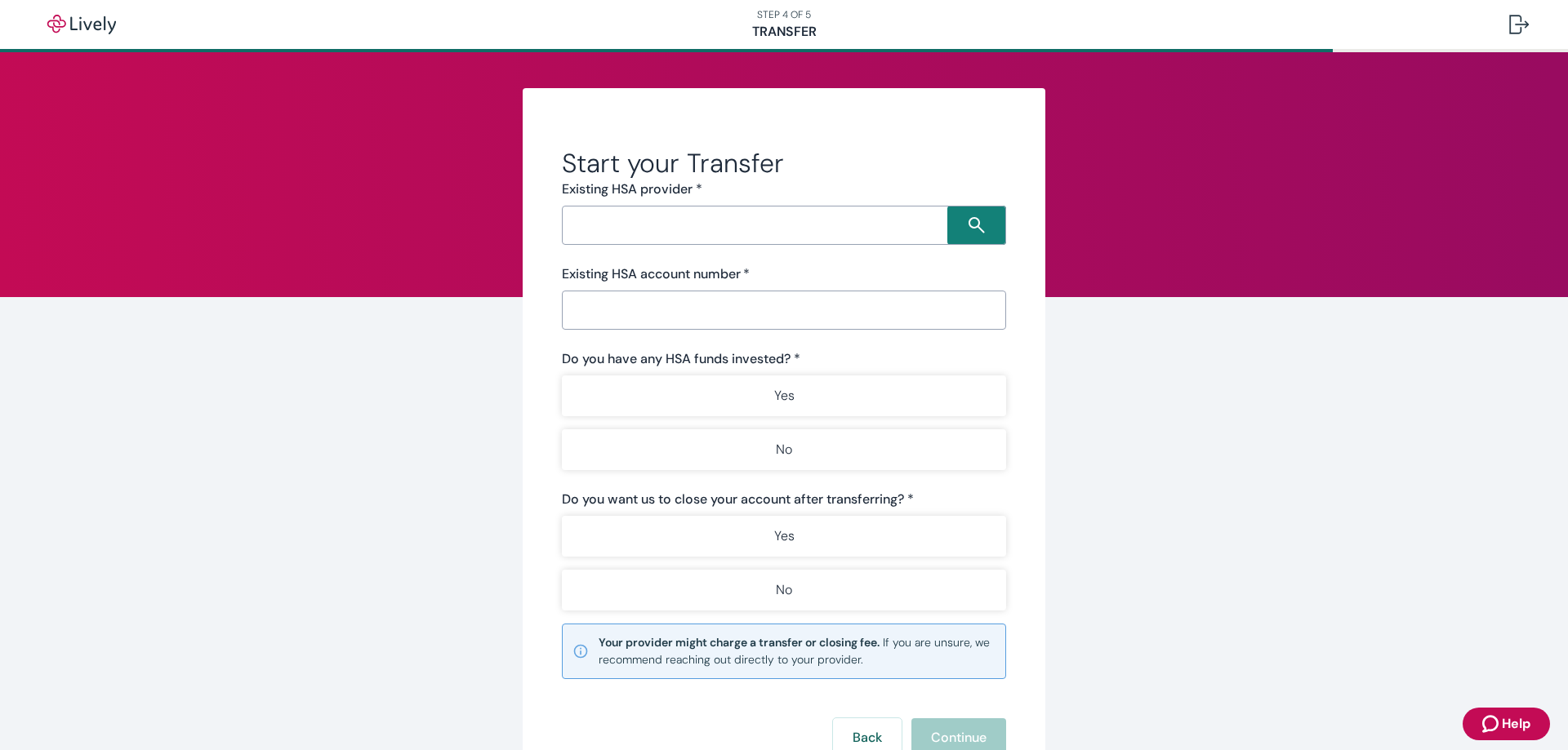
click at [795, 227] on input "Search input" at bounding box center [757, 225] width 381 height 23
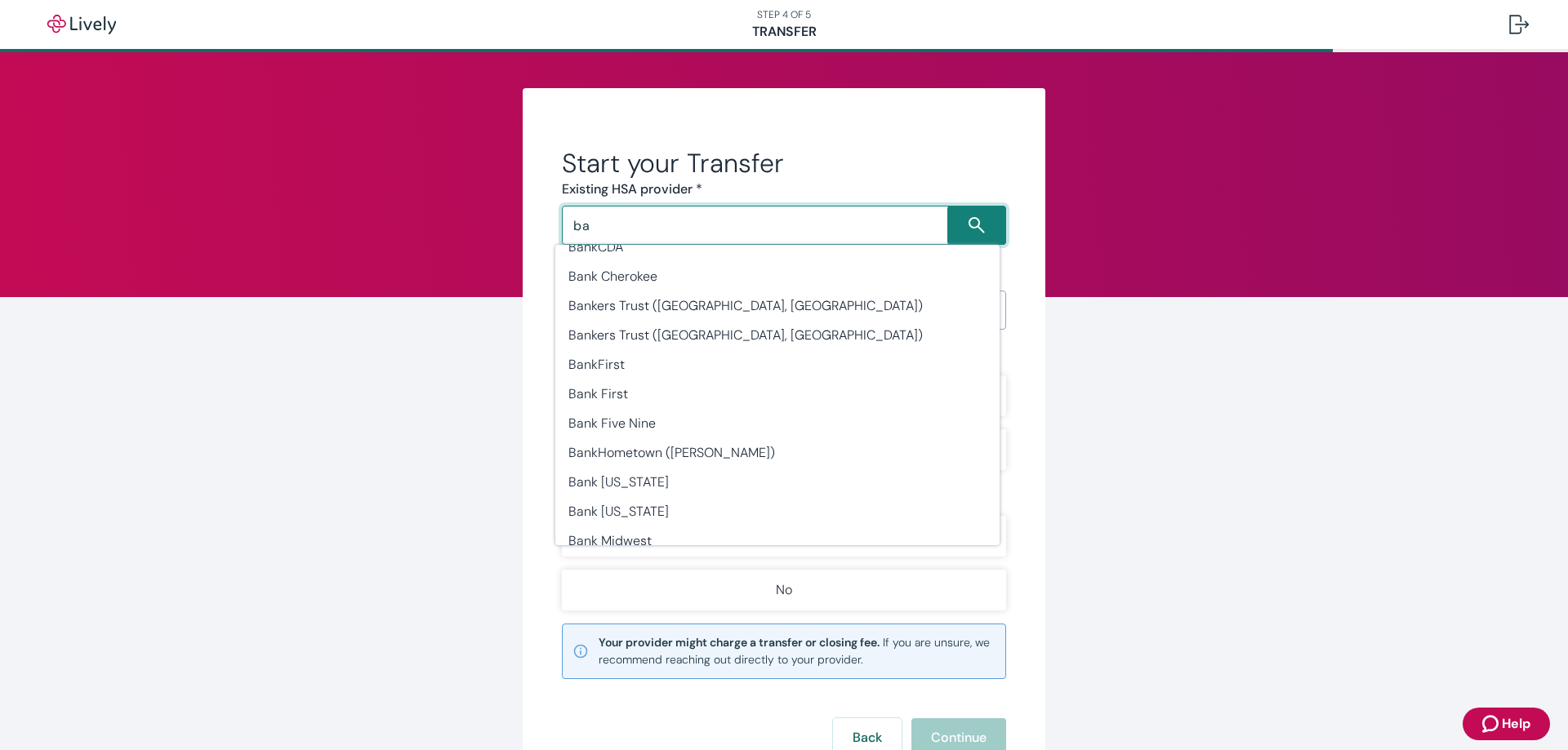
scroll to position [1715, 0]
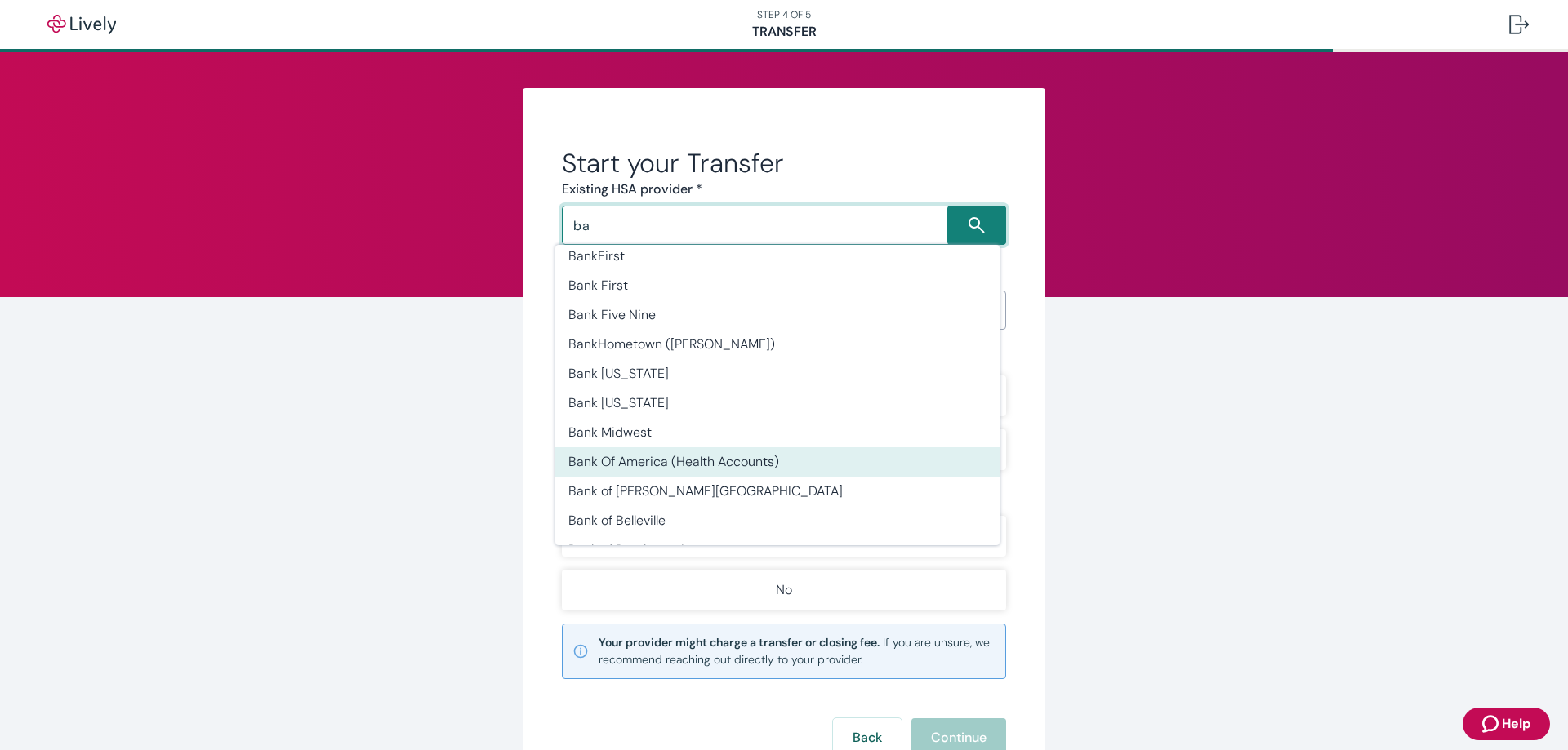
click at [706, 463] on li "Bank Of America (Health Accounts)" at bounding box center [777, 462] width 444 height 30
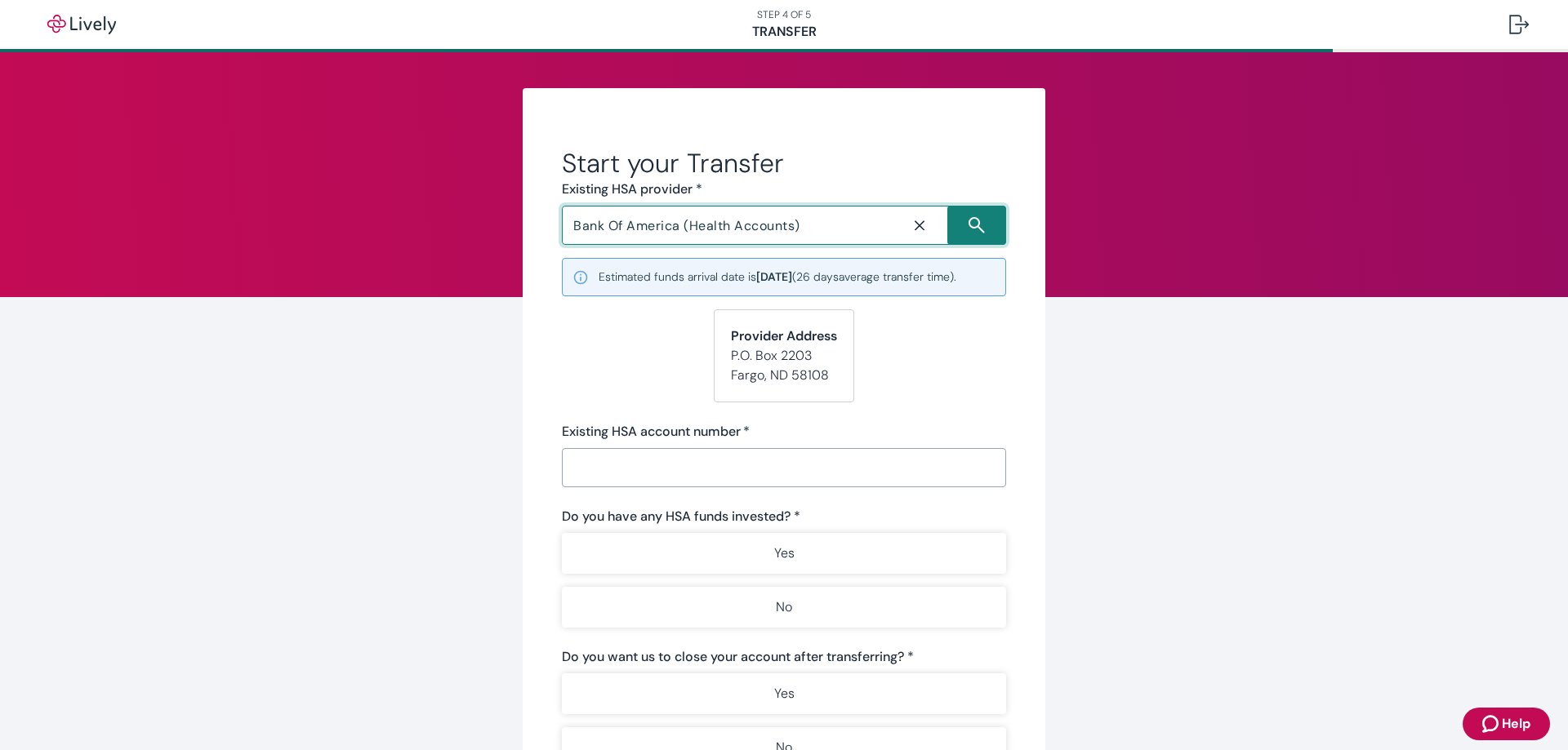
type input "Bank Of America (Health Accounts)"
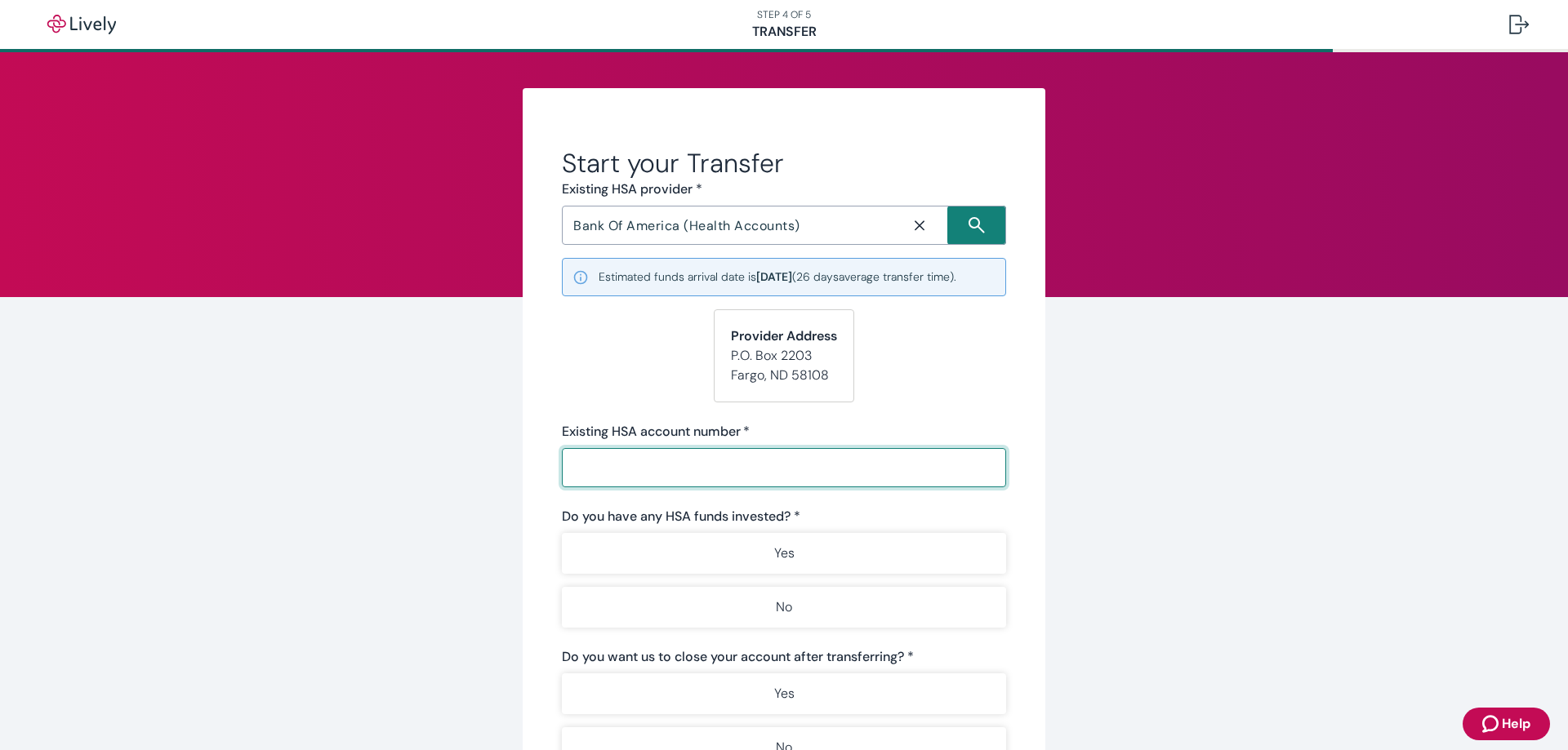
click at [744, 476] on input "Existing HSA account number   *" at bounding box center [783, 468] width 444 height 33
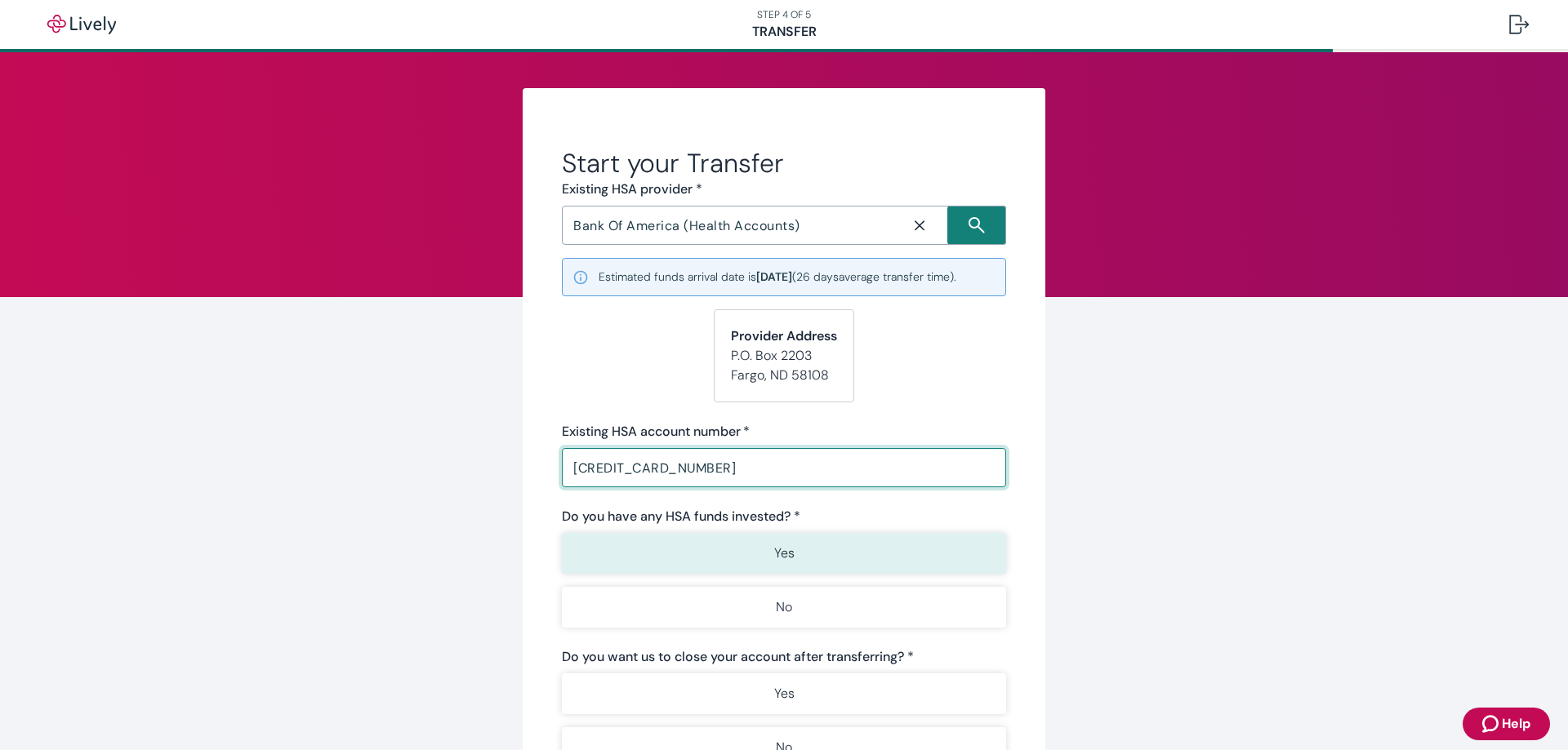
scroll to position [82, 0]
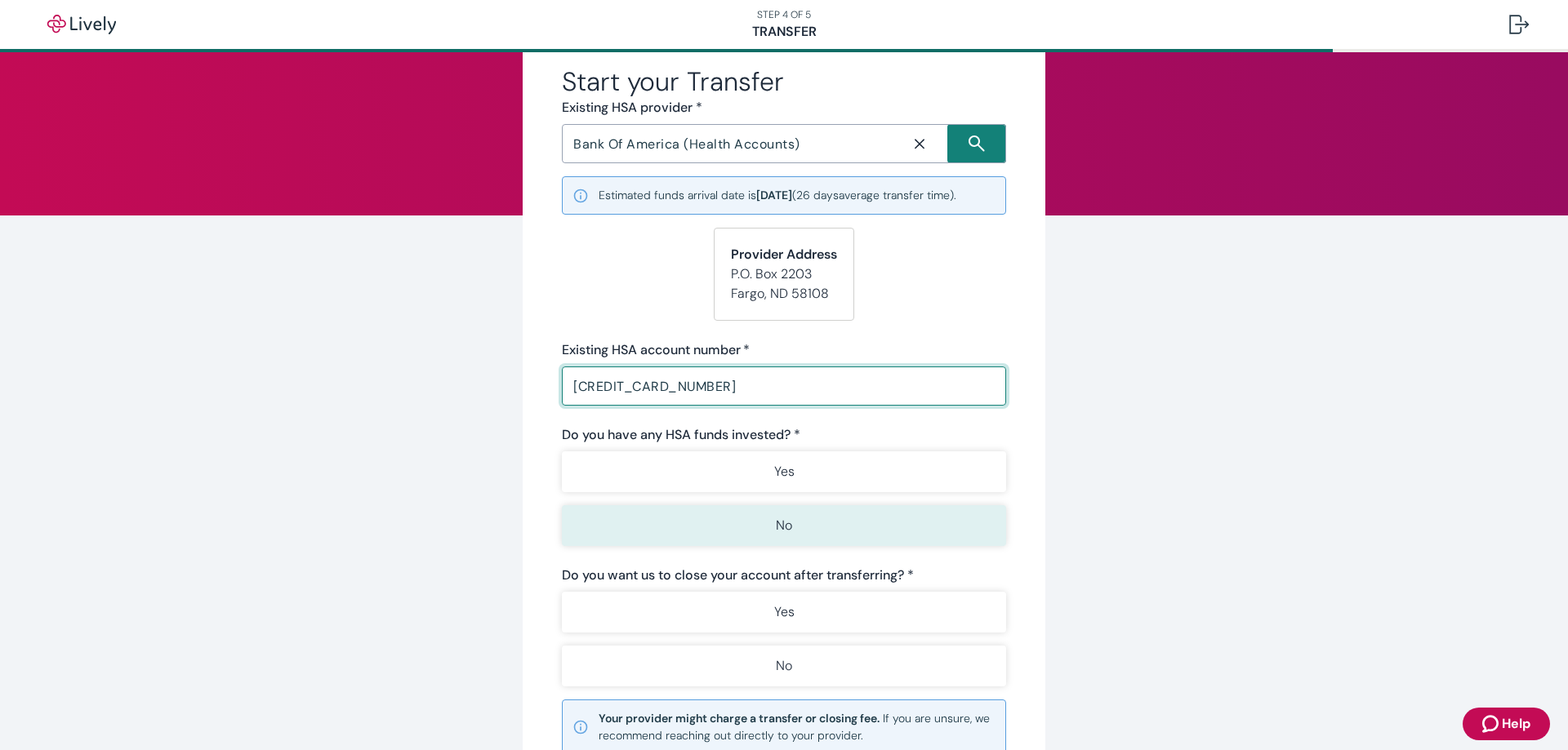
type input "4240390037430862"
click at [836, 526] on button "No" at bounding box center [783, 526] width 444 height 41
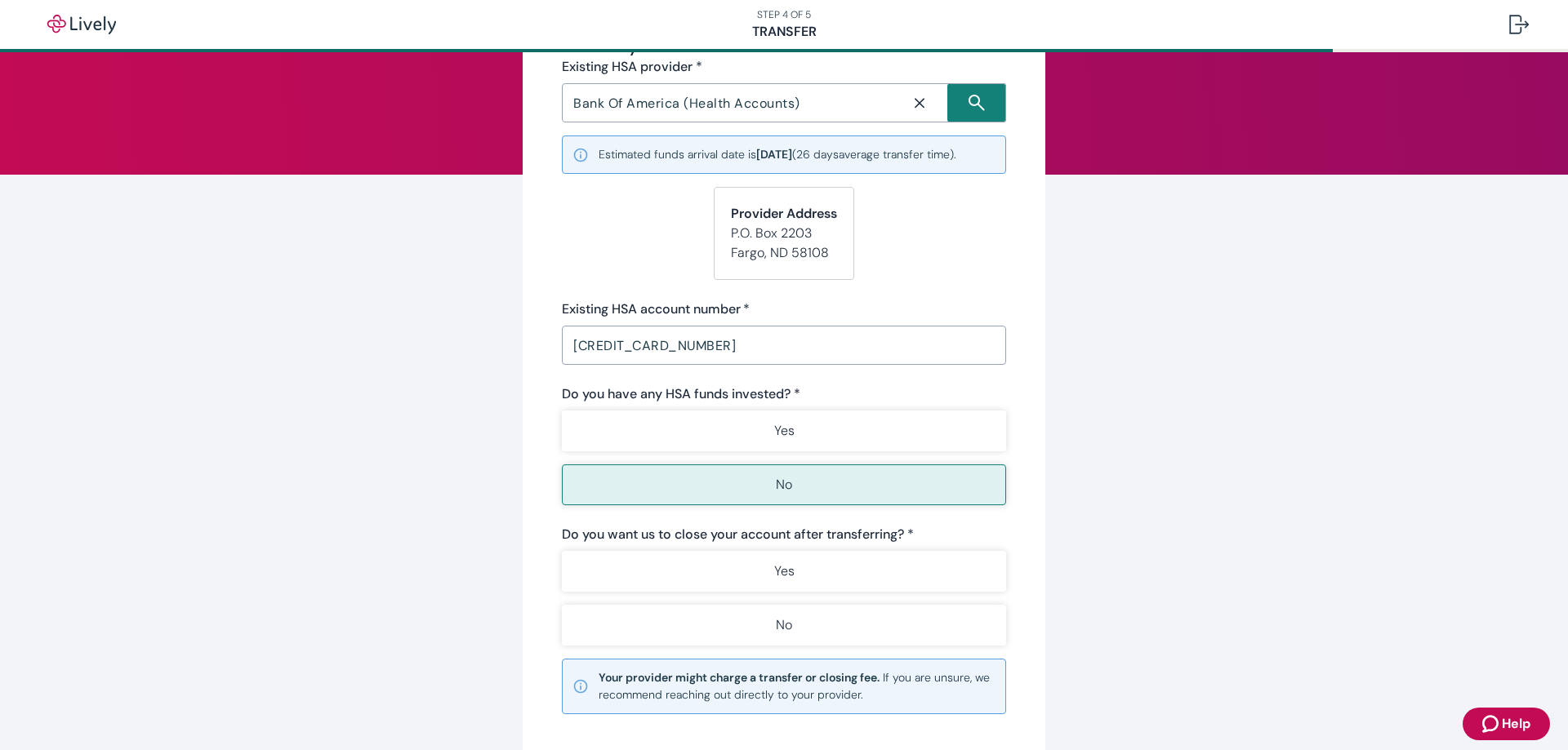
scroll to position [163, 0]
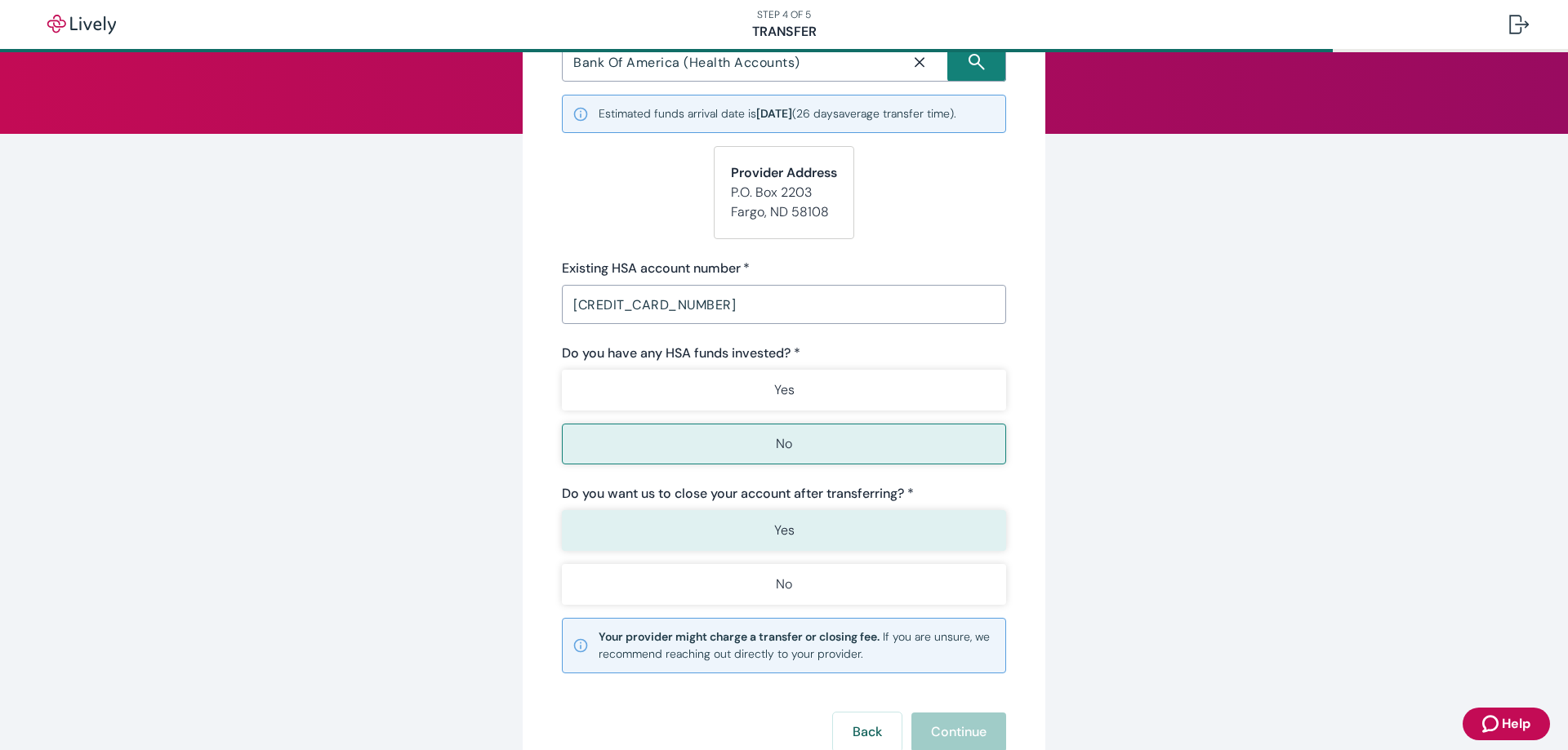
click at [822, 534] on button "Yes" at bounding box center [783, 531] width 444 height 41
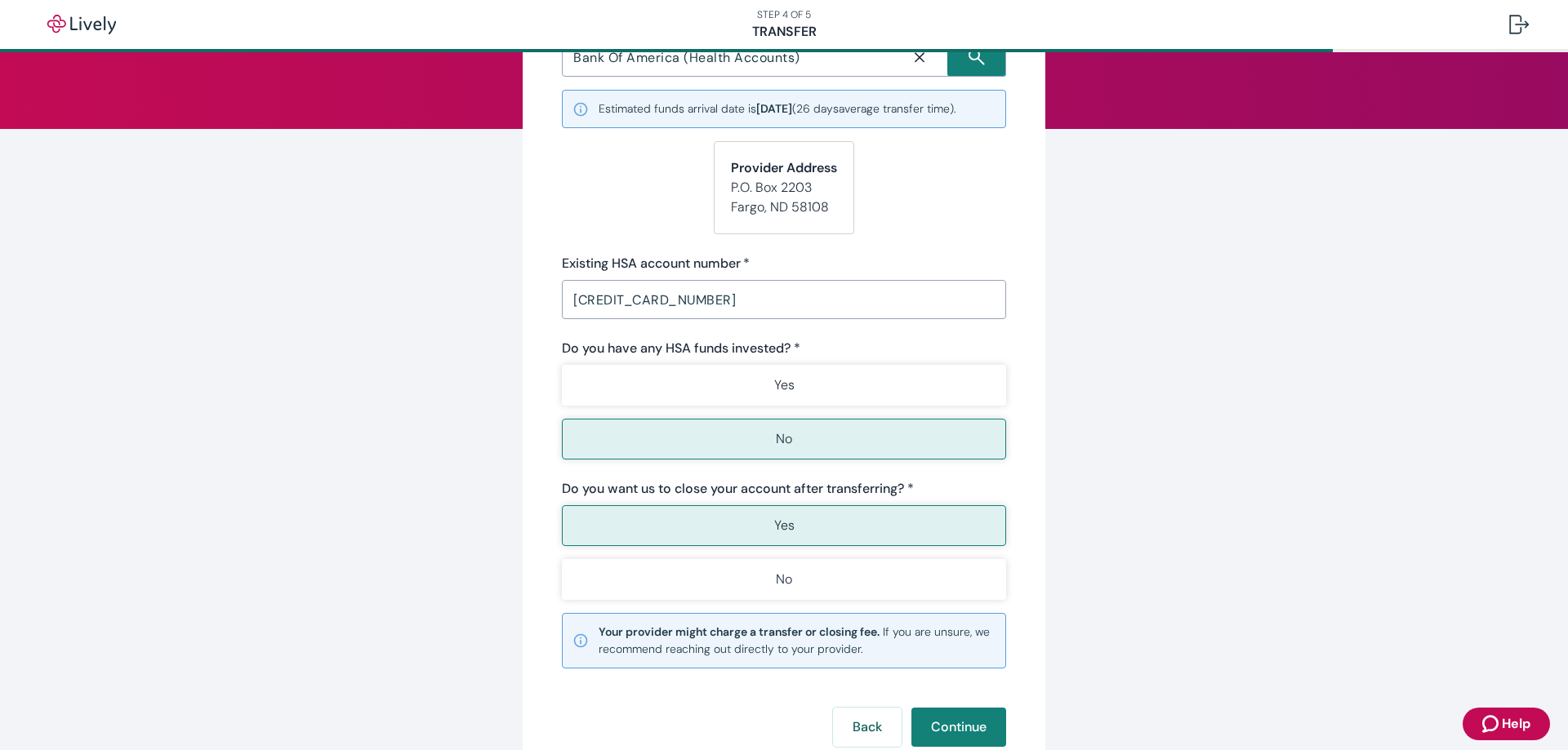
scroll to position [245, 0]
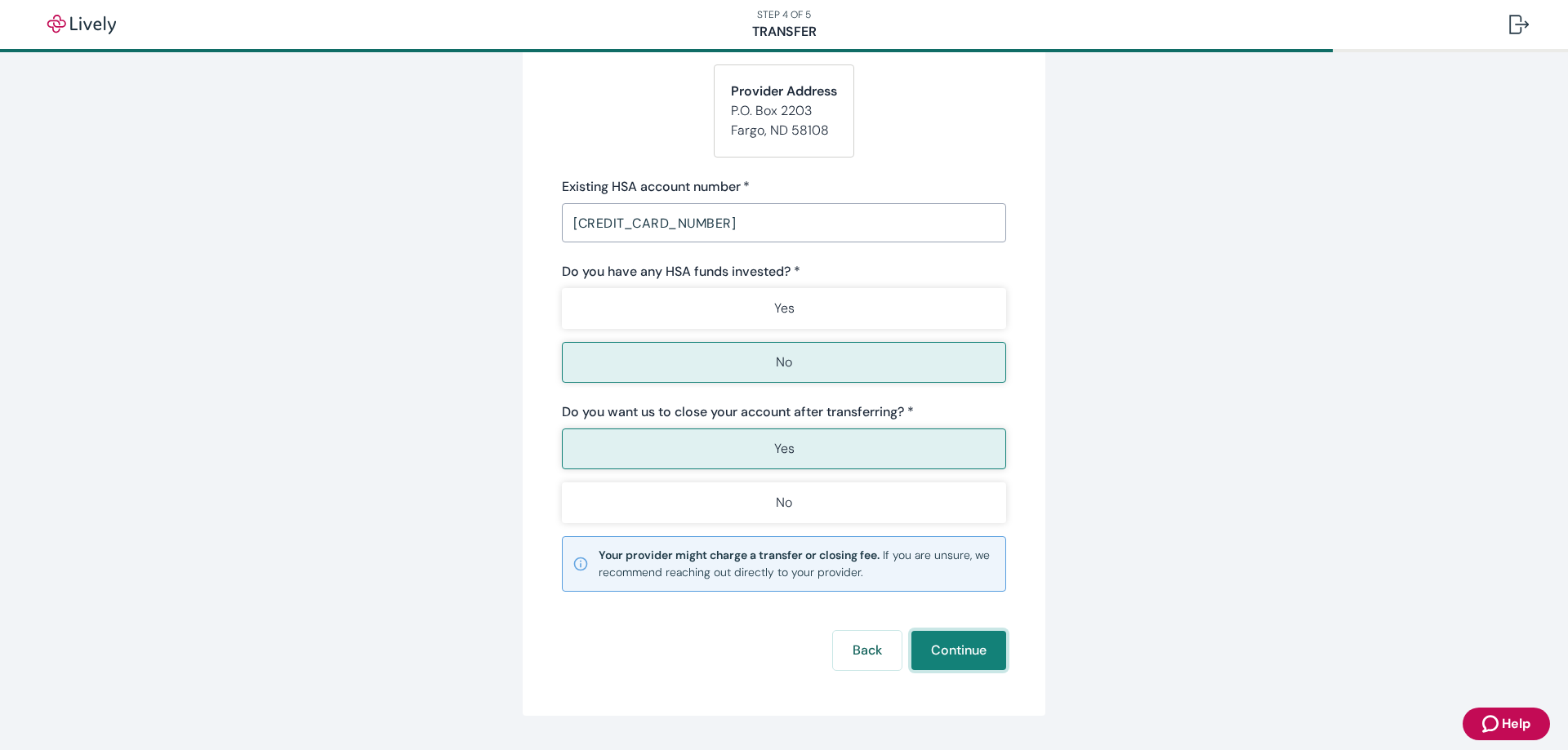
click at [960, 647] on button "Continue" at bounding box center [959, 650] width 95 height 39
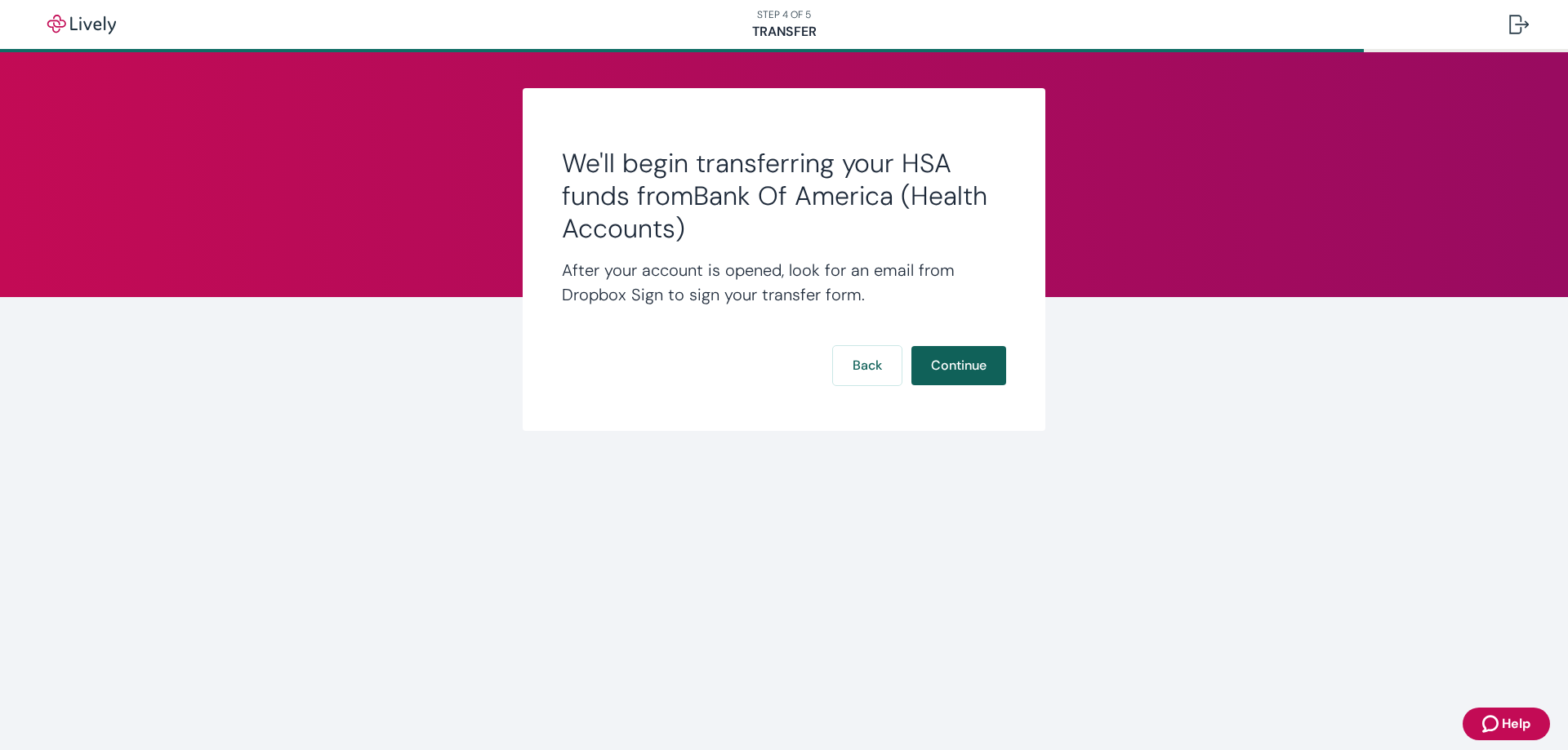
click at [954, 364] on button "Continue" at bounding box center [959, 365] width 95 height 39
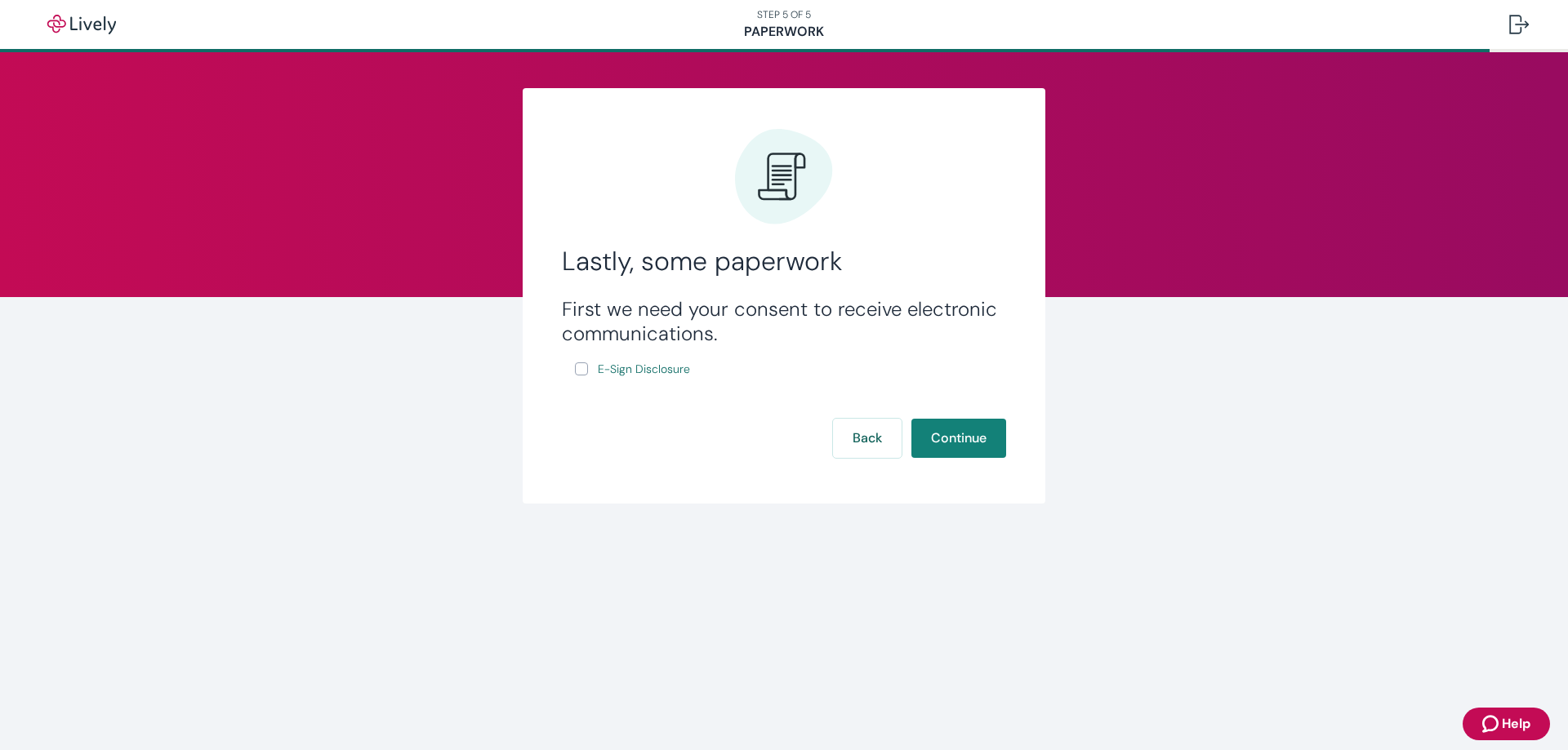
click at [587, 369] on input "E-Sign Disclosure" at bounding box center [581, 369] width 13 height 13
checkbox input "true"
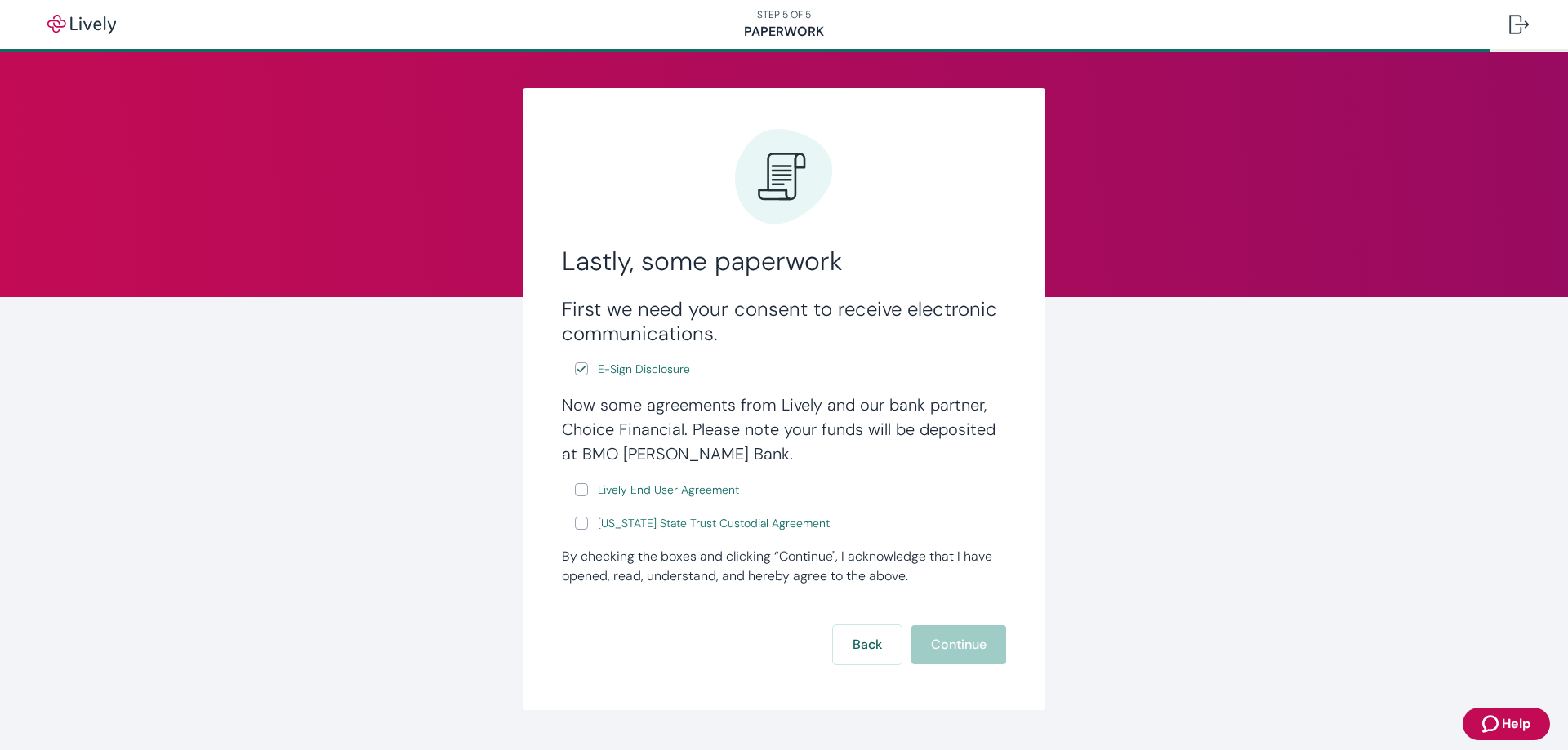
click at [575, 498] on label "Lively End User Agreement" at bounding box center [659, 490] width 167 height 20
click at [575, 496] on input "Lively End User Agreement" at bounding box center [581, 490] width 13 height 13
checkbox input "true"
click at [578, 523] on input "Wyoming State Trust Custodial Agreement" at bounding box center [581, 523] width 13 height 13
checkbox input "true"
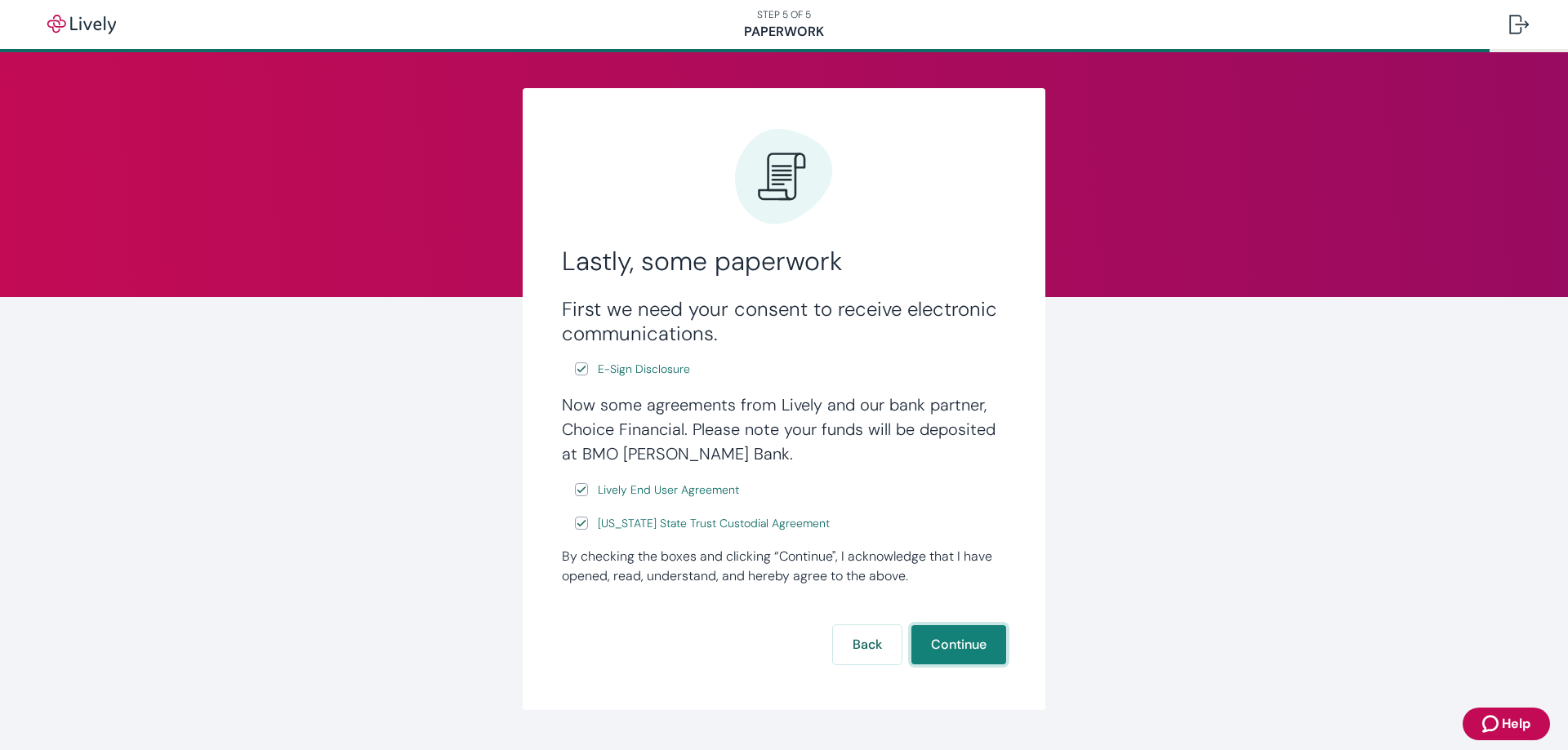
click at [958, 648] on button "Continue" at bounding box center [959, 645] width 95 height 39
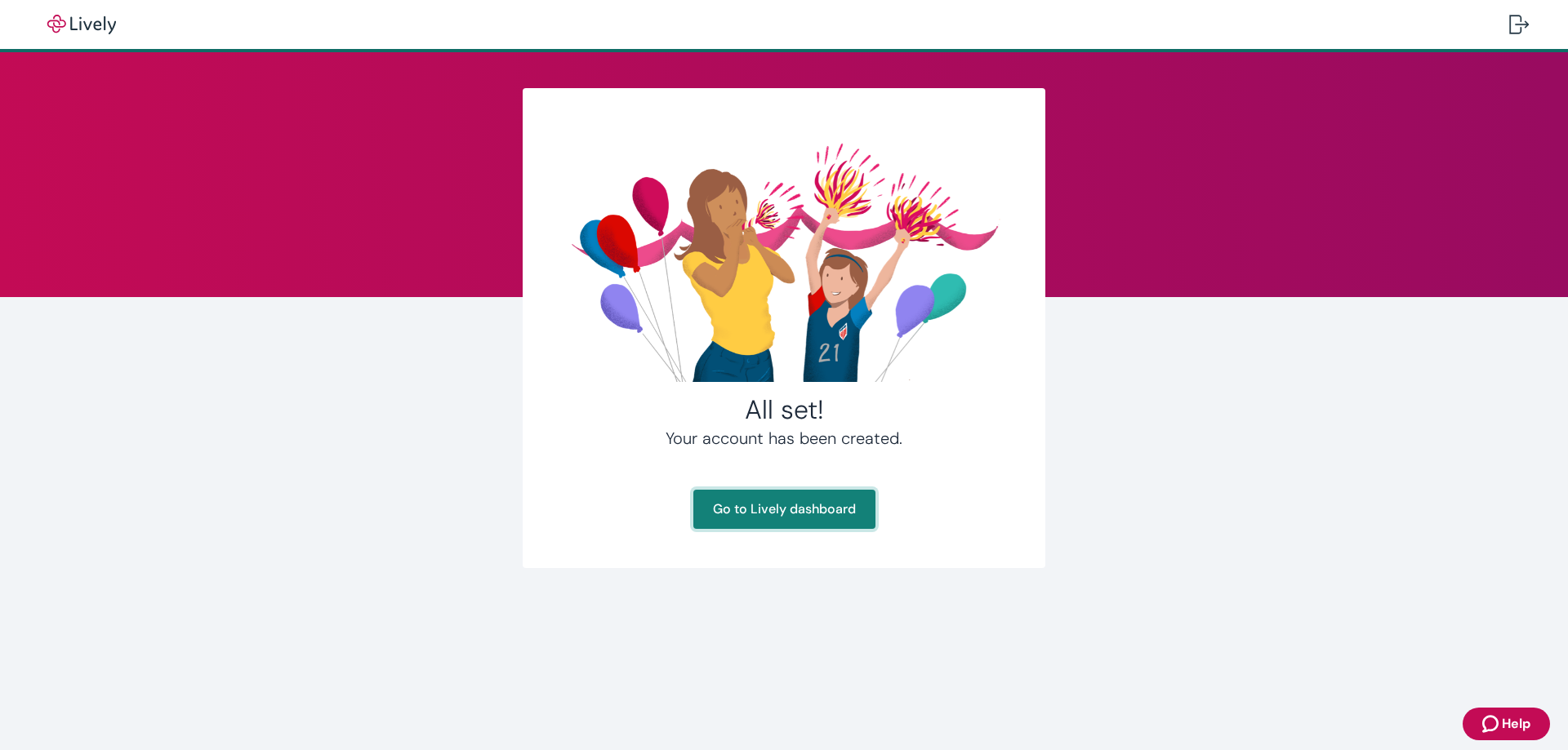
click at [814, 507] on link "Go to Lively dashboard" at bounding box center [784, 509] width 182 height 39
